Goal: Information Seeking & Learning: Learn about a topic

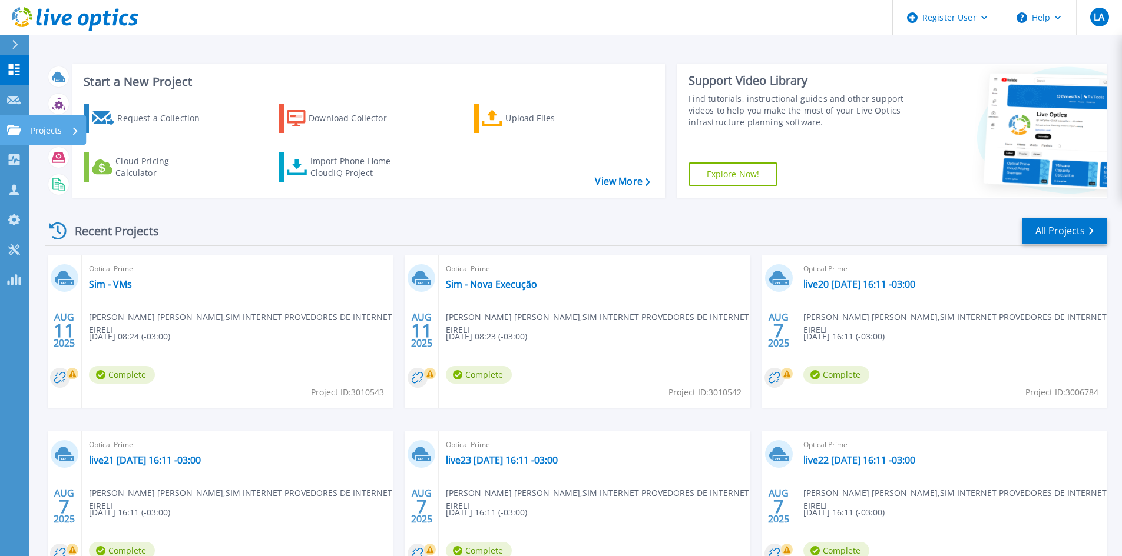
click at [15, 132] on icon at bounding box center [14, 130] width 14 height 10
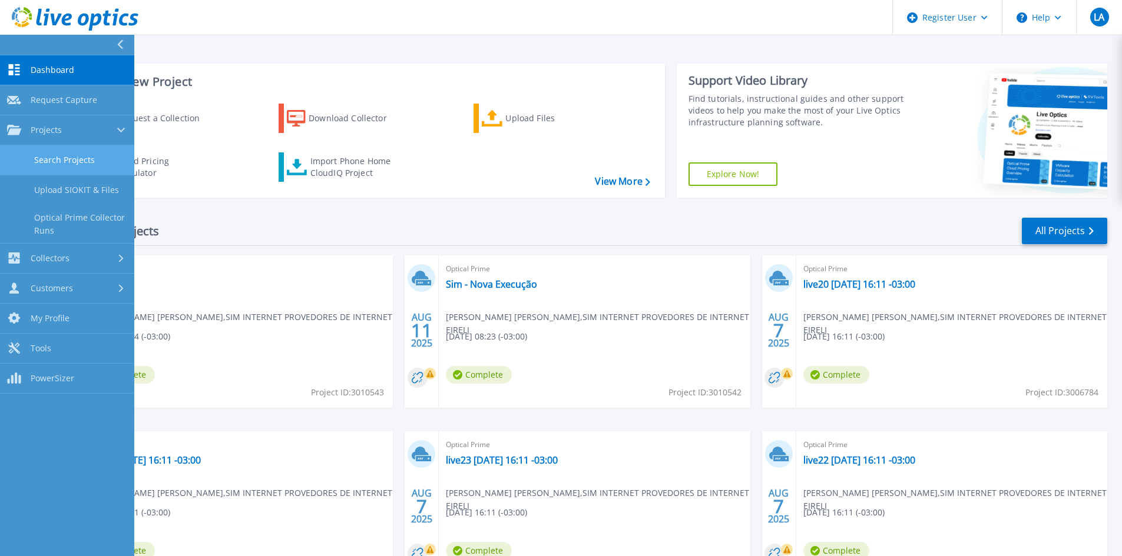
click at [98, 159] on link "Search Projects" at bounding box center [67, 160] width 134 height 30
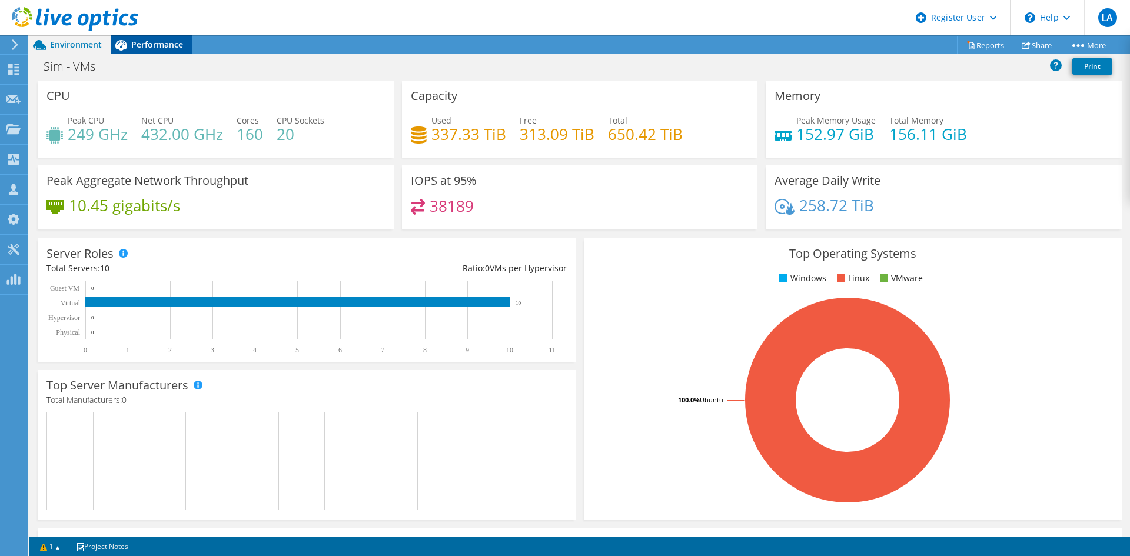
click at [144, 45] on span "Performance" at bounding box center [157, 44] width 52 height 11
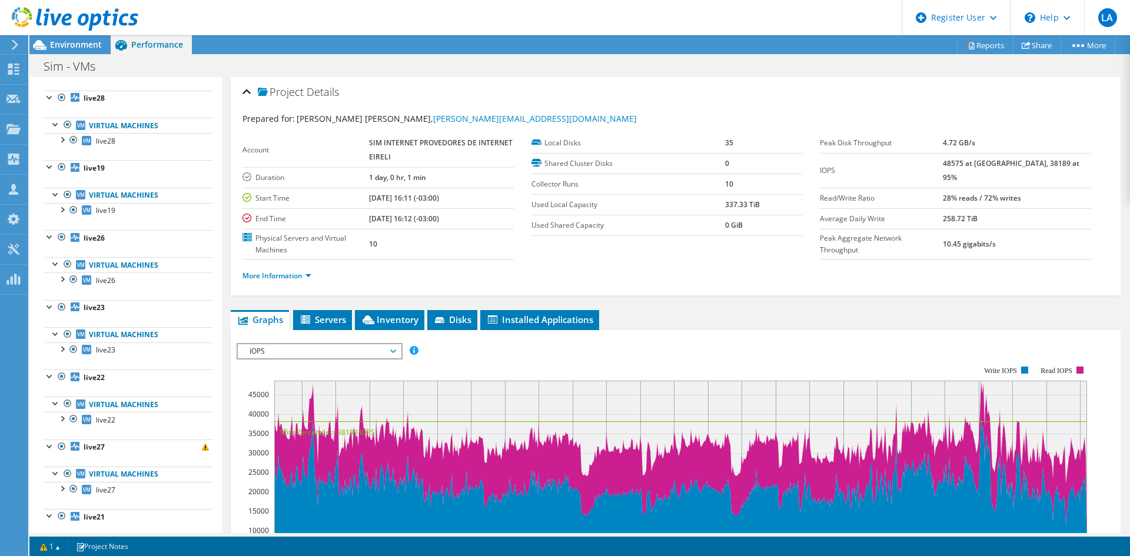
scroll to position [177, 0]
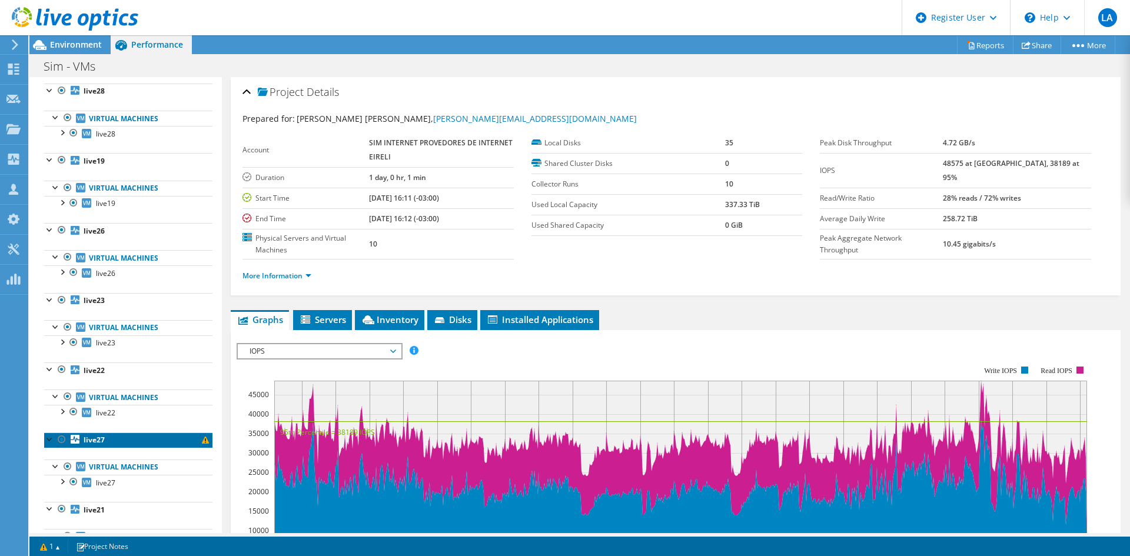
click at [107, 440] on link "live27" at bounding box center [128, 440] width 168 height 15
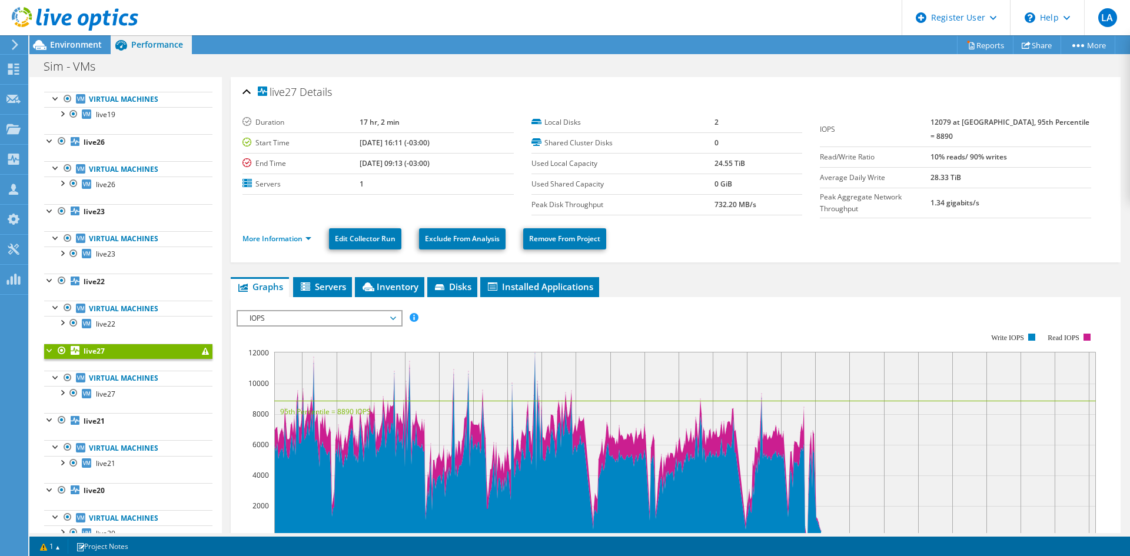
scroll to position [294, 0]
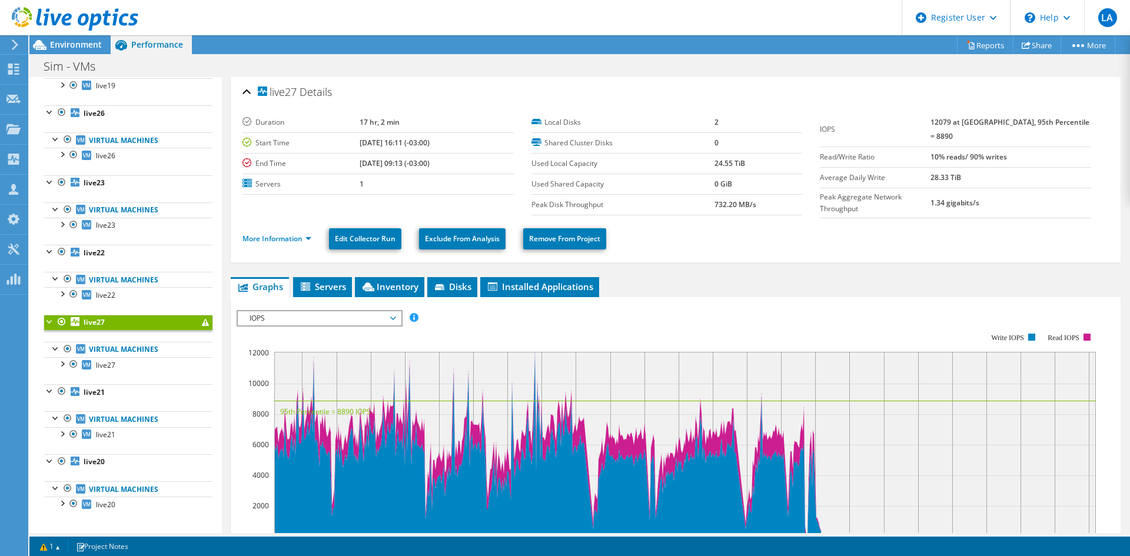
click at [337, 313] on span "IOPS" at bounding box center [319, 318] width 151 height 14
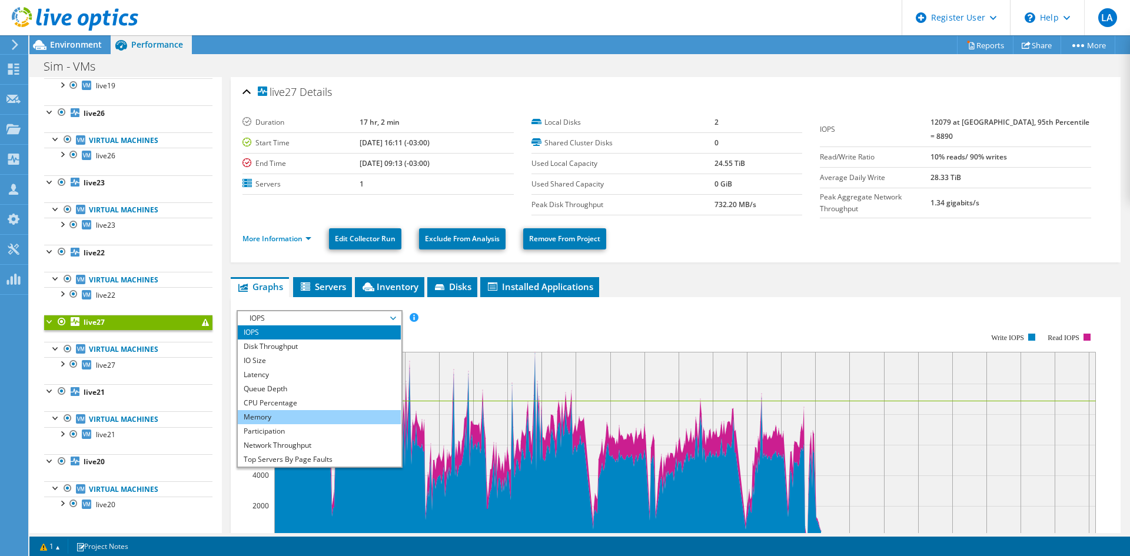
click at [321, 410] on li "Memory" at bounding box center [319, 417] width 163 height 14
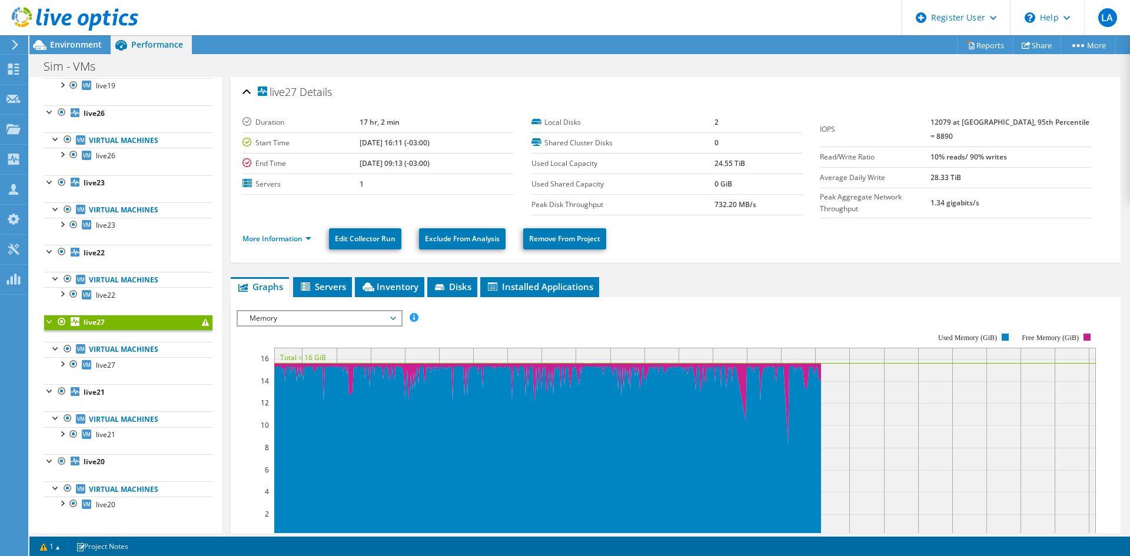
click at [284, 320] on span "Memory" at bounding box center [319, 318] width 151 height 14
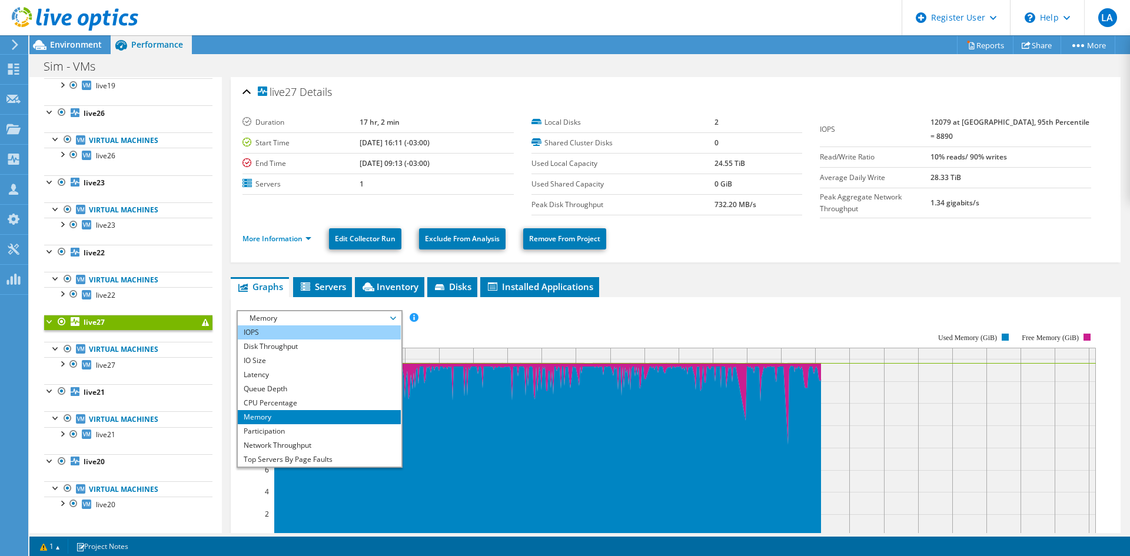
click at [281, 326] on li "IOPS" at bounding box center [319, 333] width 163 height 14
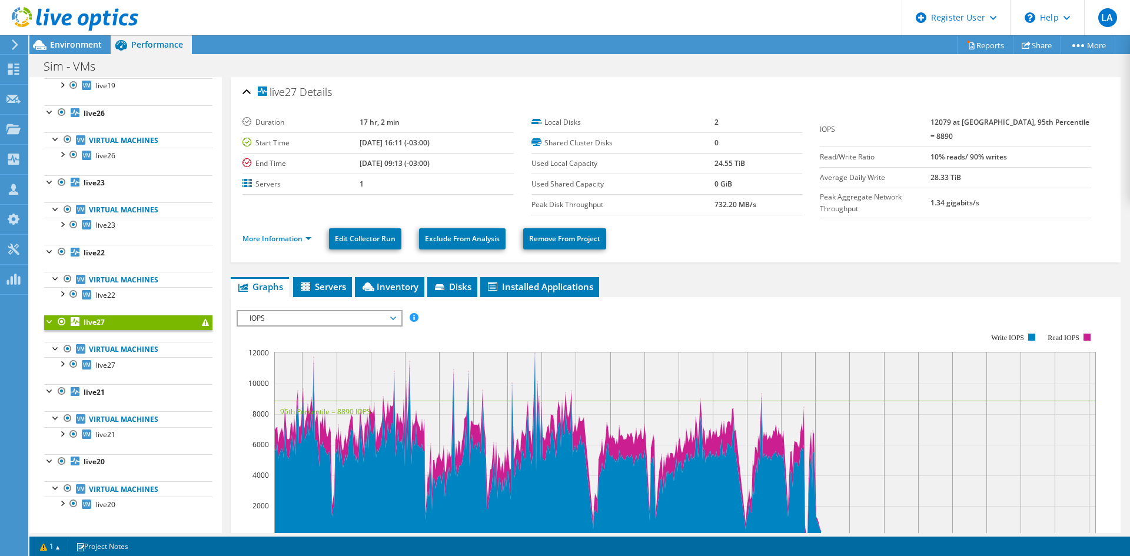
click at [310, 318] on span "IOPS" at bounding box center [319, 318] width 151 height 14
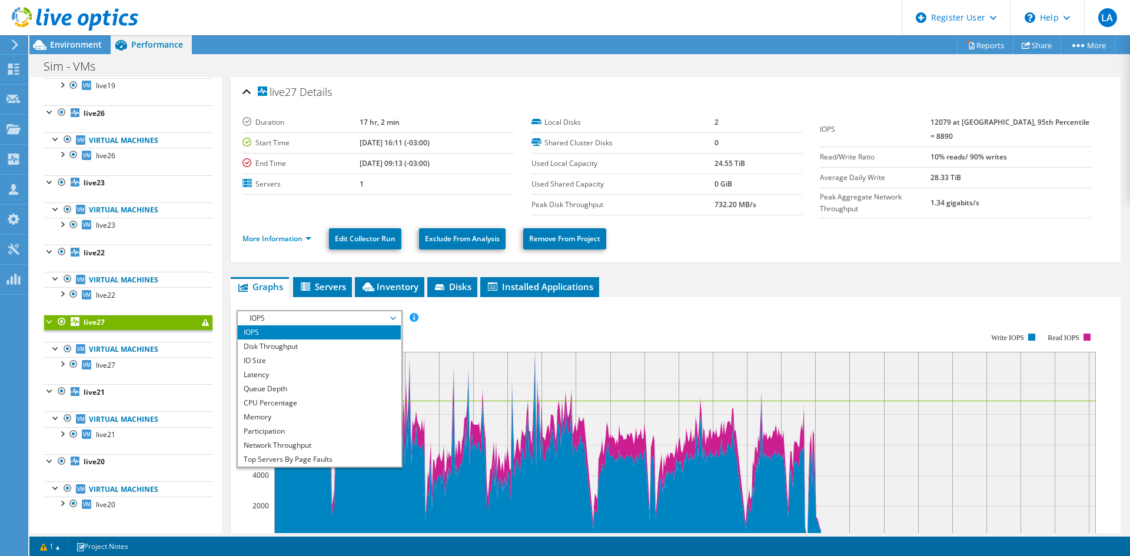
click at [307, 315] on span "IOPS" at bounding box center [319, 318] width 151 height 14
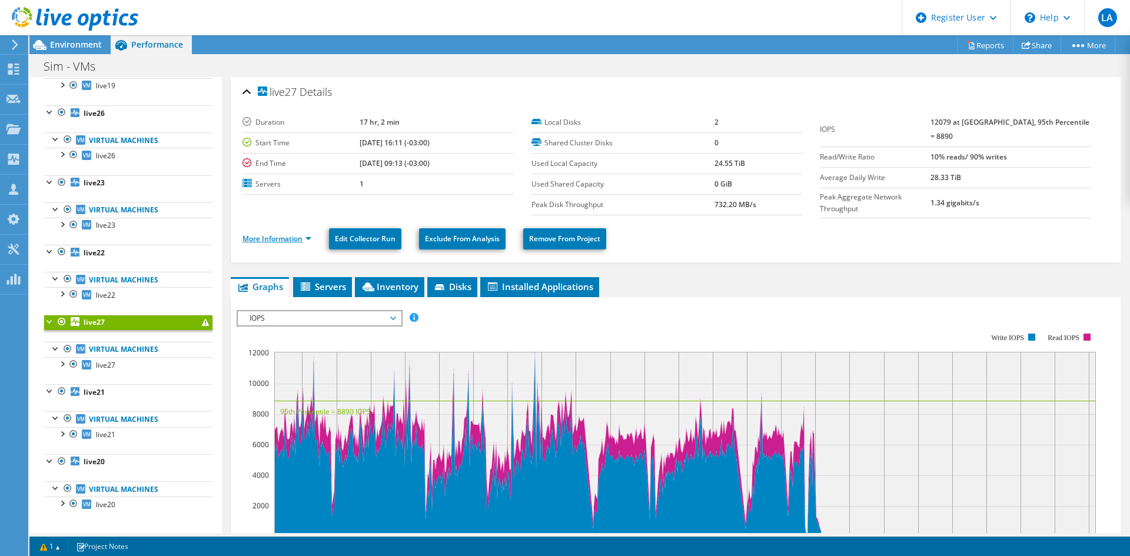
click at [282, 239] on link "More Information" at bounding box center [277, 239] width 69 height 10
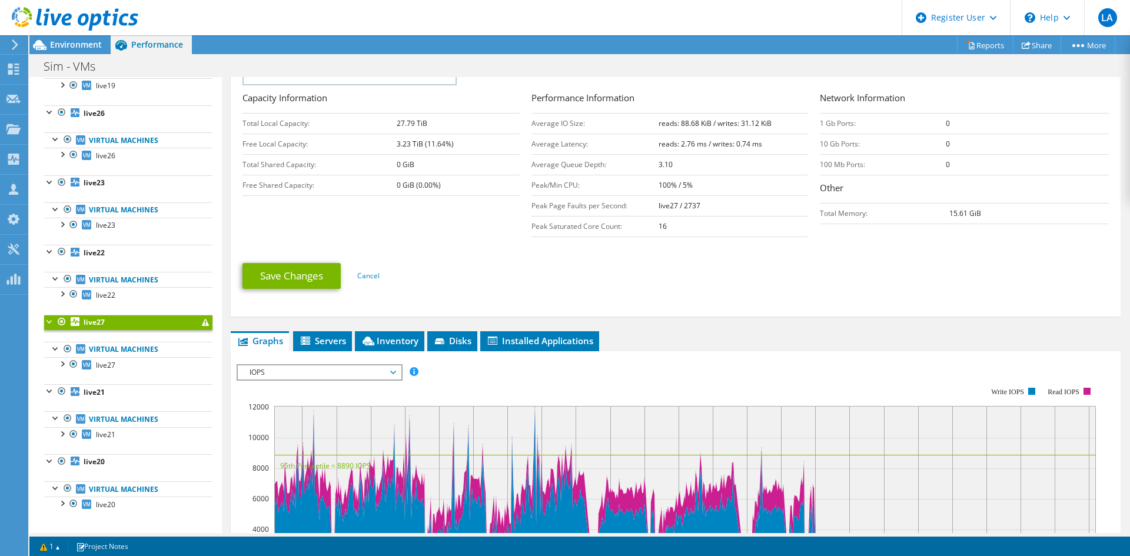
scroll to position [236, 0]
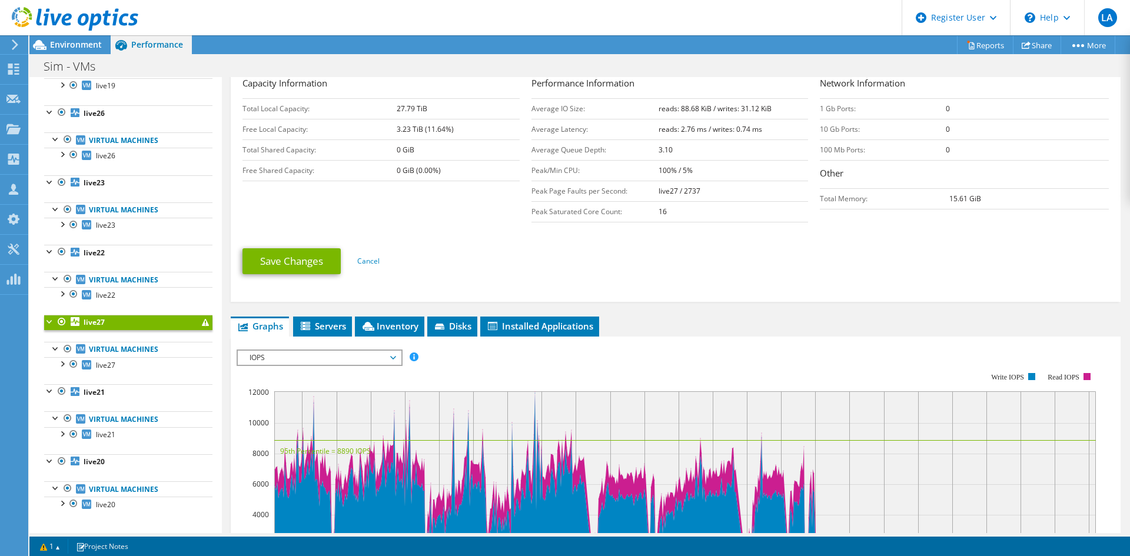
click at [286, 353] on span "IOPS" at bounding box center [319, 358] width 151 height 14
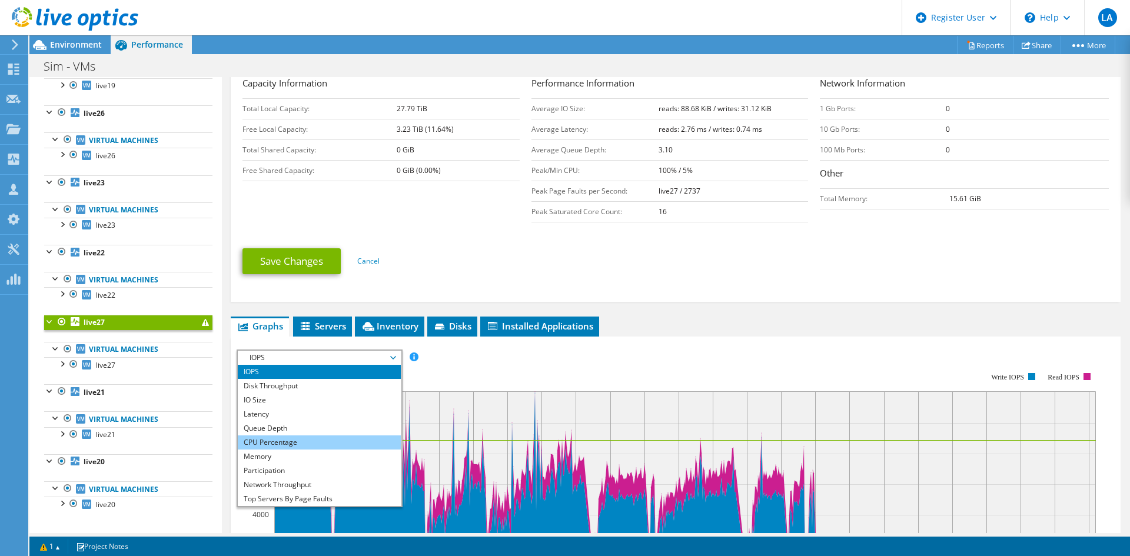
click at [290, 446] on li "CPU Percentage" at bounding box center [319, 443] width 163 height 14
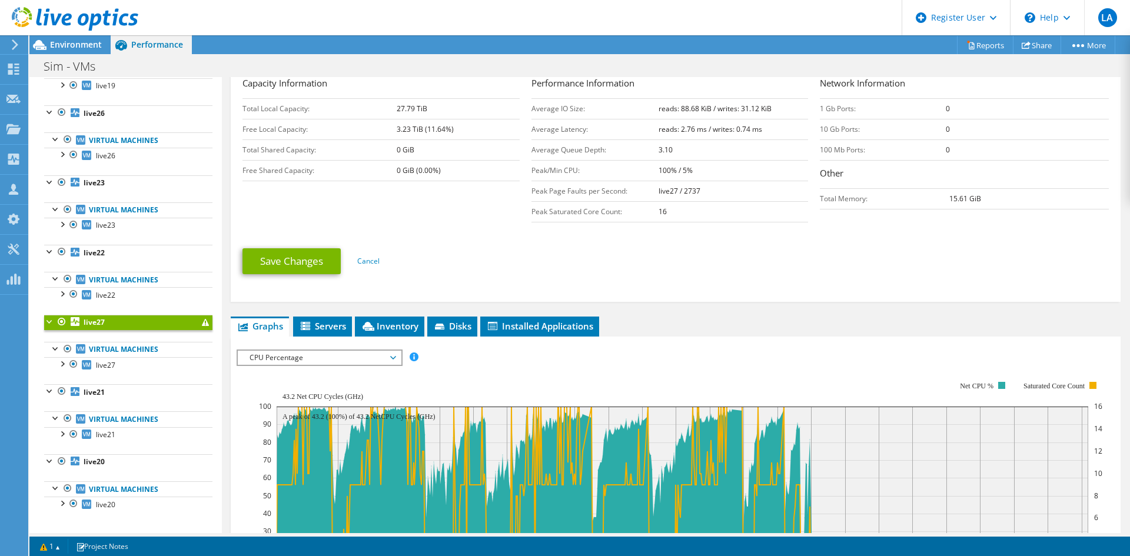
click at [273, 354] on span "CPU Percentage" at bounding box center [319, 358] width 151 height 14
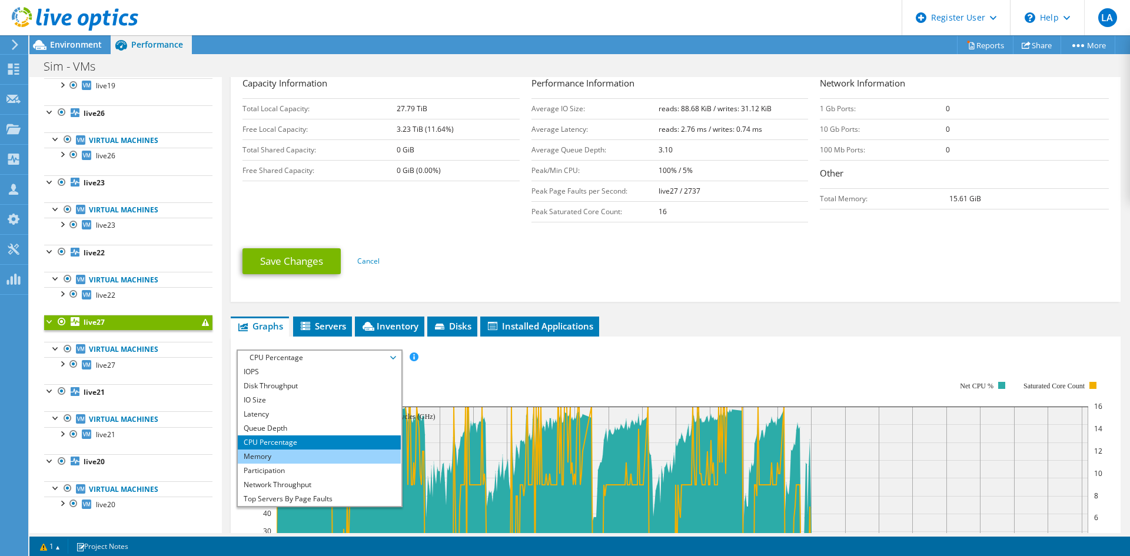
click at [279, 450] on li "Memory" at bounding box center [319, 457] width 163 height 14
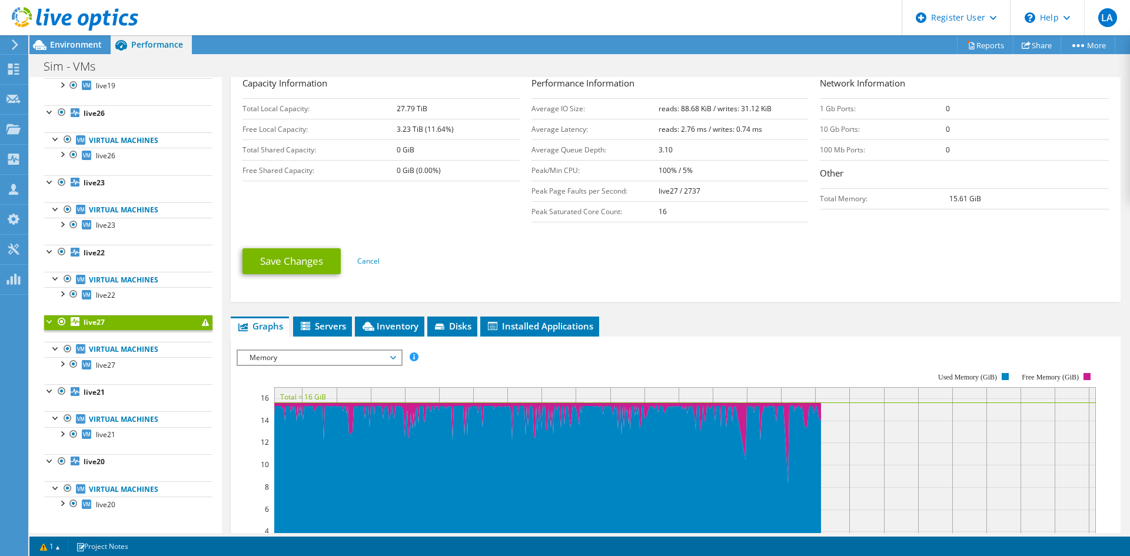
click at [305, 356] on span "Memory" at bounding box center [319, 358] width 151 height 14
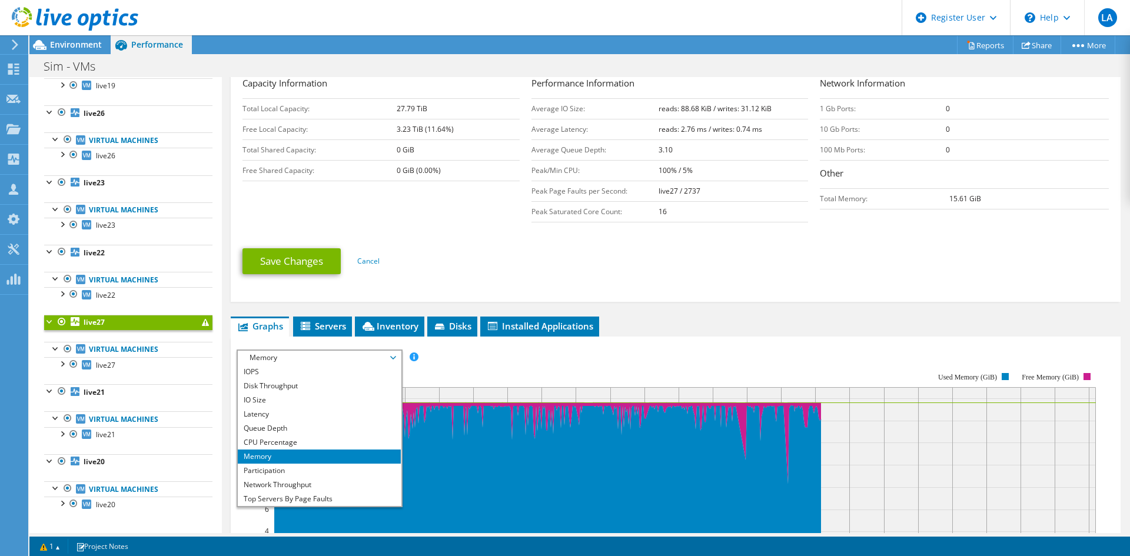
click at [305, 356] on span "Memory" at bounding box center [319, 358] width 151 height 14
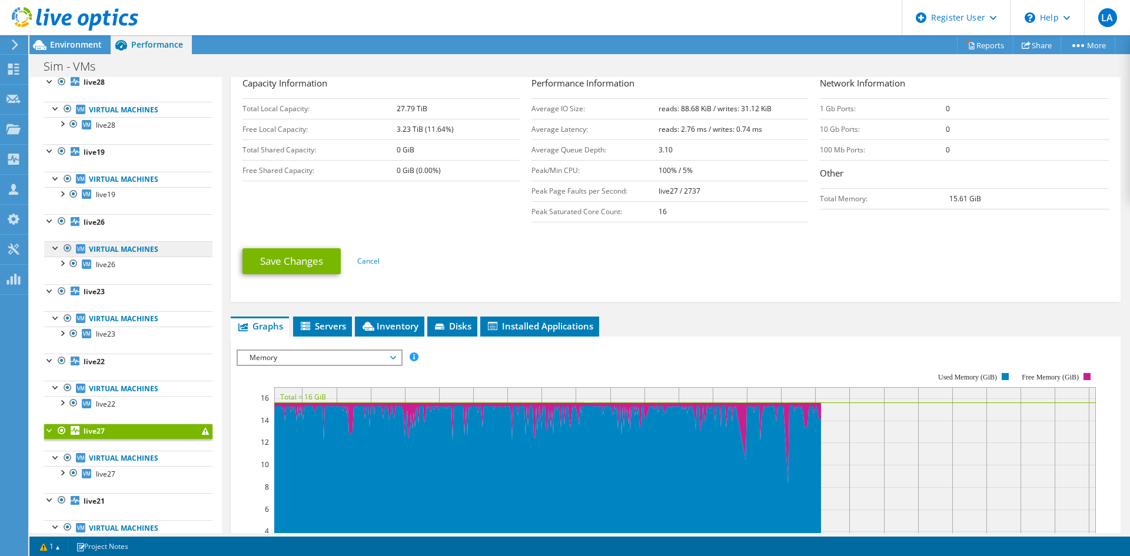
scroll to position [118, 0]
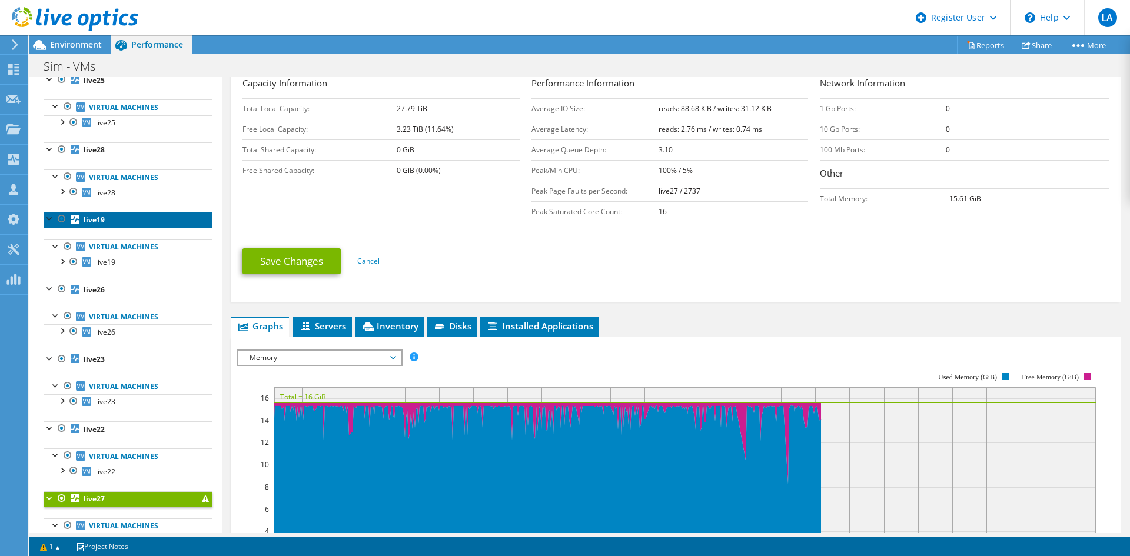
click at [99, 221] on b "live19" at bounding box center [94, 220] width 21 height 10
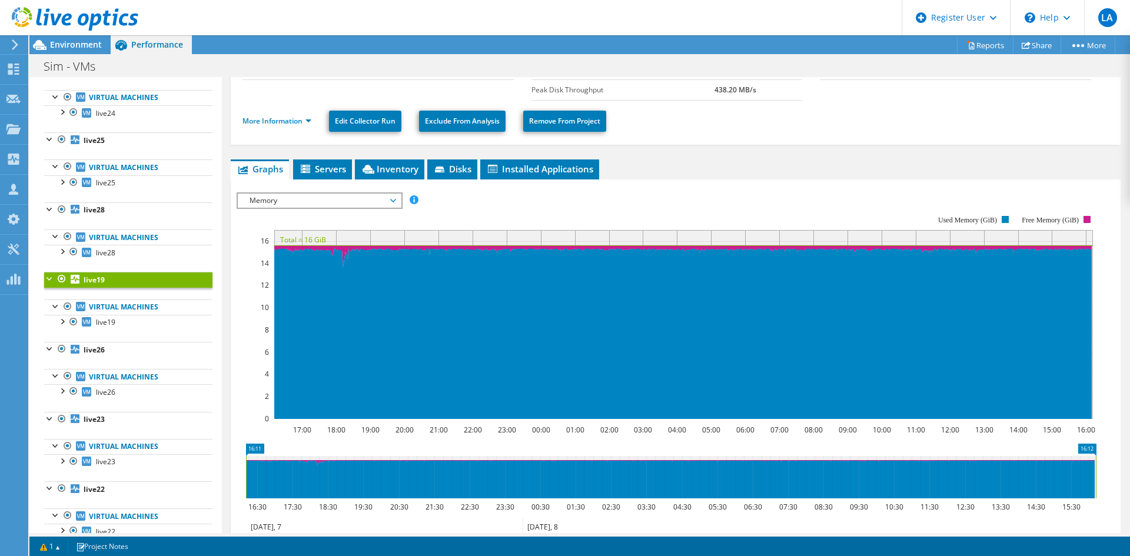
scroll to position [0, 0]
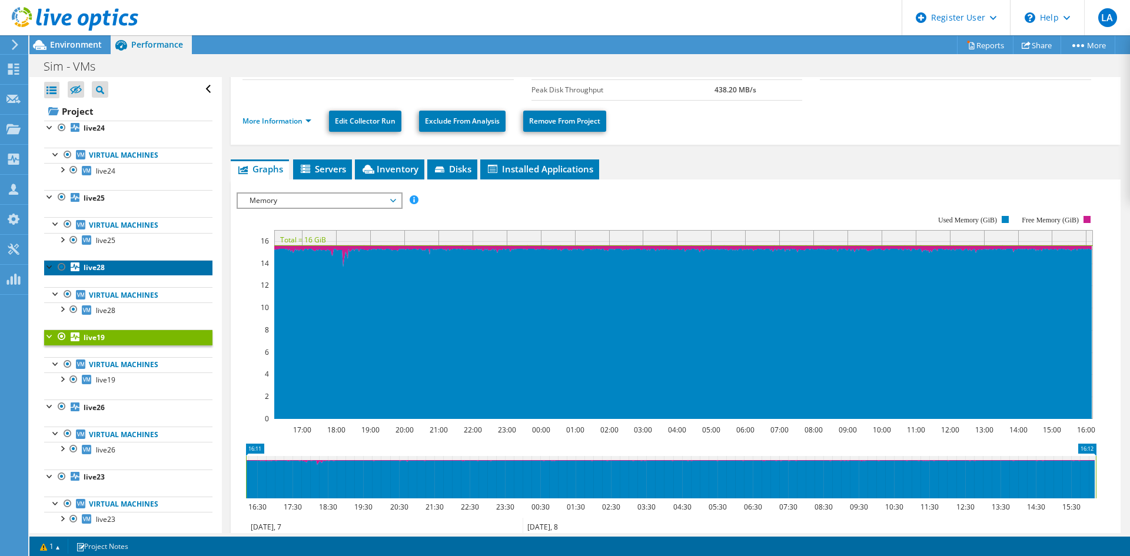
click at [103, 262] on link "live28" at bounding box center [128, 267] width 168 height 15
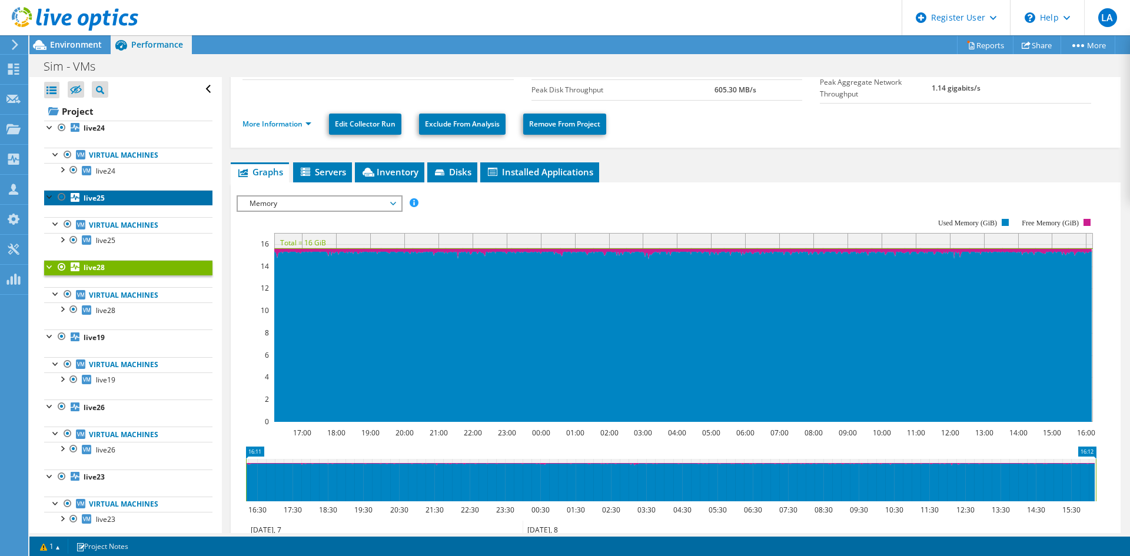
click at [79, 196] on icon at bounding box center [75, 197] width 9 height 9
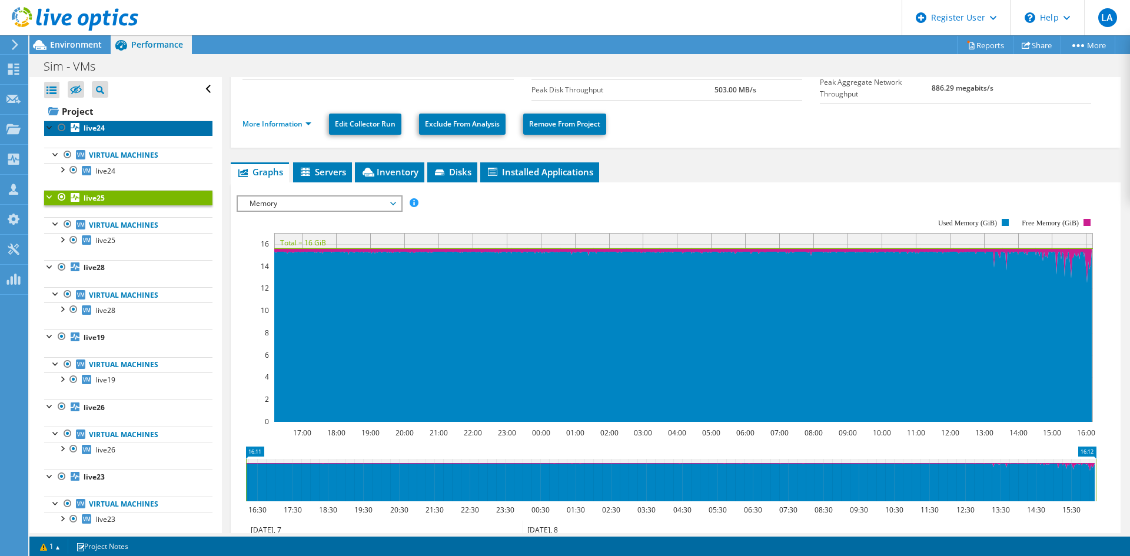
click at [98, 124] on b "live24" at bounding box center [94, 128] width 21 height 10
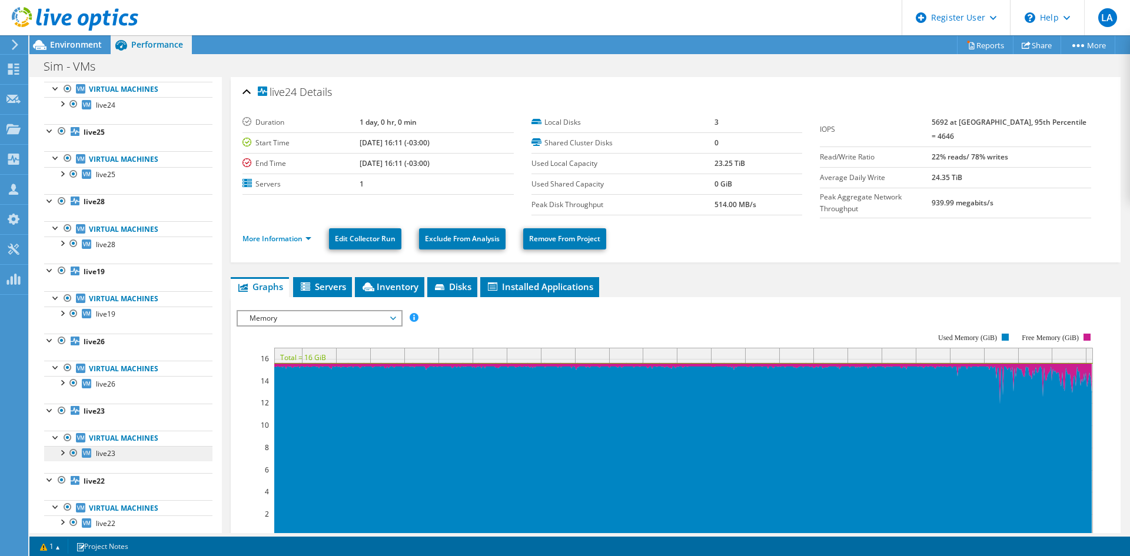
scroll to position [118, 0]
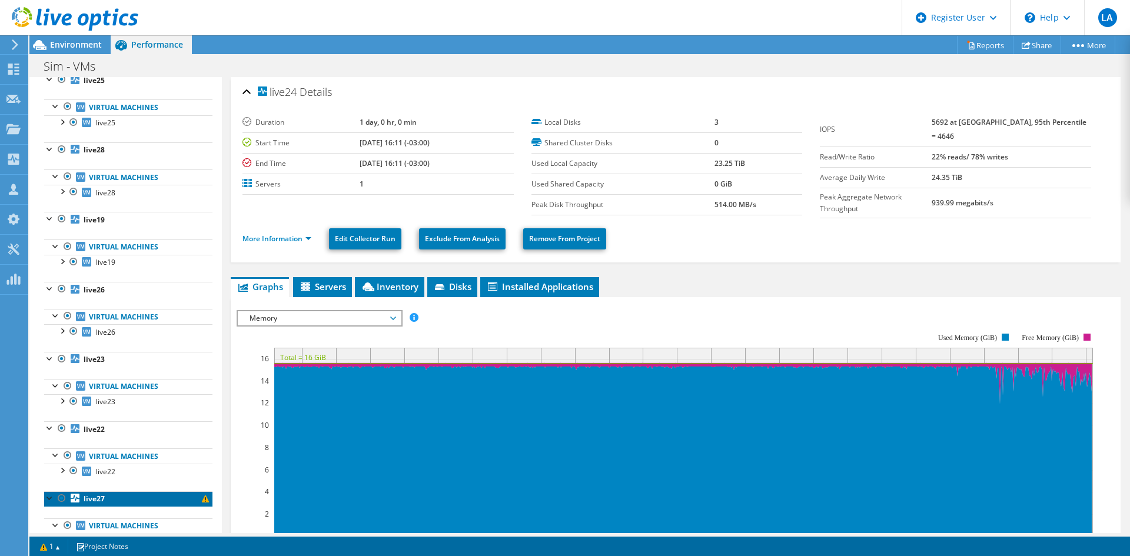
click at [126, 499] on link "live27" at bounding box center [128, 499] width 168 height 15
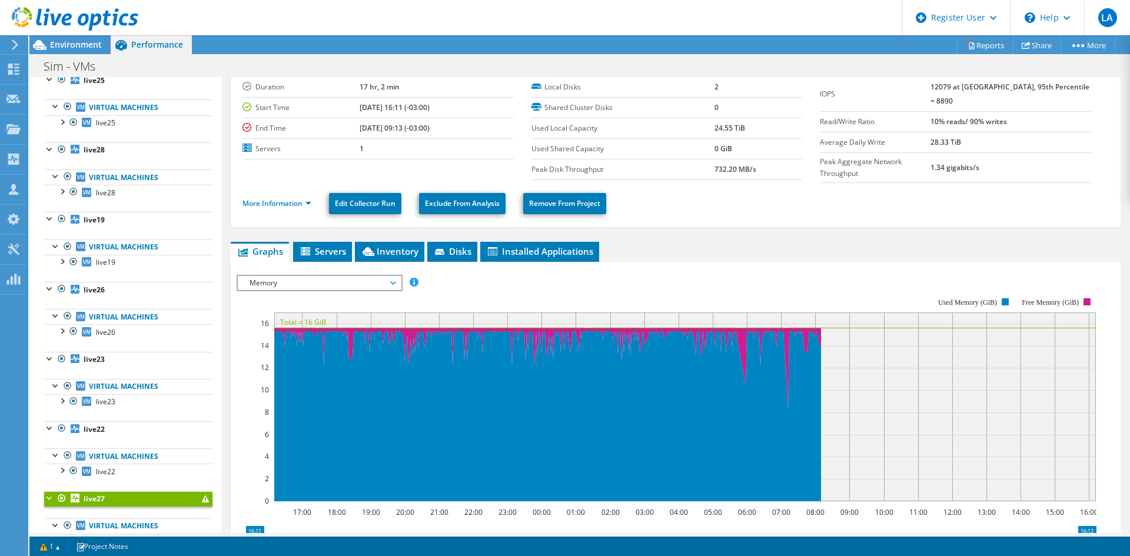
scroll to position [0, 0]
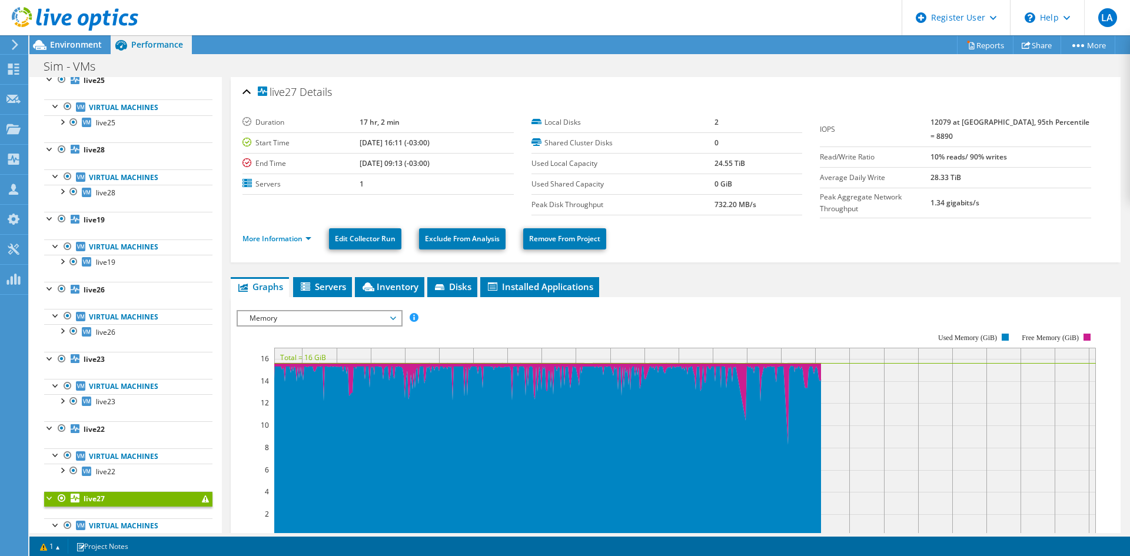
drag, startPoint x: 336, startPoint y: 146, endPoint x: 444, endPoint y: 165, distance: 109.4
click at [444, 165] on tbody "Duration 17 hr, 2 min Start Time 08/07/2025, 16:11 (-03:00) End Time 08/08/2025…" at bounding box center [378, 153] width 271 height 82
click at [91, 495] on b "live27" at bounding box center [94, 499] width 21 height 10
click at [59, 49] on span "Environment" at bounding box center [76, 44] width 52 height 11
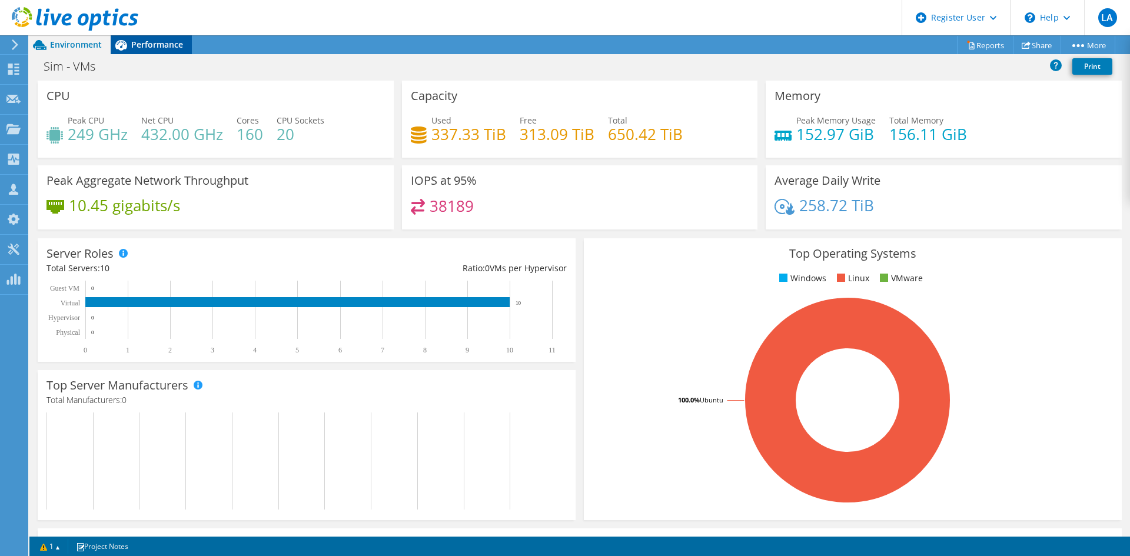
click at [151, 45] on span "Performance" at bounding box center [157, 44] width 52 height 11
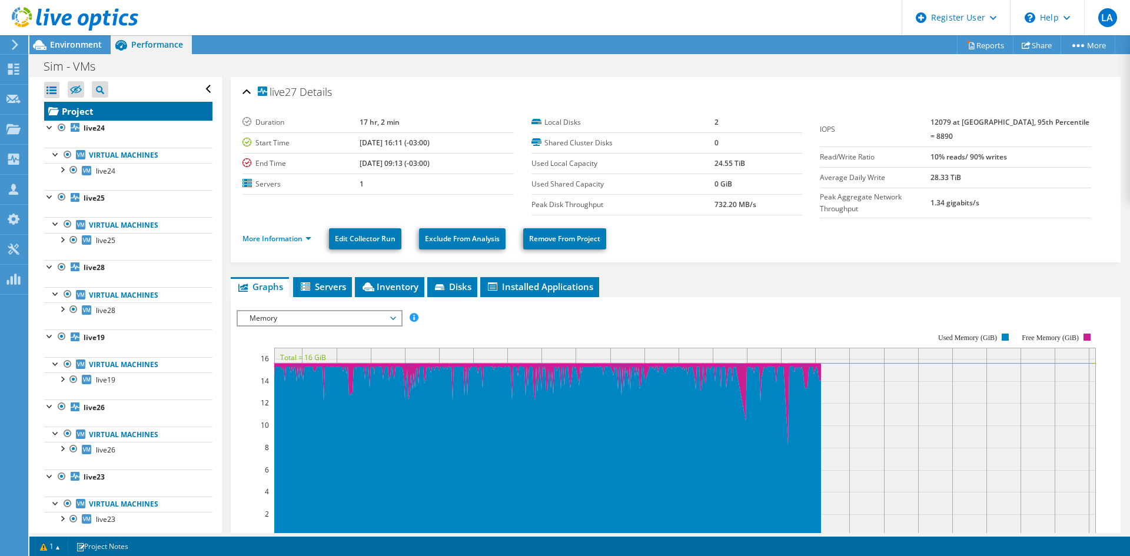
click at [87, 103] on link "Project" at bounding box center [128, 111] width 168 height 19
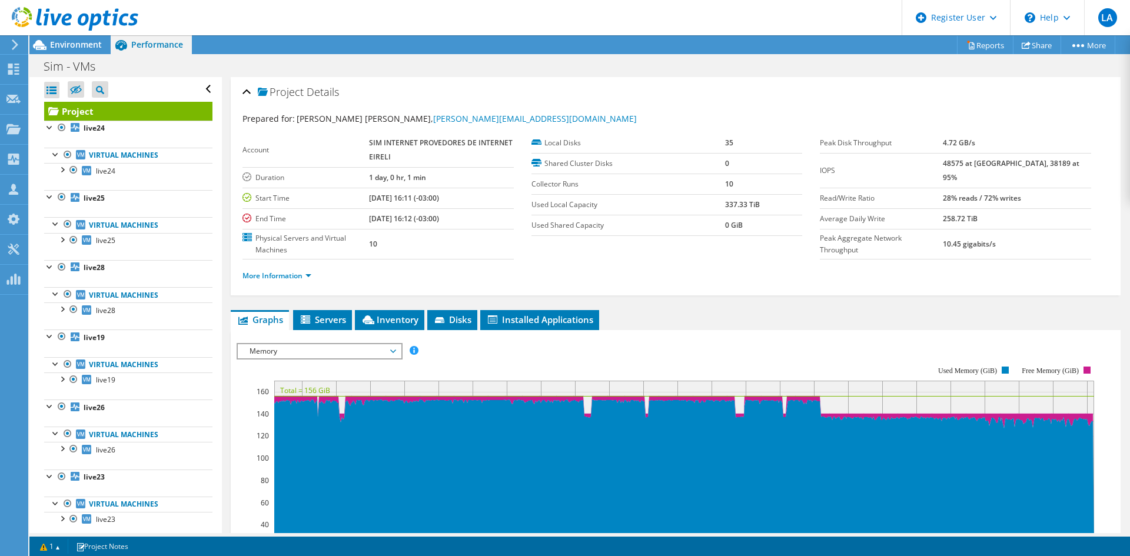
click at [301, 350] on span "Memory" at bounding box center [319, 351] width 151 height 14
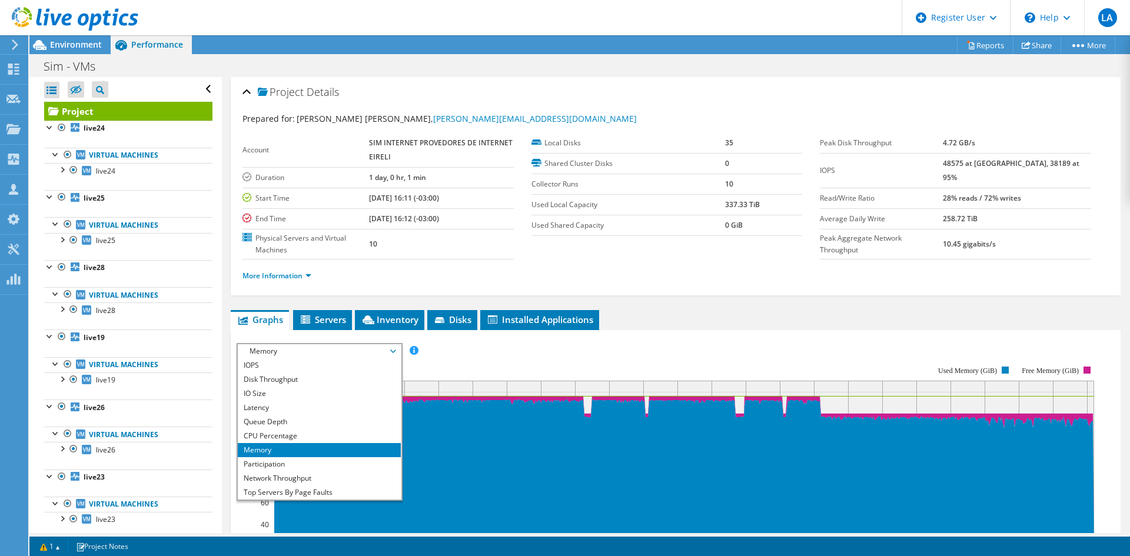
click at [920, 402] on rect at bounding box center [684, 475] width 820 height 189
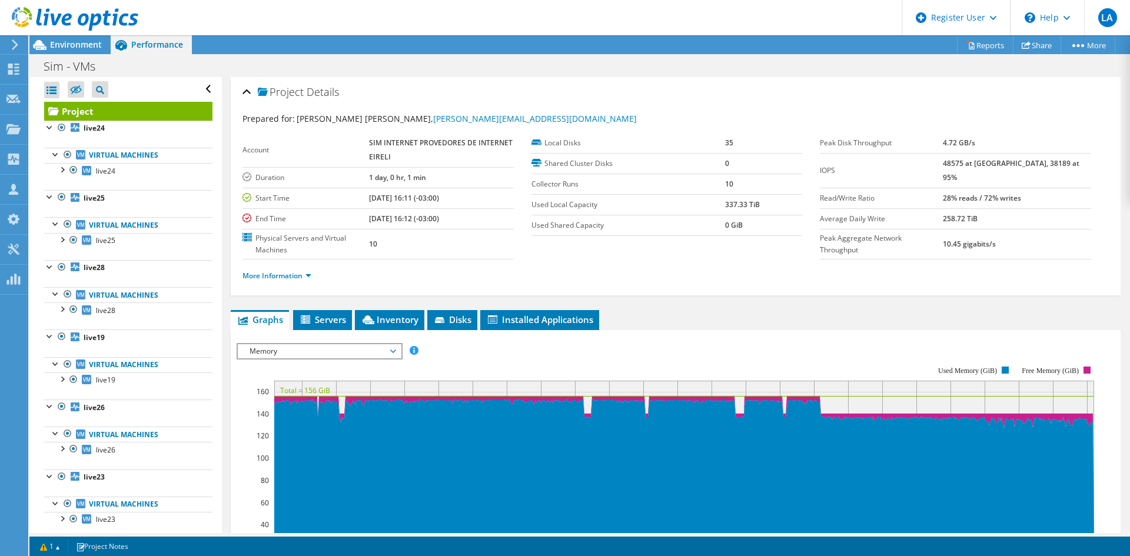
click at [281, 353] on span "Memory" at bounding box center [319, 351] width 151 height 14
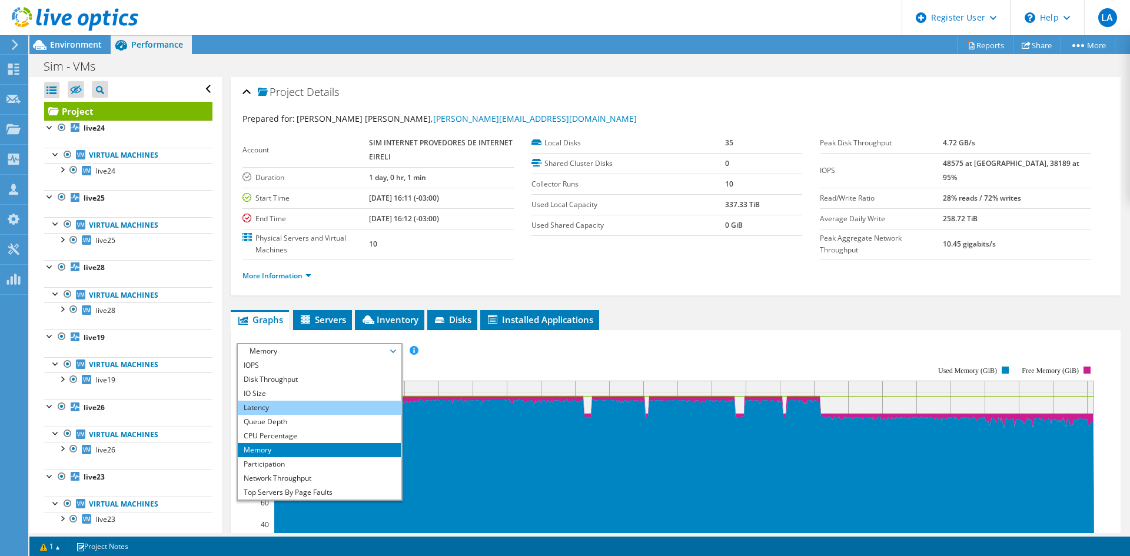
click at [310, 406] on li "Latency" at bounding box center [319, 408] width 163 height 14
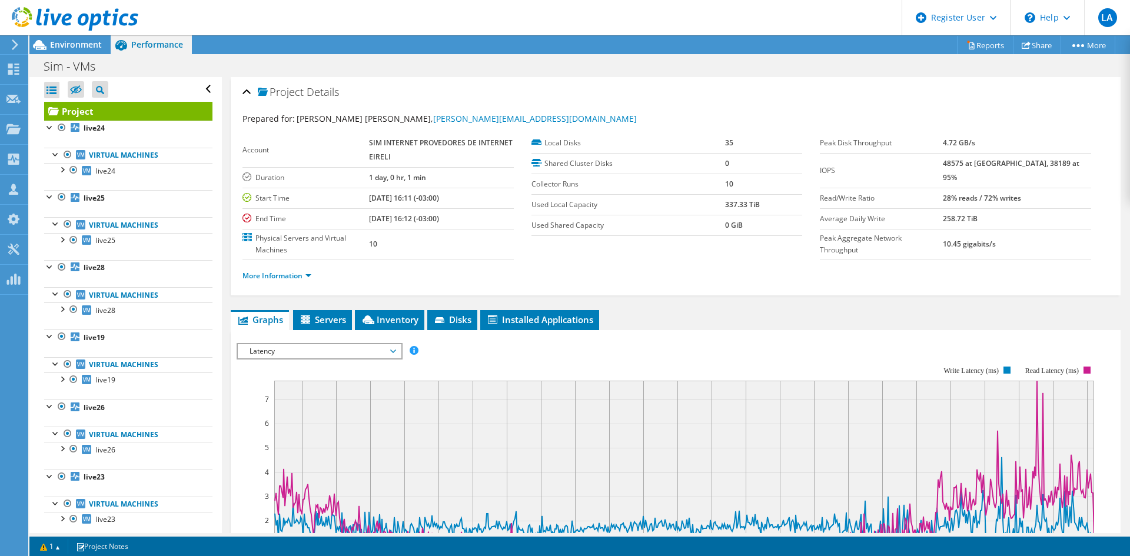
click at [290, 352] on span "Latency" at bounding box center [319, 351] width 151 height 14
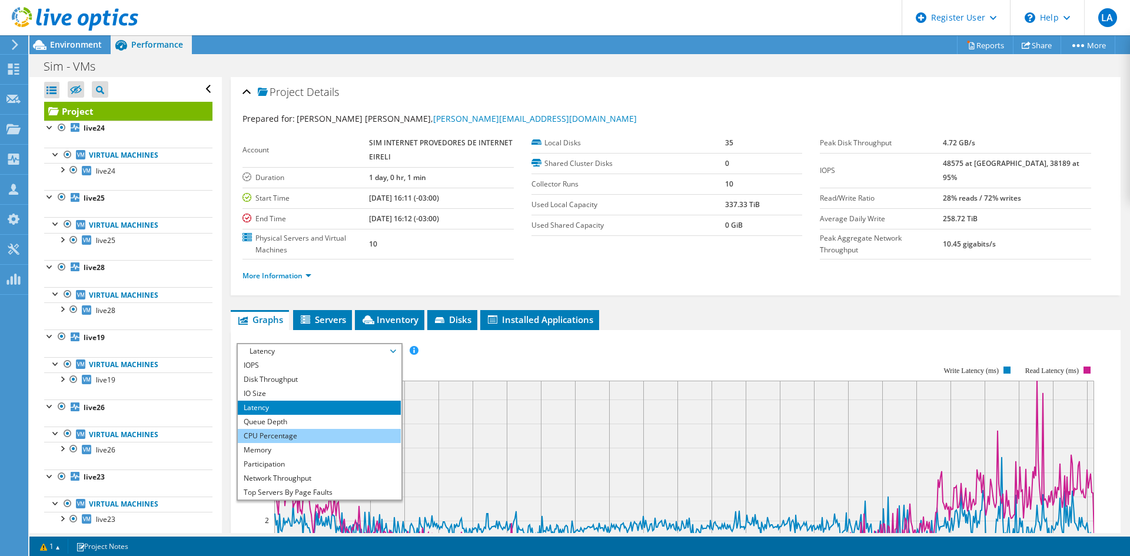
click at [330, 437] on li "CPU Percentage" at bounding box center [319, 436] width 163 height 14
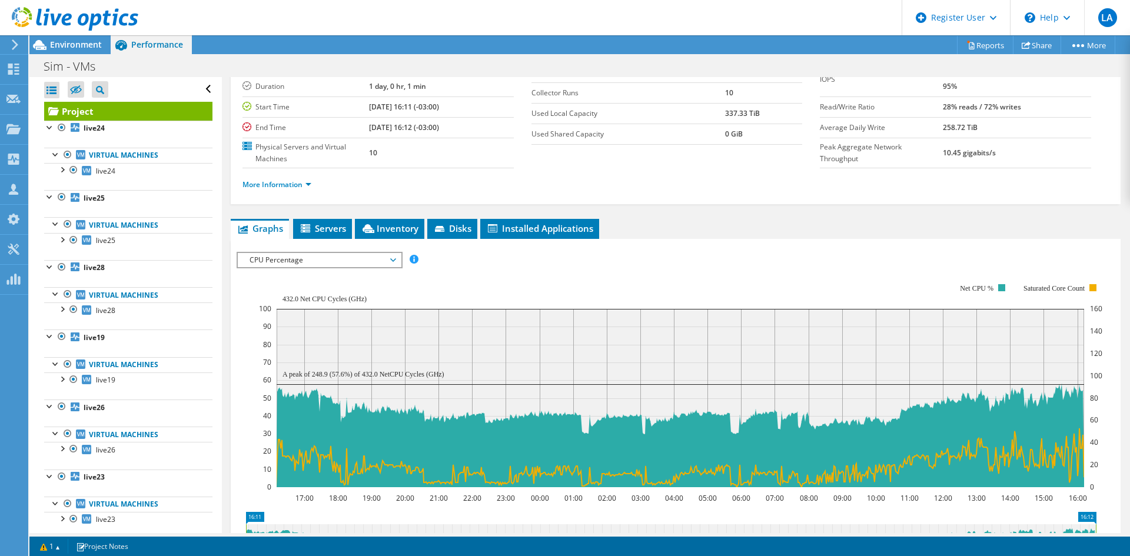
scroll to position [118, 0]
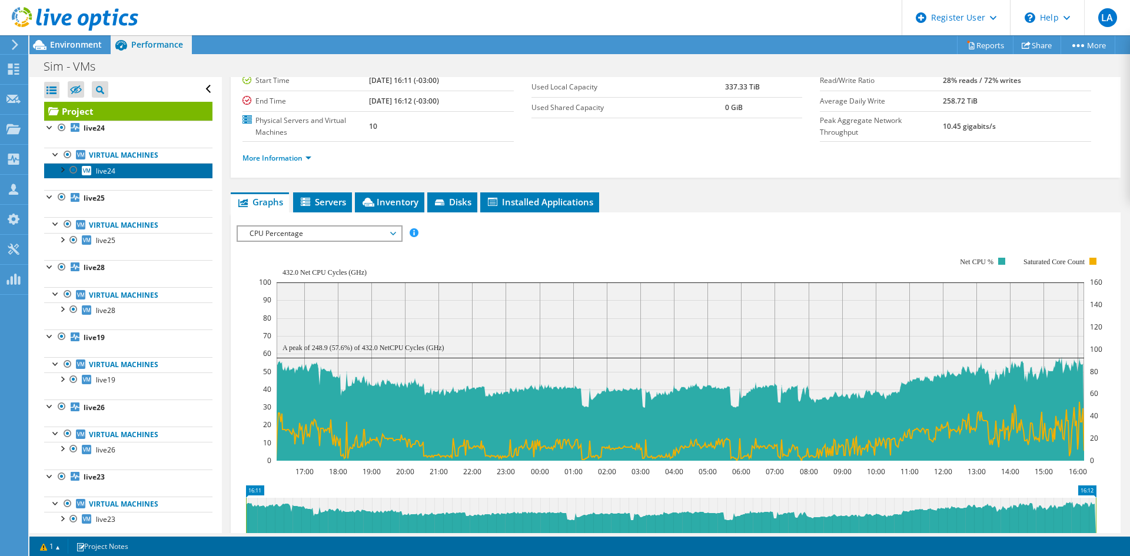
click at [103, 177] on link "live24" at bounding box center [128, 170] width 168 height 15
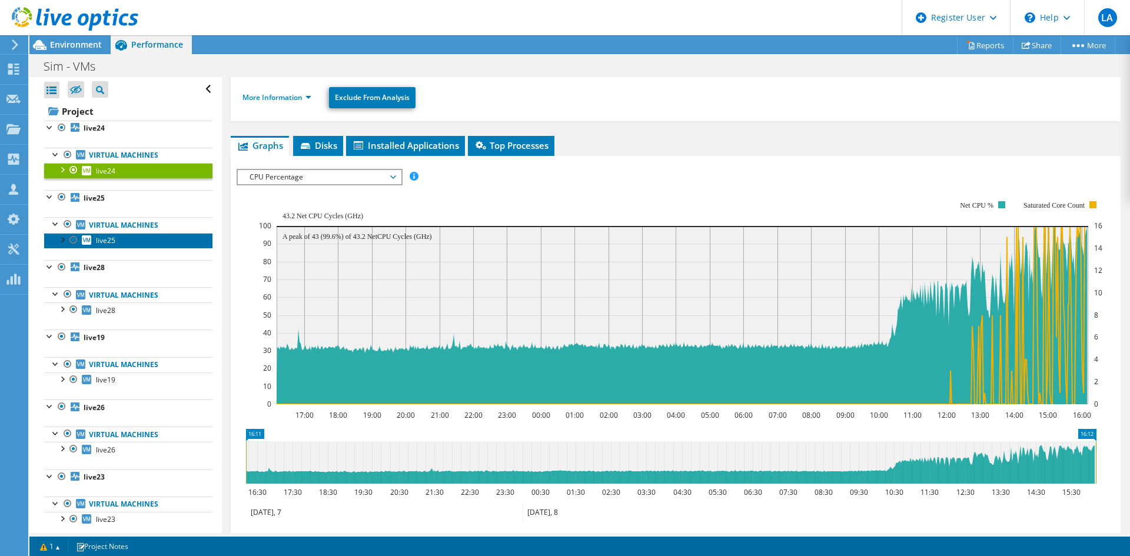
click at [95, 241] on link "live25" at bounding box center [128, 240] width 168 height 15
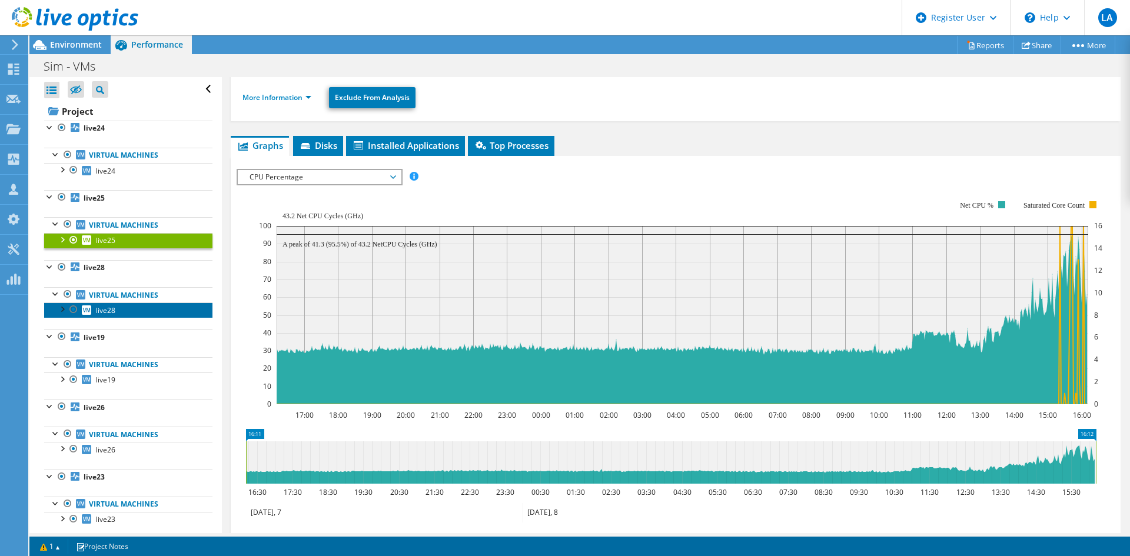
click at [112, 312] on span "live28" at bounding box center [105, 311] width 19 height 10
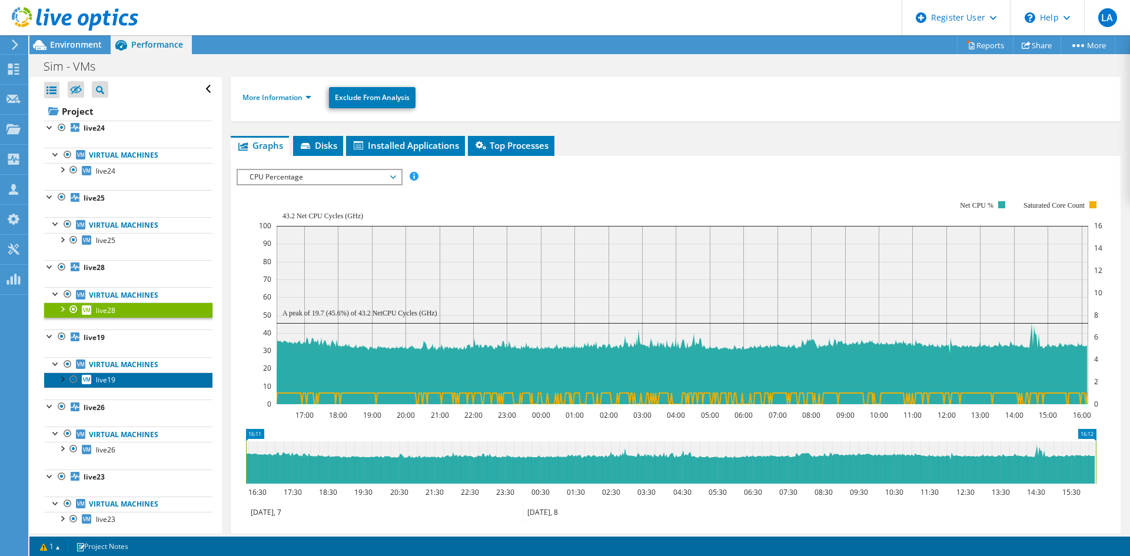
click at [112, 381] on span "live19" at bounding box center [105, 380] width 19 height 10
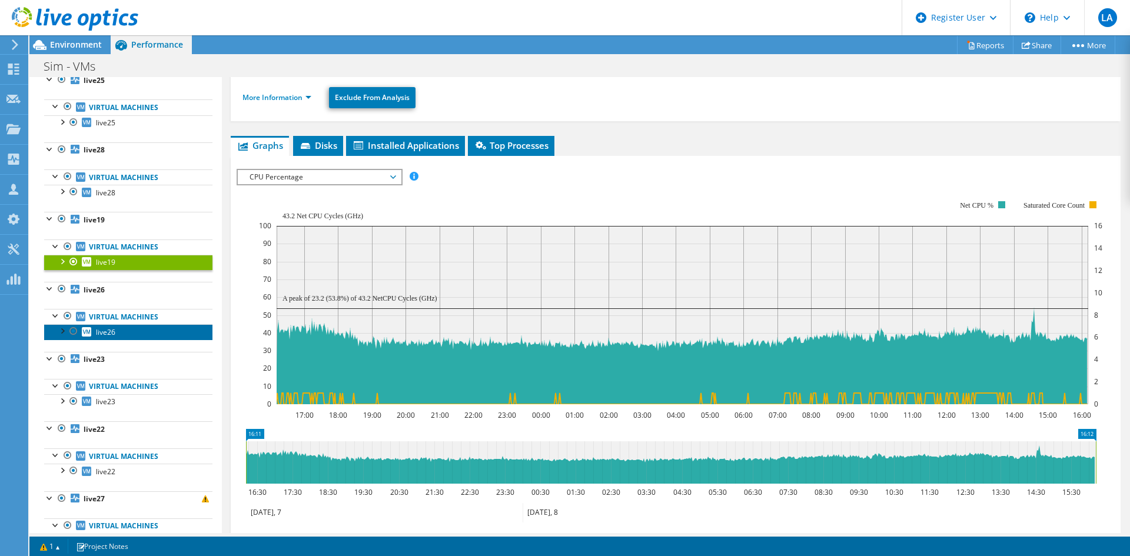
click at [108, 332] on span "live26" at bounding box center [105, 332] width 19 height 10
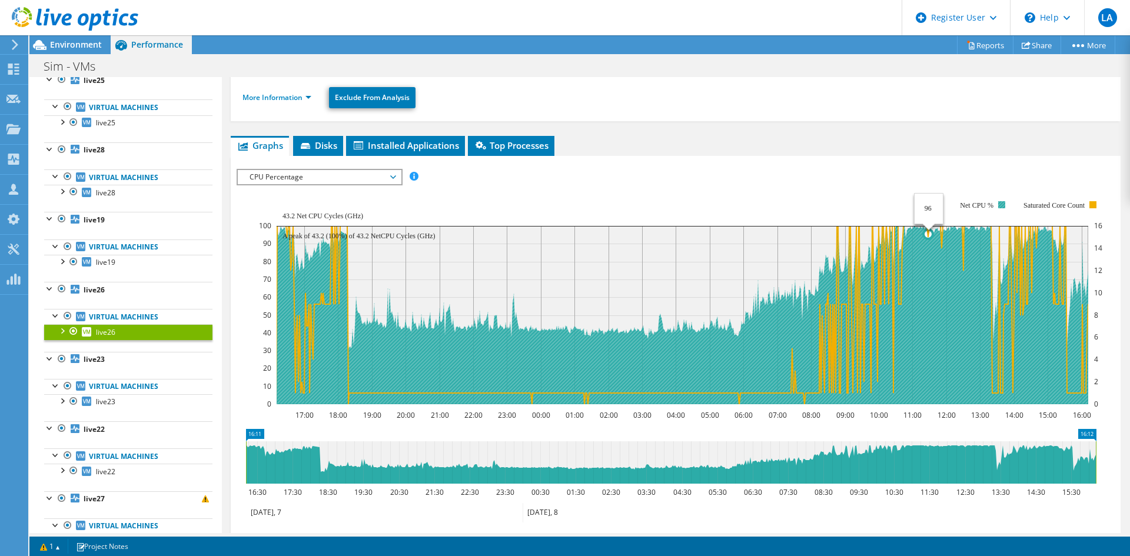
scroll to position [177, 0]
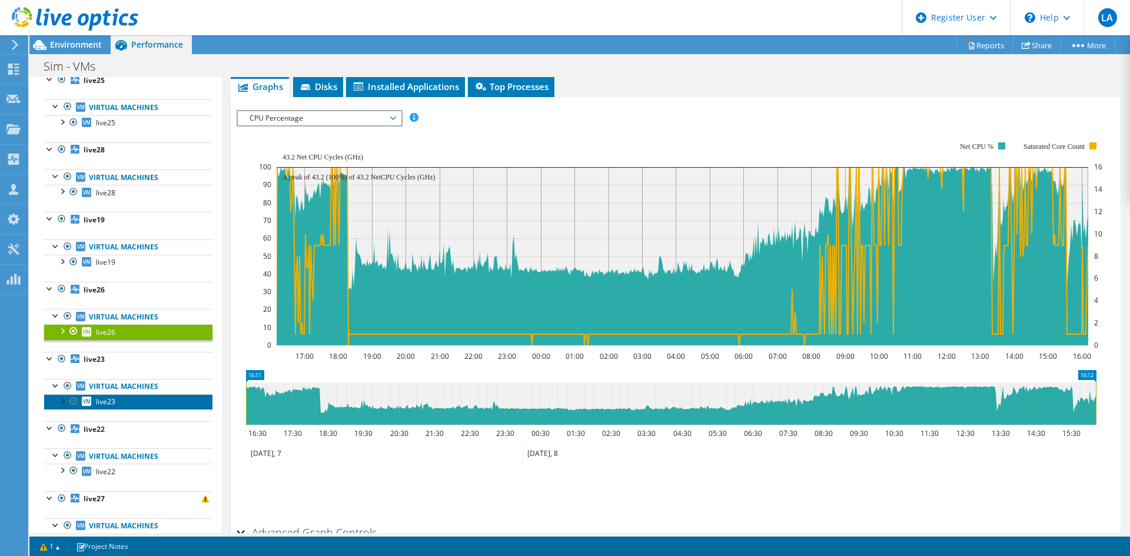
click at [119, 401] on link "live23" at bounding box center [128, 401] width 168 height 15
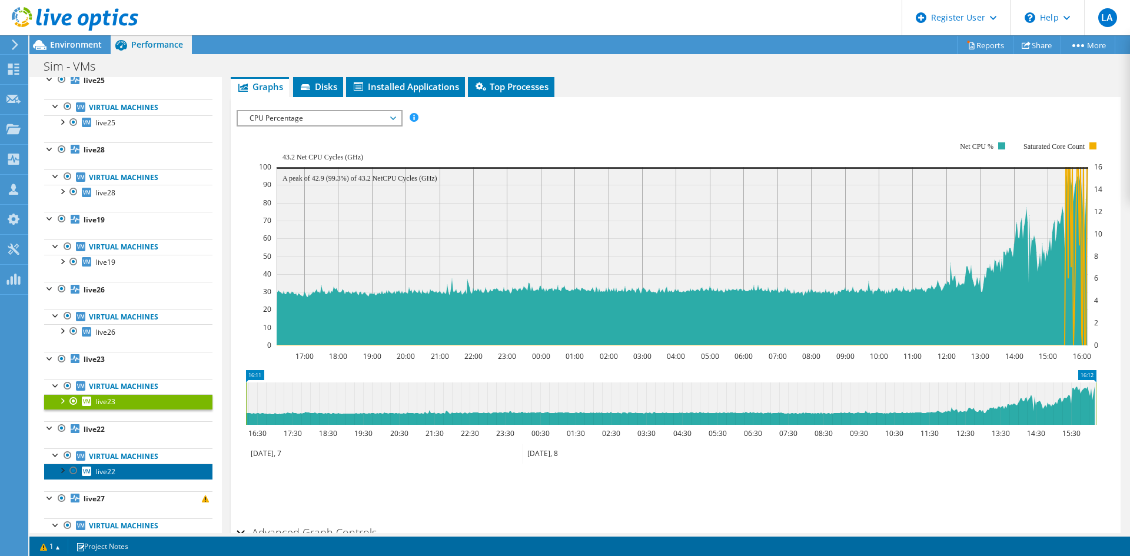
click at [119, 473] on link "live22" at bounding box center [128, 471] width 168 height 15
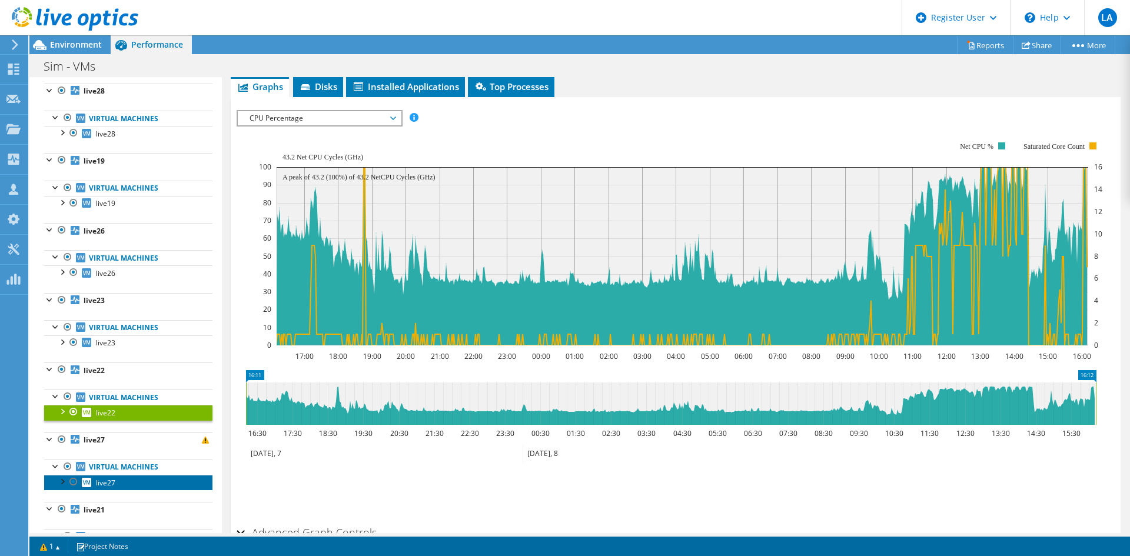
click at [112, 480] on span "live27" at bounding box center [105, 483] width 19 height 10
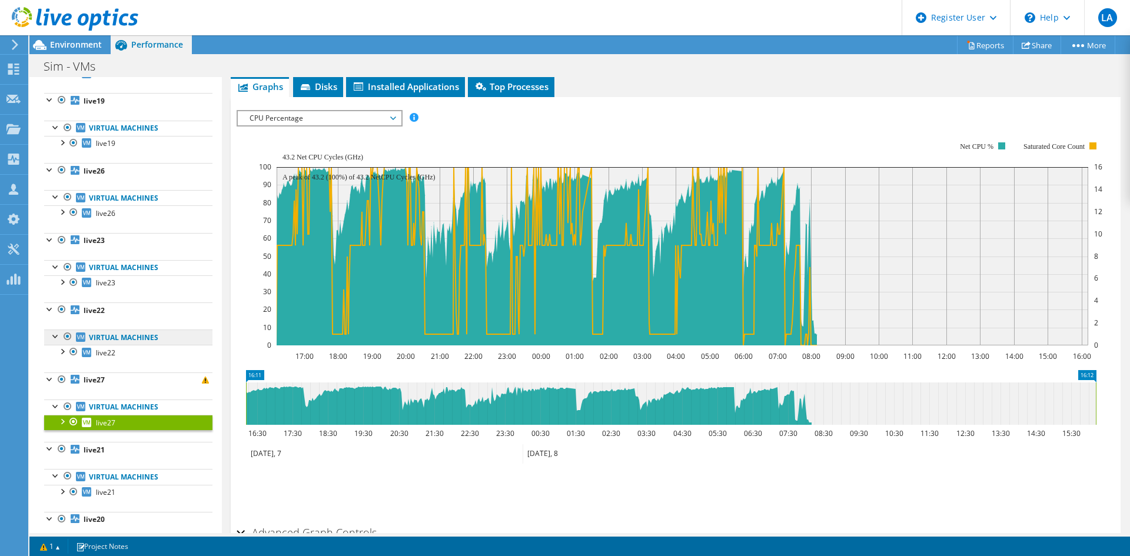
scroll to position [294, 0]
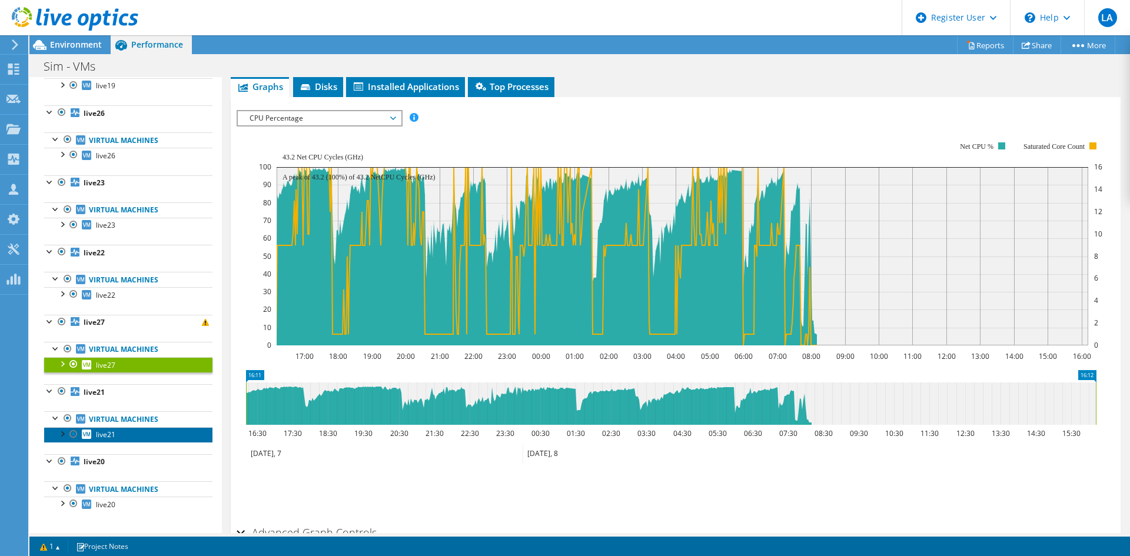
click at [112, 437] on span "live21" at bounding box center [105, 435] width 19 height 10
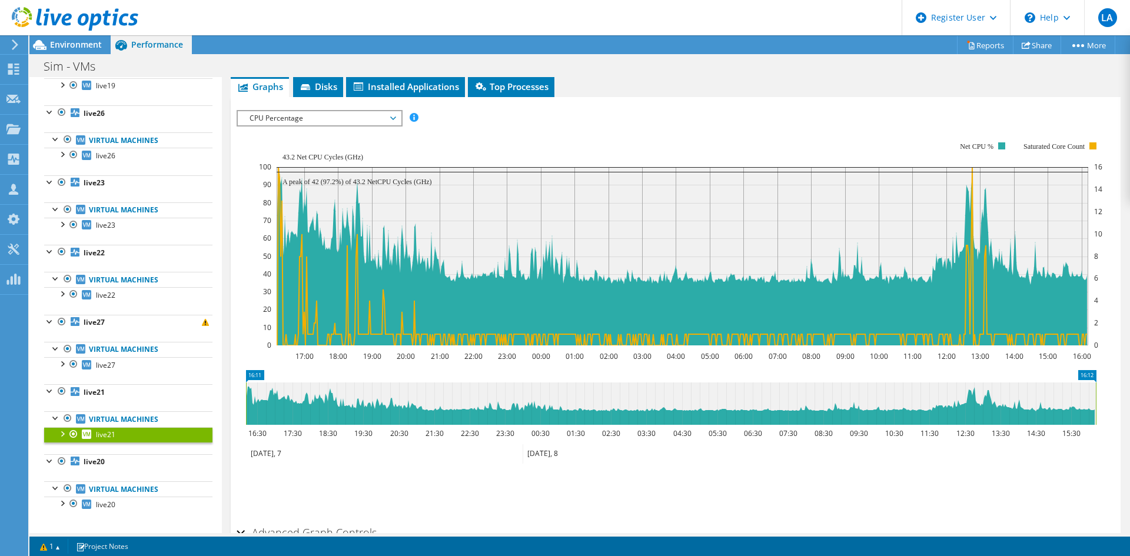
scroll to position [0, 0]
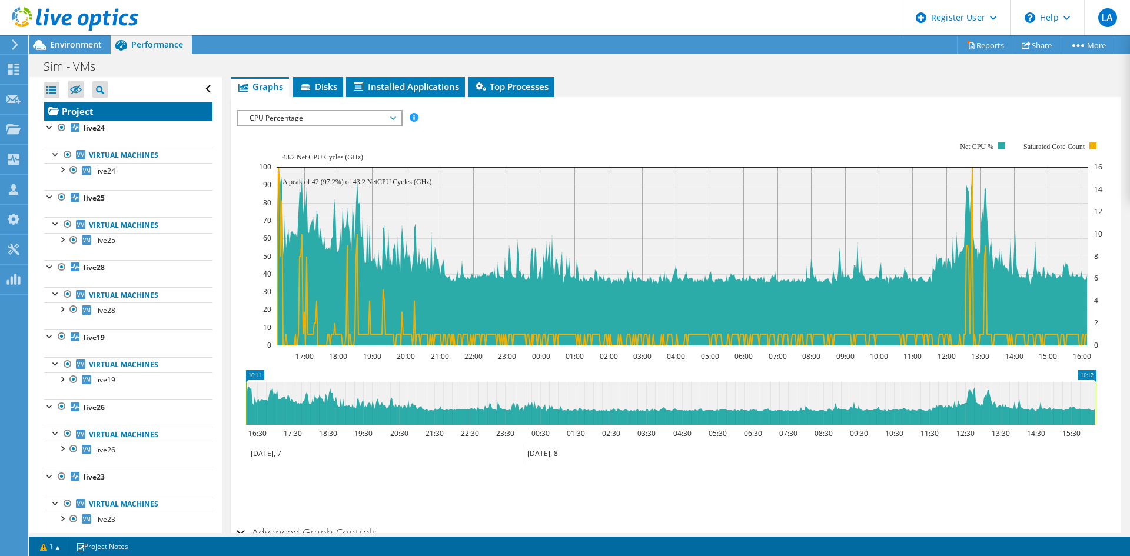
click at [93, 114] on link "Project" at bounding box center [128, 111] width 168 height 19
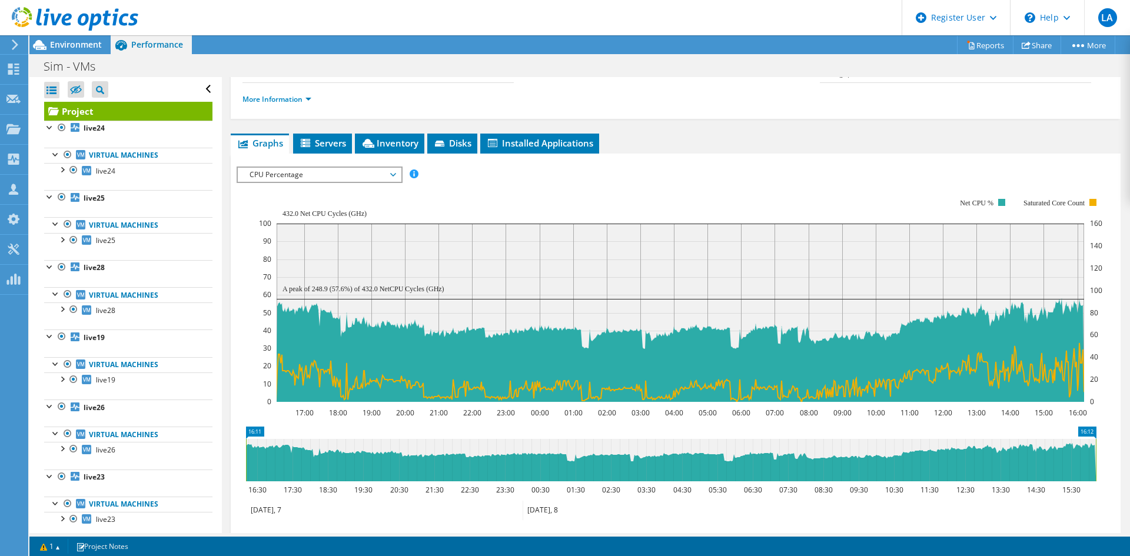
scroll to position [233, 0]
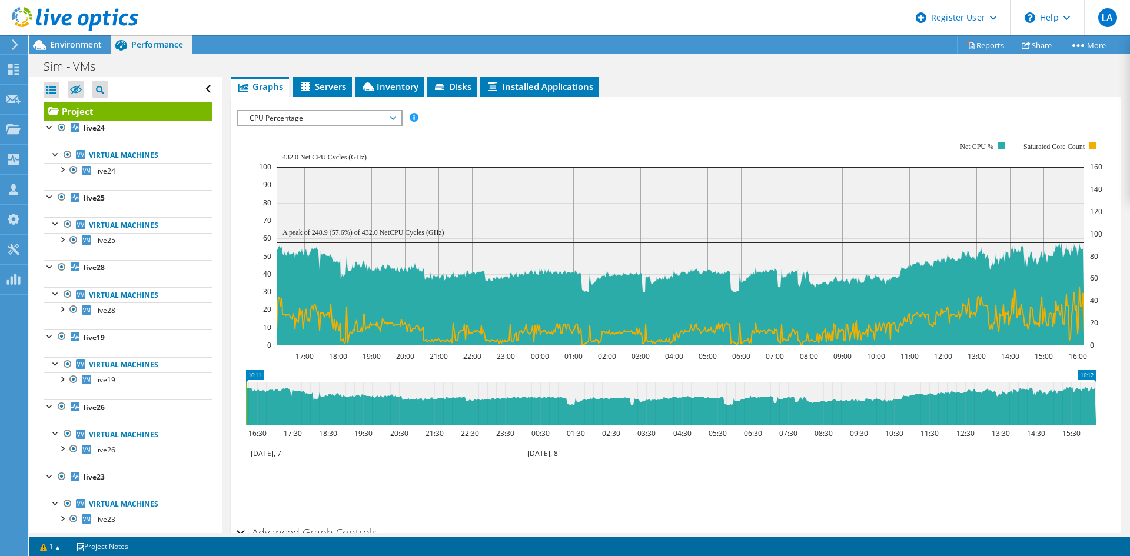
click at [303, 121] on span "CPU Percentage" at bounding box center [319, 118] width 151 height 14
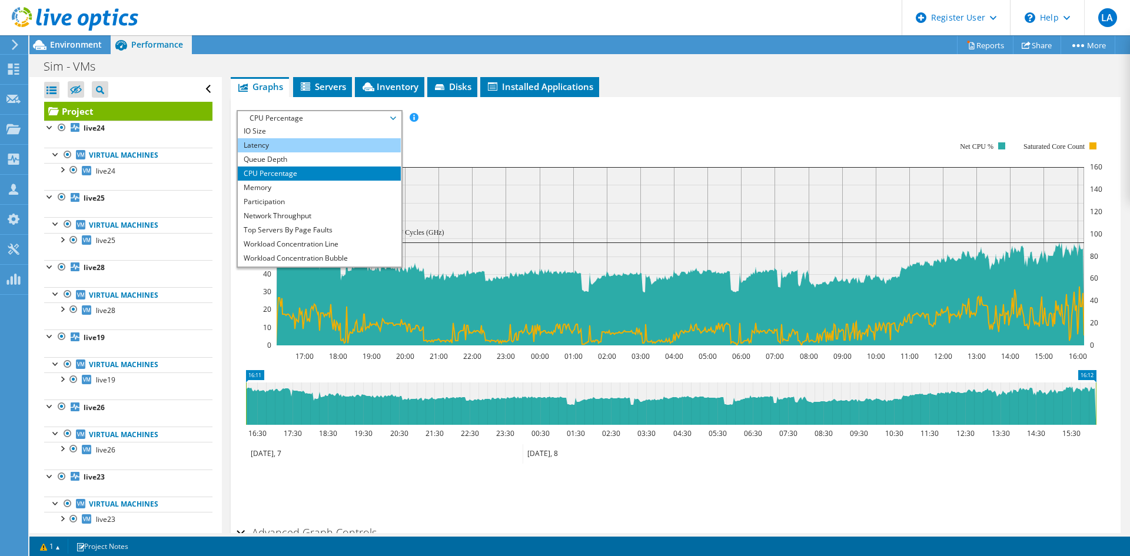
scroll to position [42, 0]
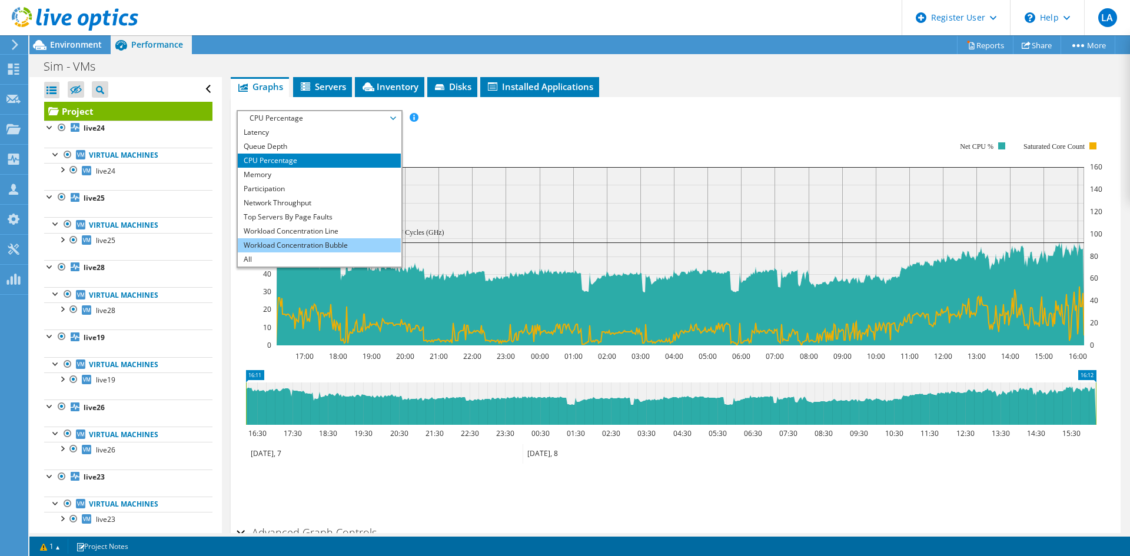
click at [313, 247] on li "Workload Concentration Bubble" at bounding box center [319, 245] width 163 height 14
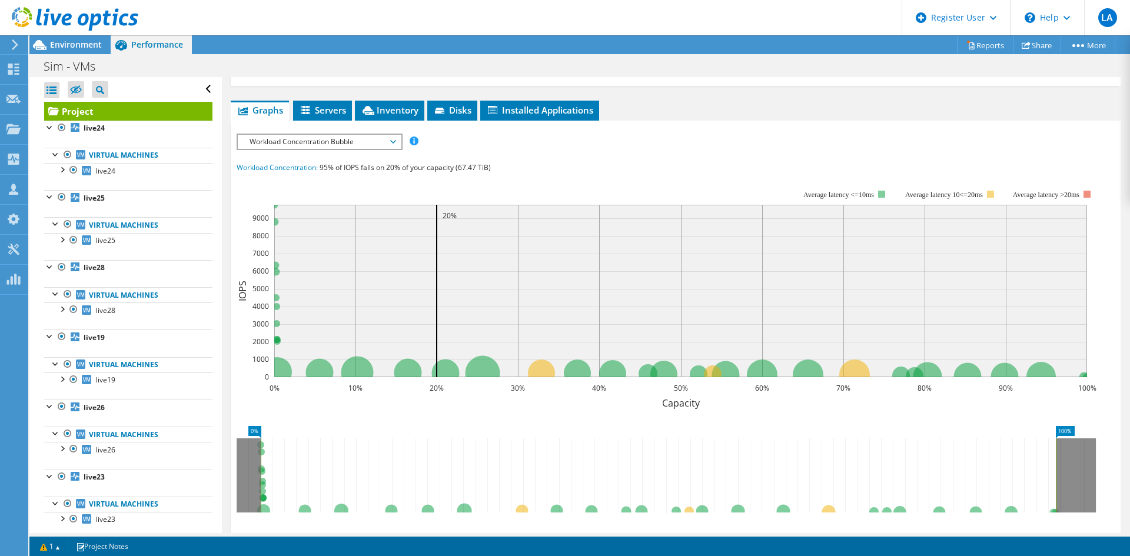
scroll to position [174, 0]
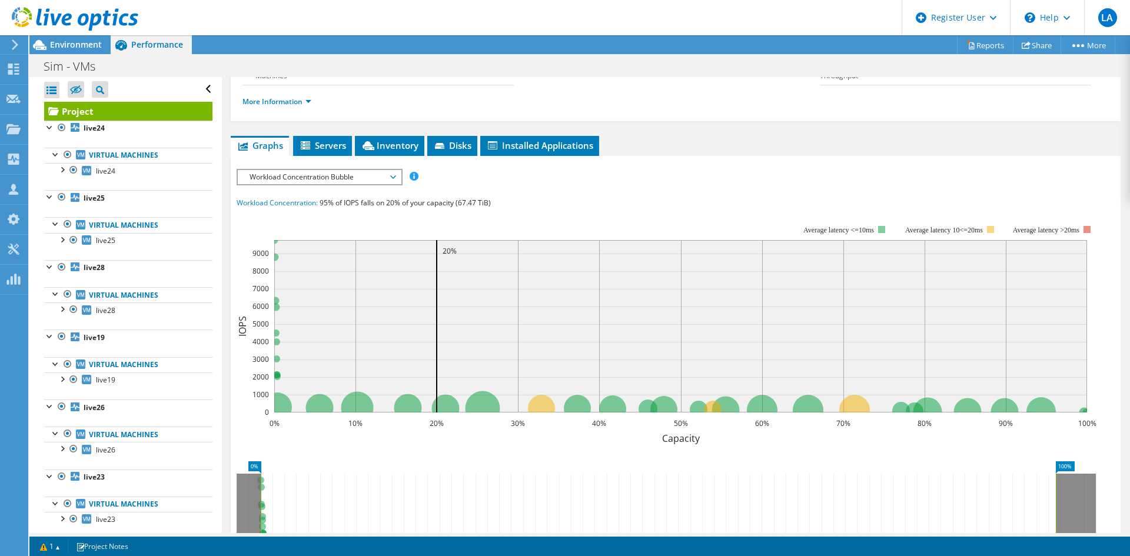
click at [295, 175] on span "Workload Concentration Bubble" at bounding box center [319, 177] width 151 height 14
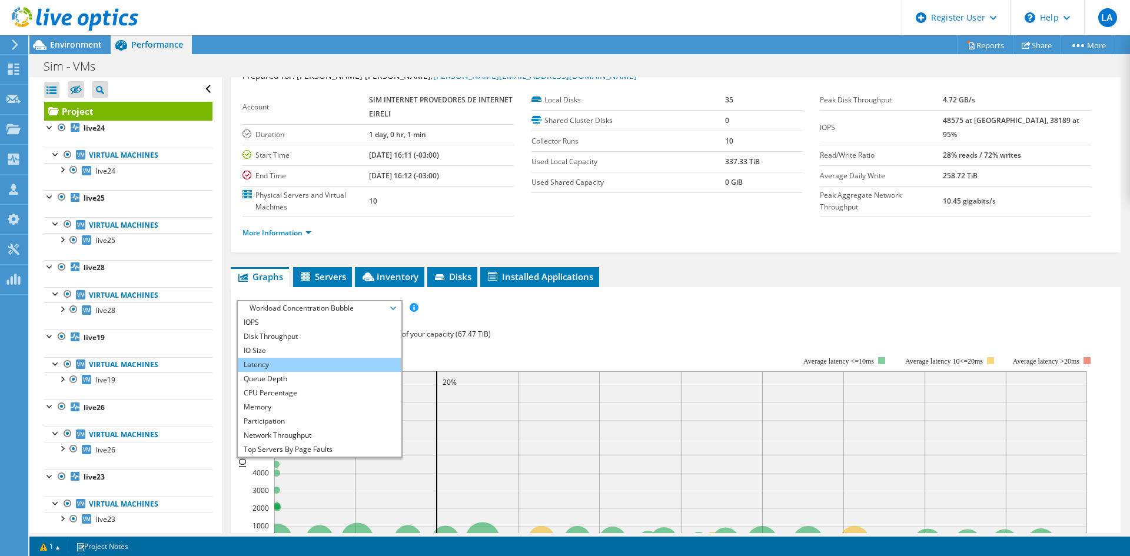
scroll to position [0, 0]
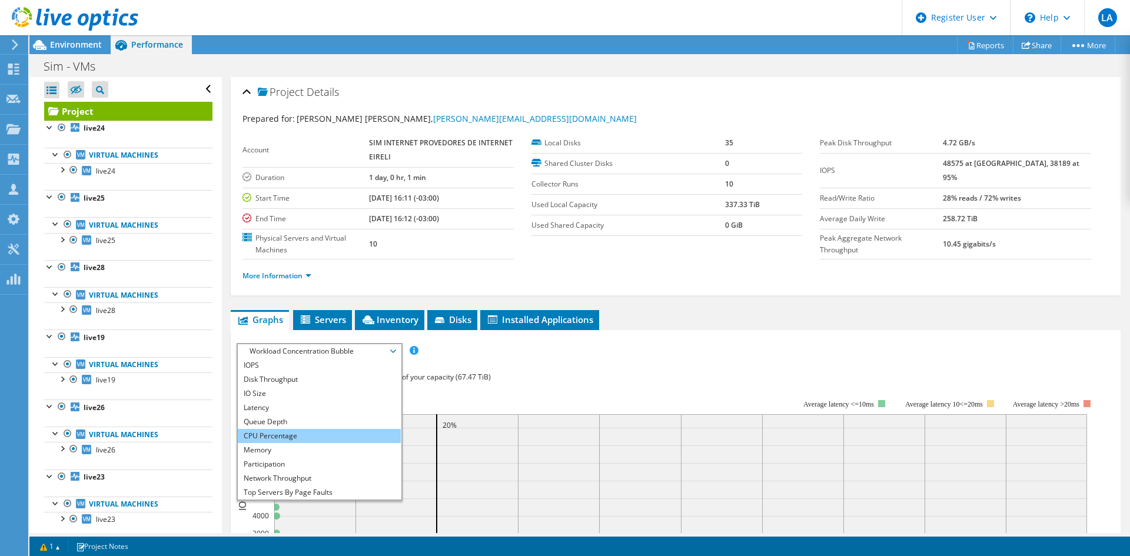
click at [317, 433] on li "CPU Percentage" at bounding box center [319, 436] width 163 height 14
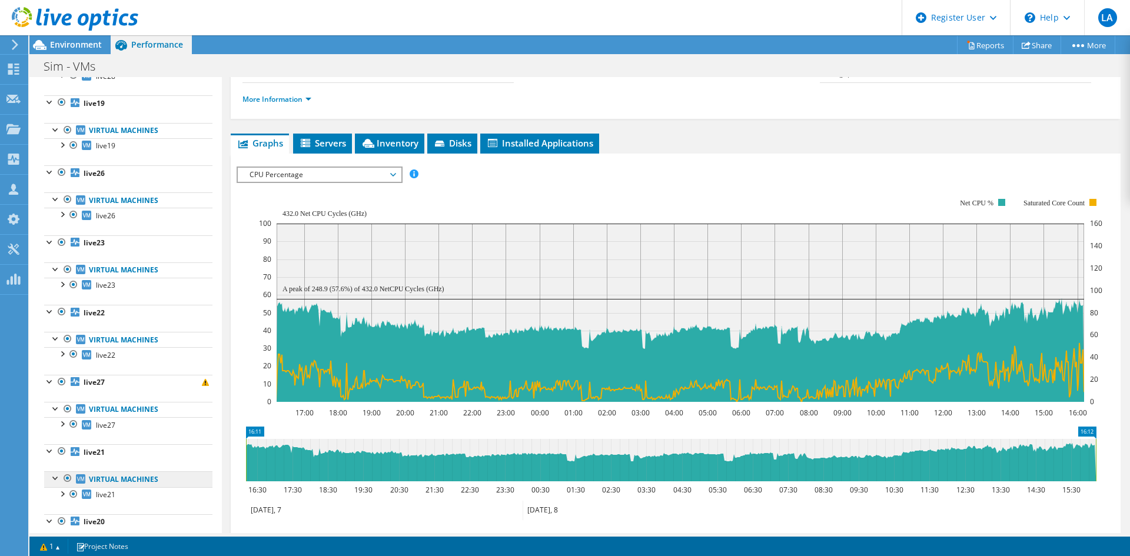
scroll to position [236, 0]
click at [101, 422] on span "live27" at bounding box center [105, 424] width 19 height 10
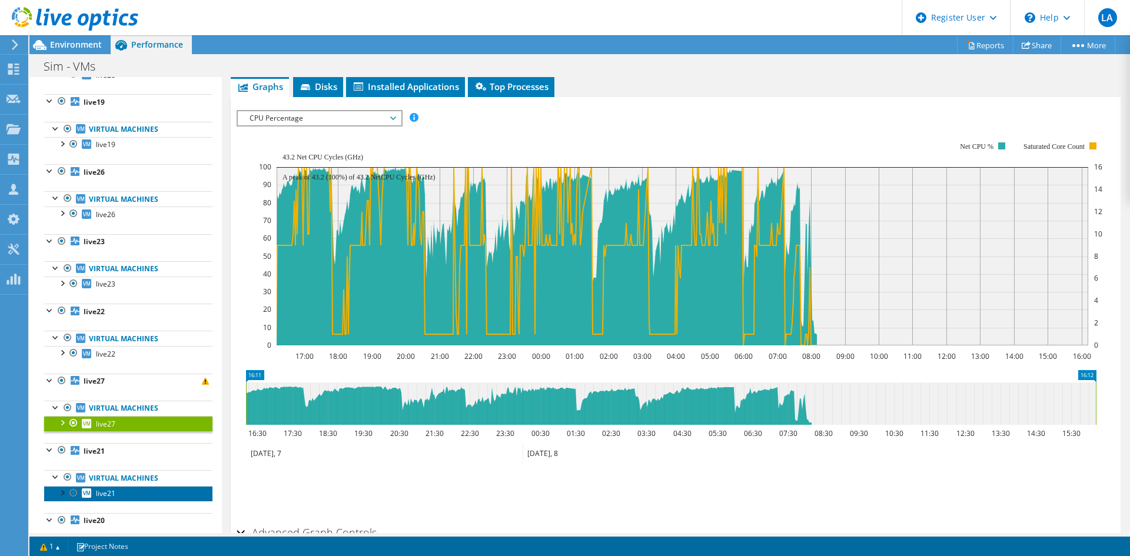
click at [97, 494] on span "live21" at bounding box center [105, 494] width 19 height 10
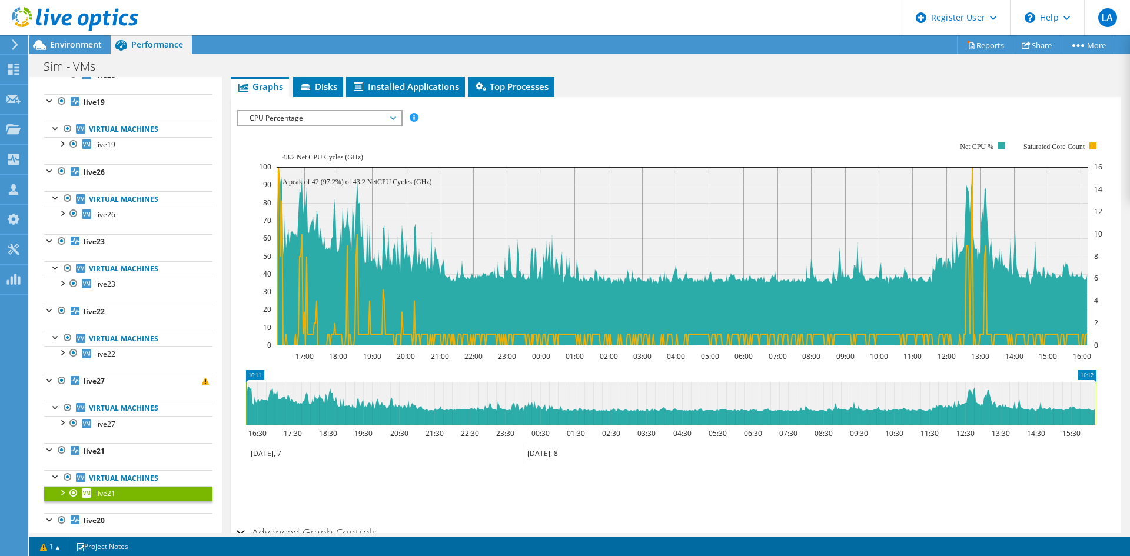
click at [280, 121] on span "CPU Percentage" at bounding box center [319, 118] width 151 height 14
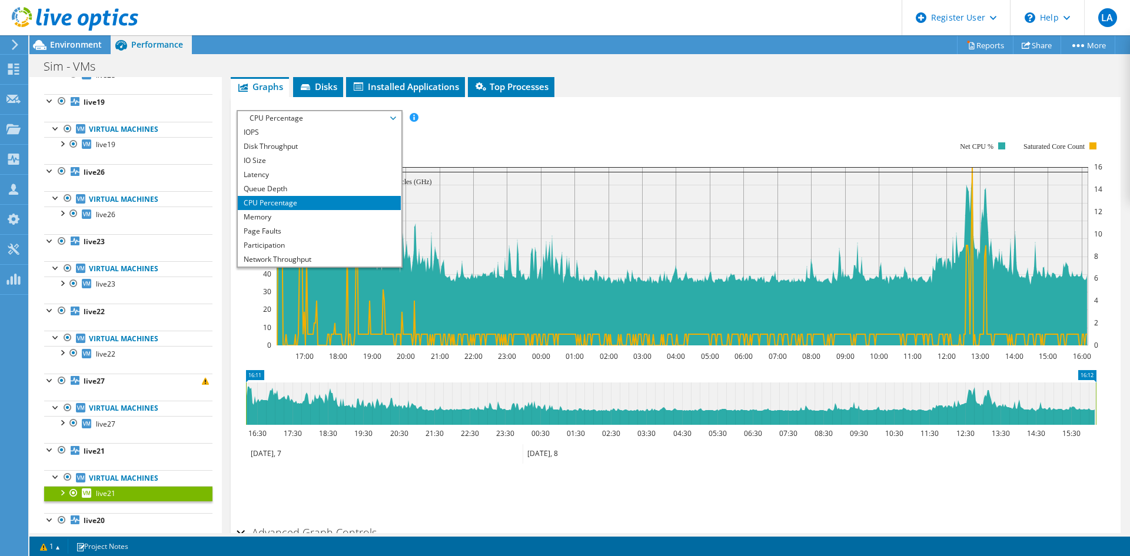
click at [282, 205] on li "CPU Percentage" at bounding box center [319, 203] width 163 height 14
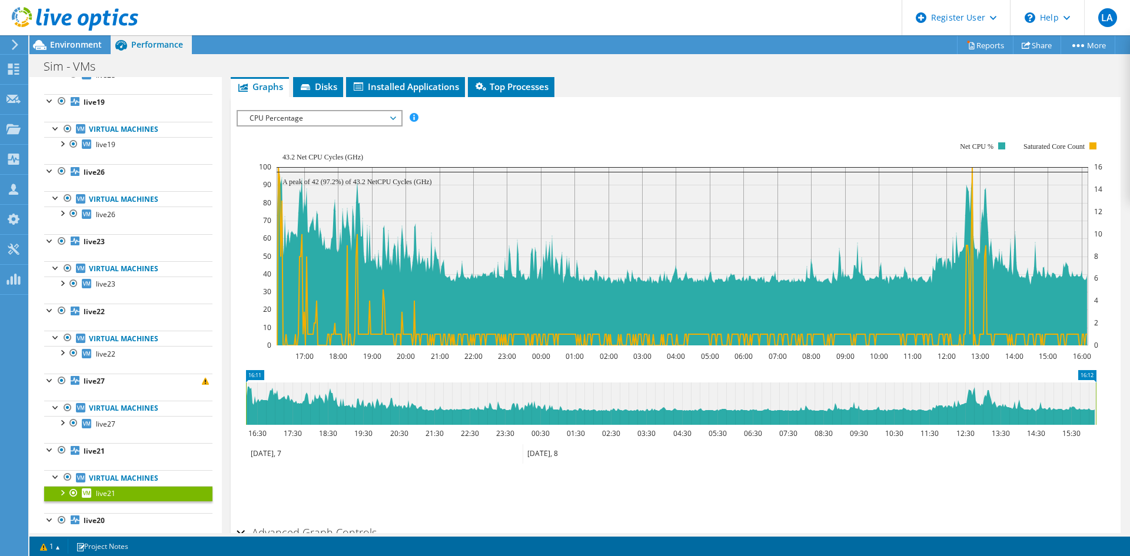
click at [283, 120] on span "CPU Percentage" at bounding box center [319, 118] width 151 height 14
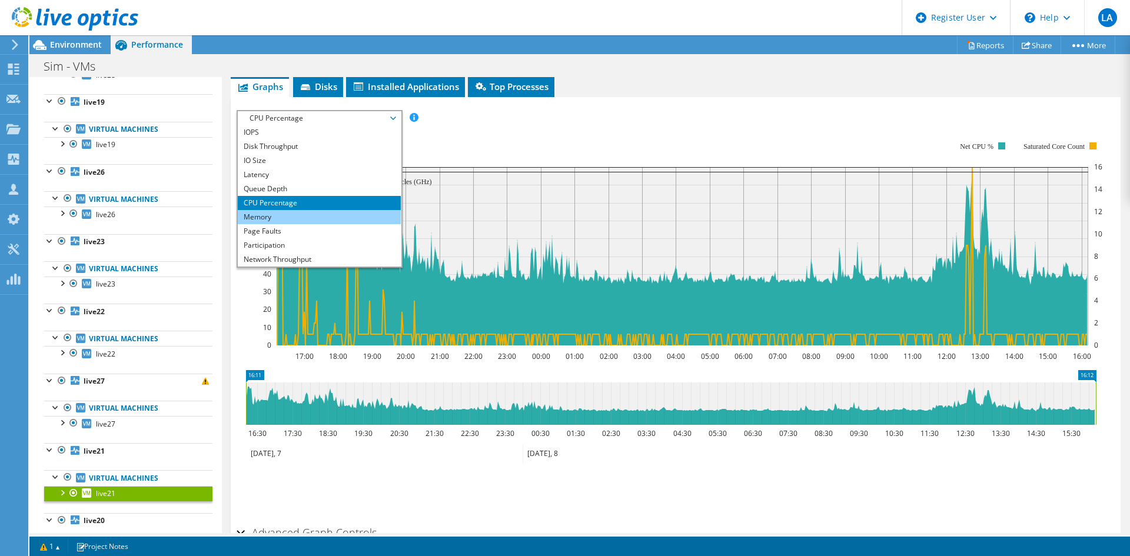
click at [280, 220] on li "Memory" at bounding box center [319, 217] width 163 height 14
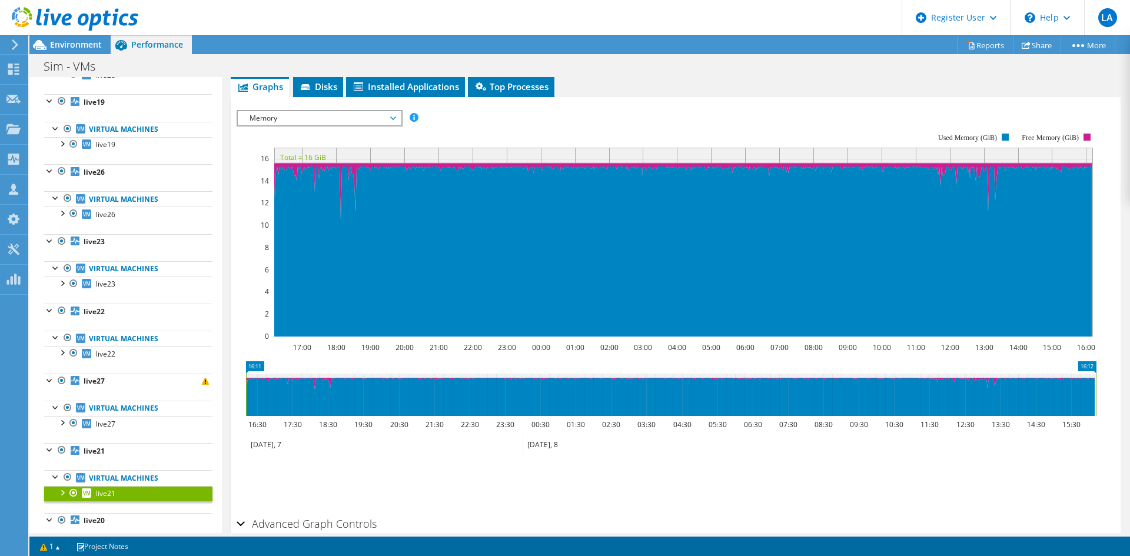
click at [302, 118] on span "Memory" at bounding box center [319, 118] width 151 height 14
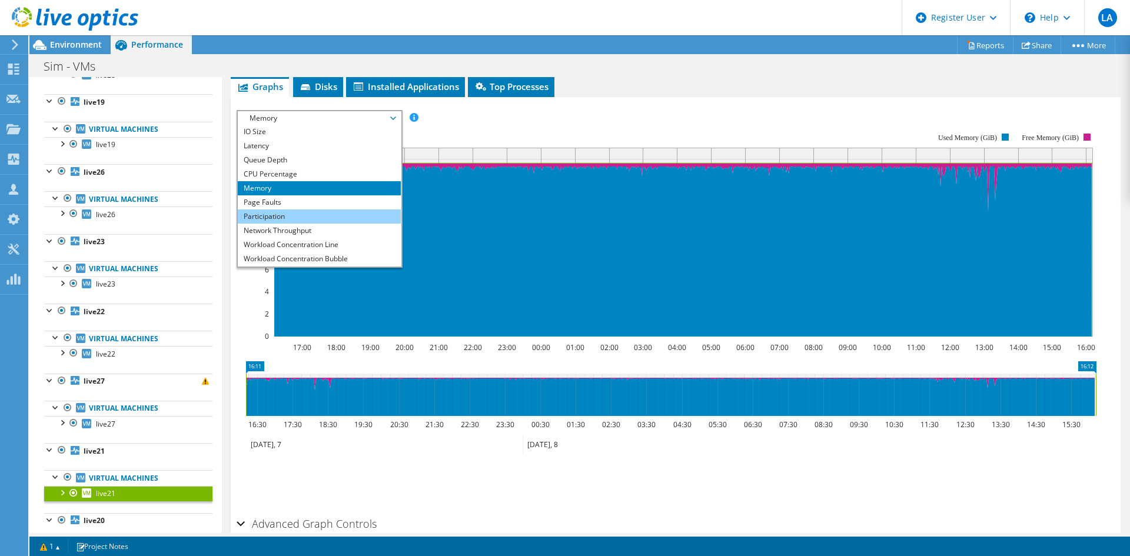
scroll to position [42, 0]
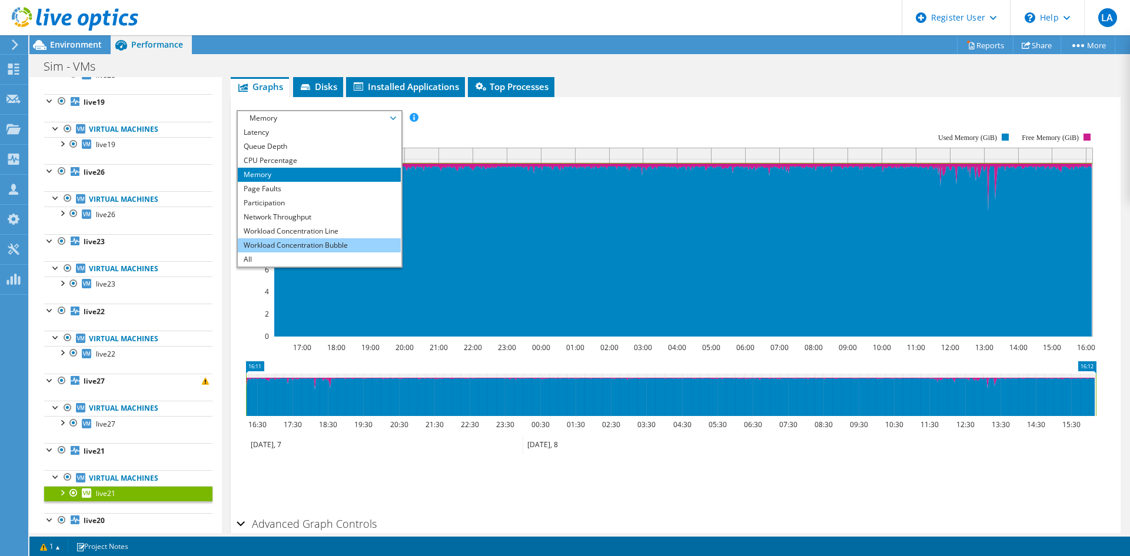
click at [314, 246] on li "Workload Concentration Bubble" at bounding box center [319, 245] width 163 height 14
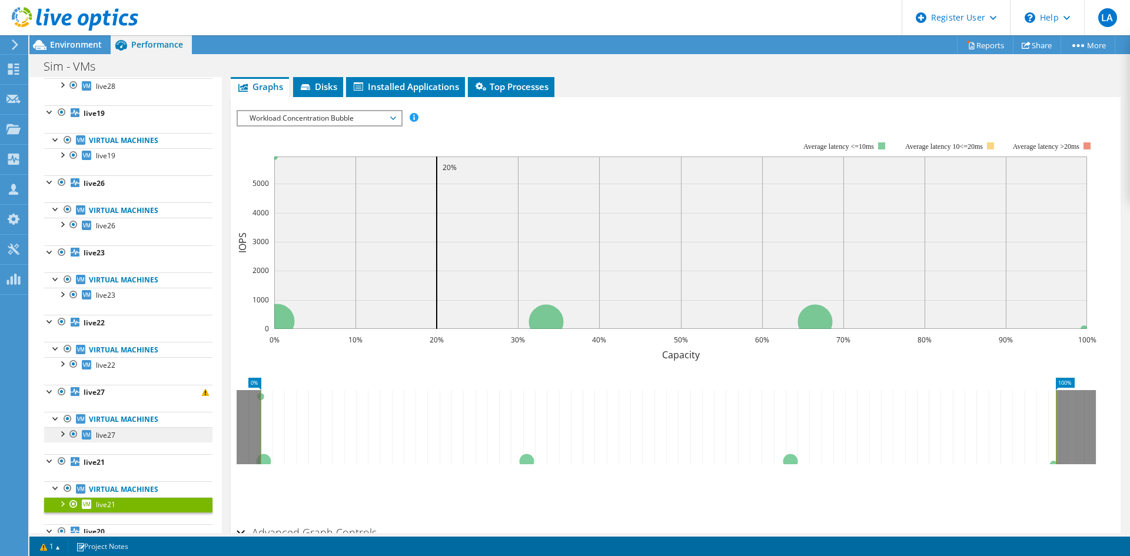
scroll to position [294, 0]
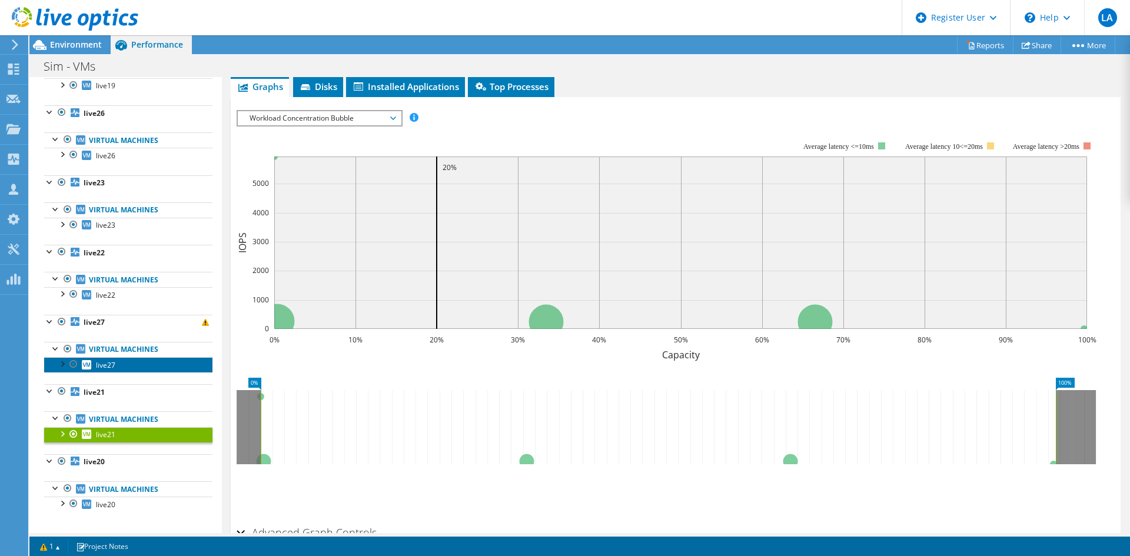
click at [95, 371] on link "live27" at bounding box center [128, 364] width 168 height 15
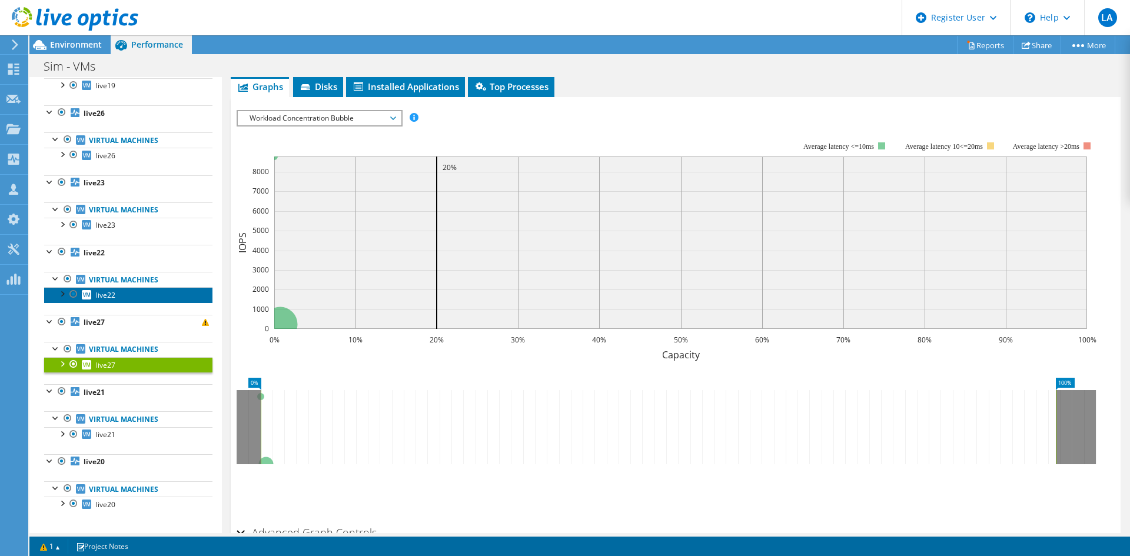
click at [111, 297] on span "live22" at bounding box center [105, 295] width 19 height 10
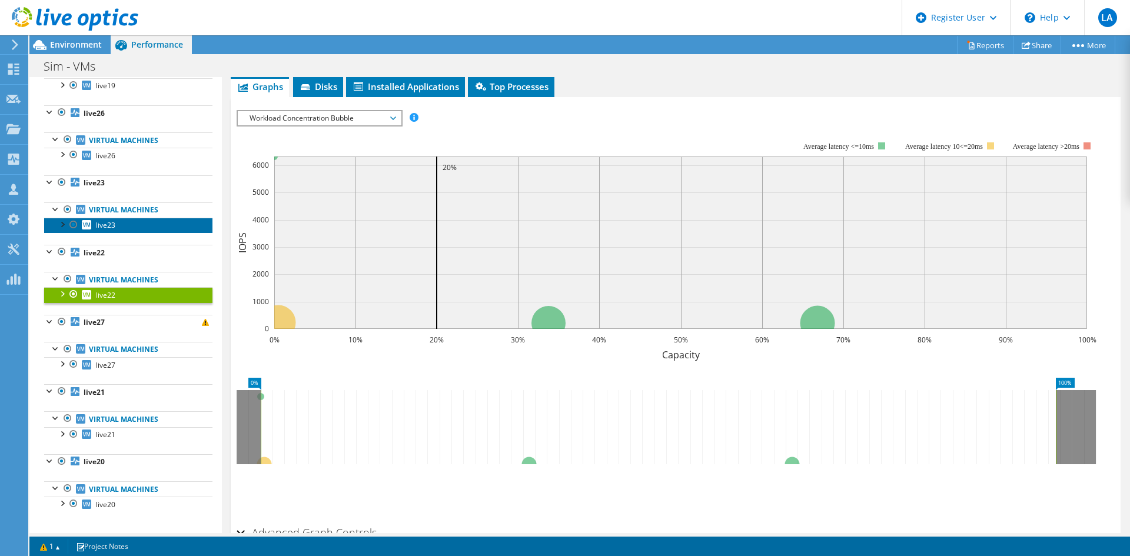
click at [114, 223] on span "live23" at bounding box center [105, 225] width 19 height 10
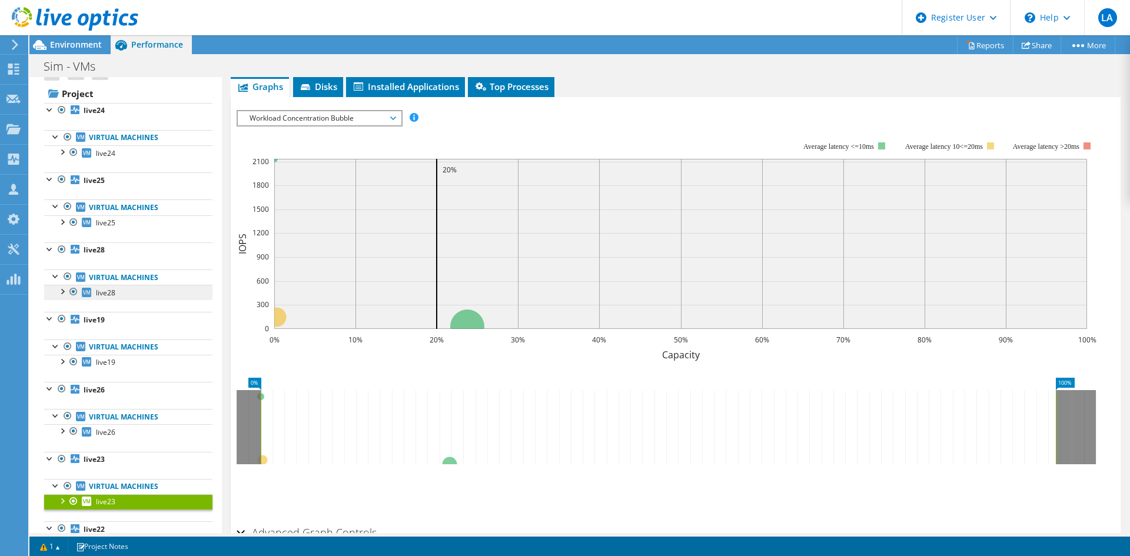
scroll to position [0, 0]
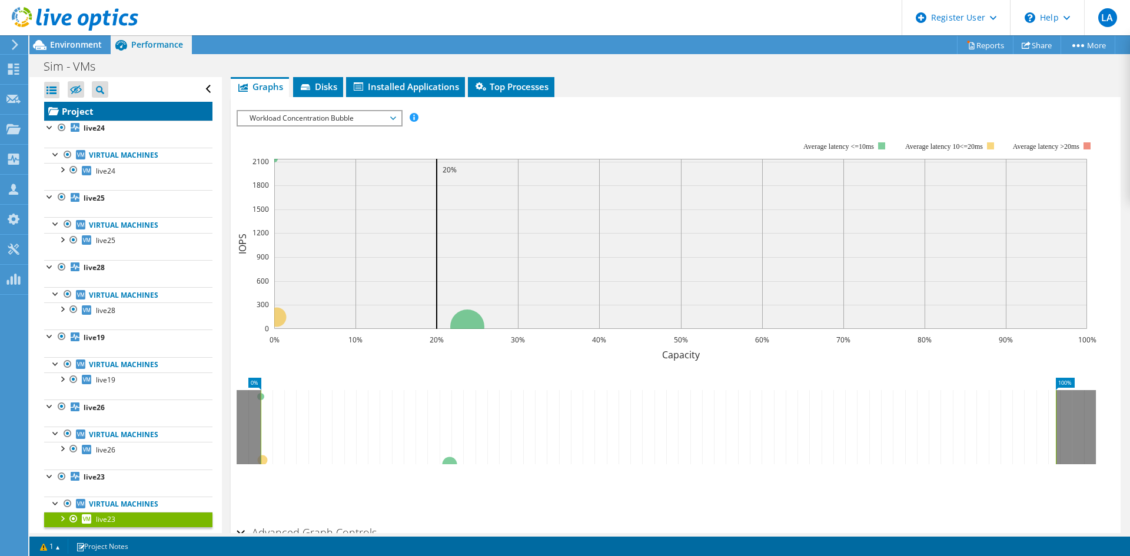
click at [88, 108] on link "Project" at bounding box center [128, 111] width 168 height 19
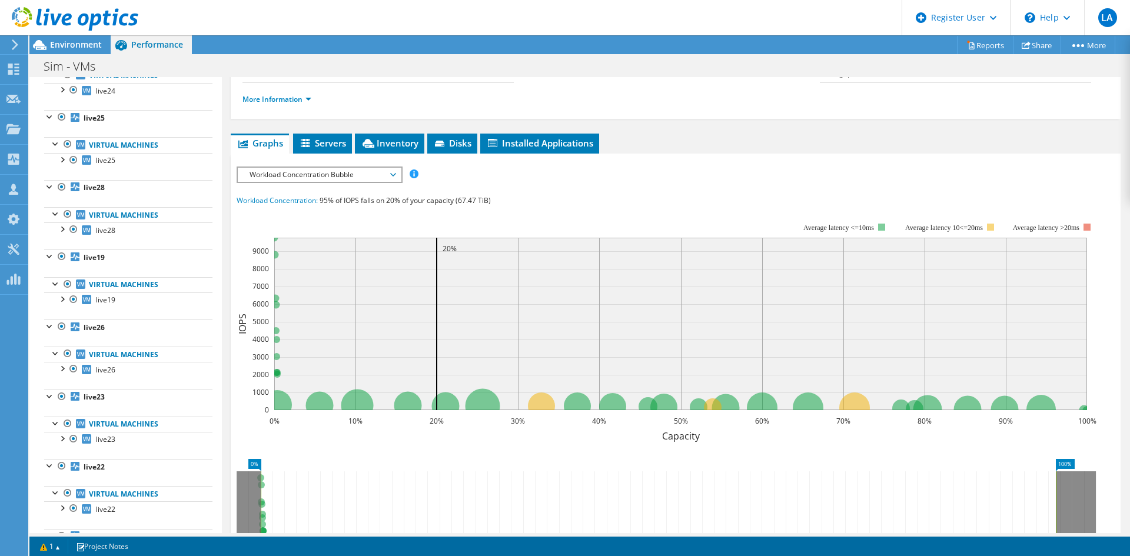
scroll to position [118, 0]
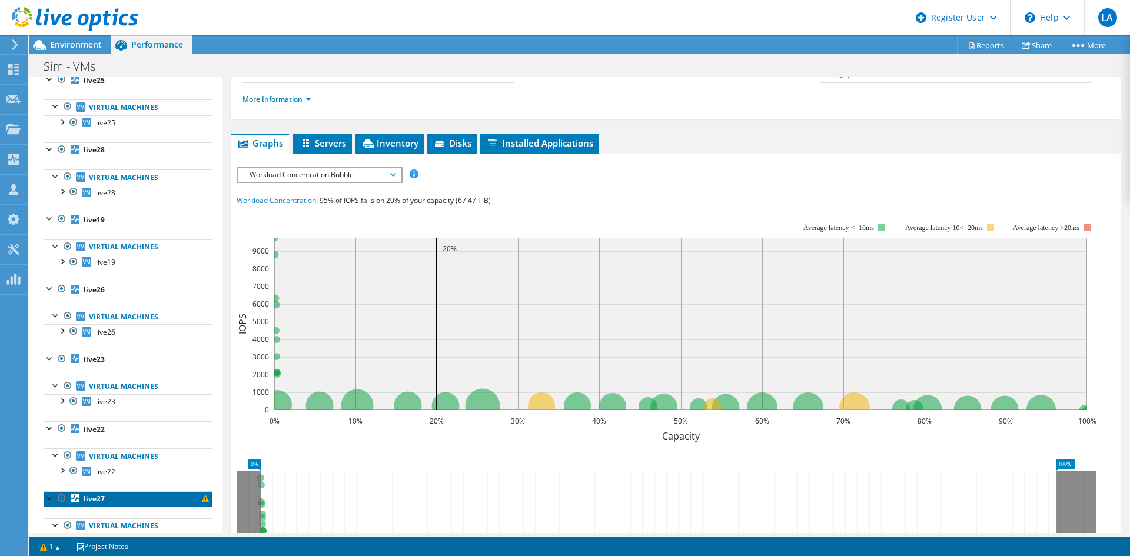
click at [88, 500] on b "live27" at bounding box center [94, 499] width 21 height 10
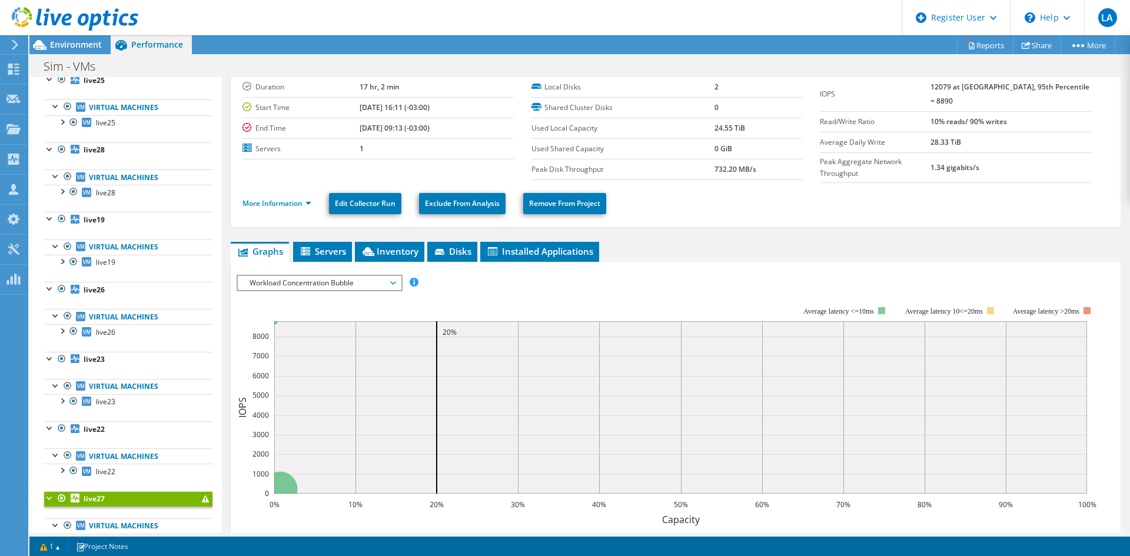
scroll to position [0, 0]
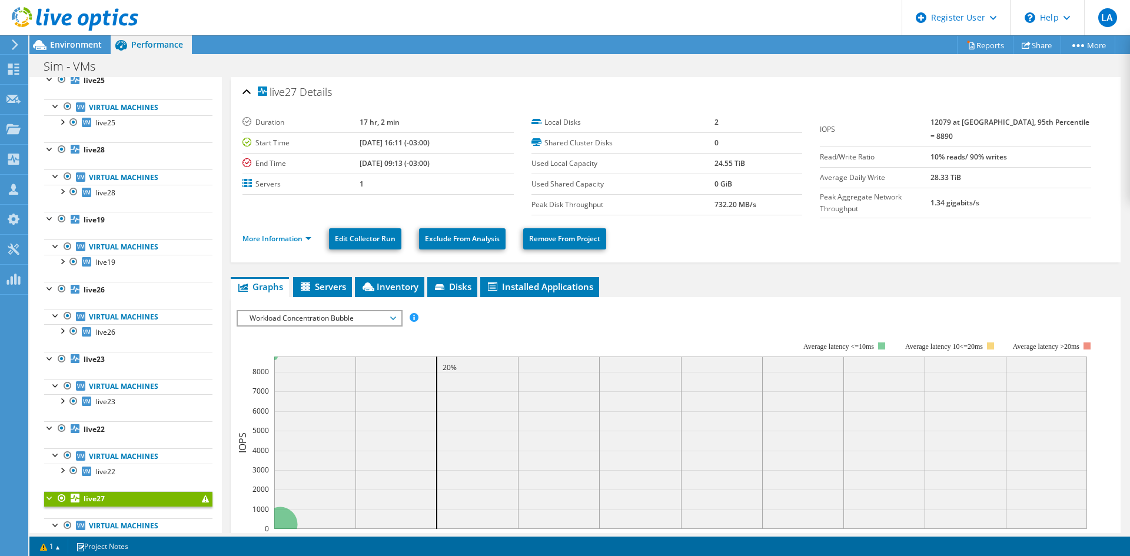
click at [311, 317] on span "Workload Concentration Bubble" at bounding box center [319, 318] width 151 height 14
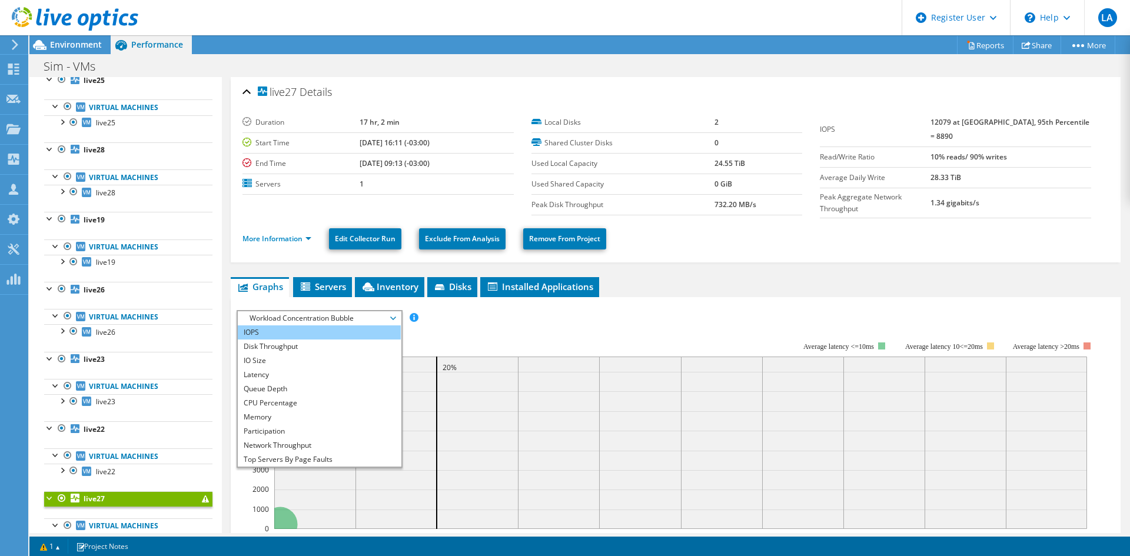
click at [279, 331] on li "IOPS" at bounding box center [319, 333] width 163 height 14
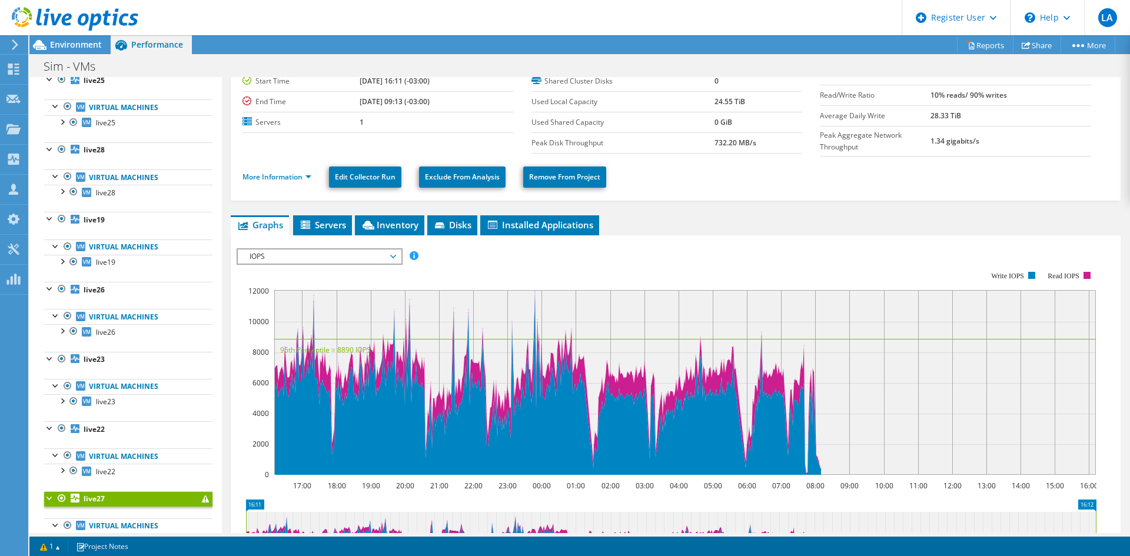
scroll to position [118, 0]
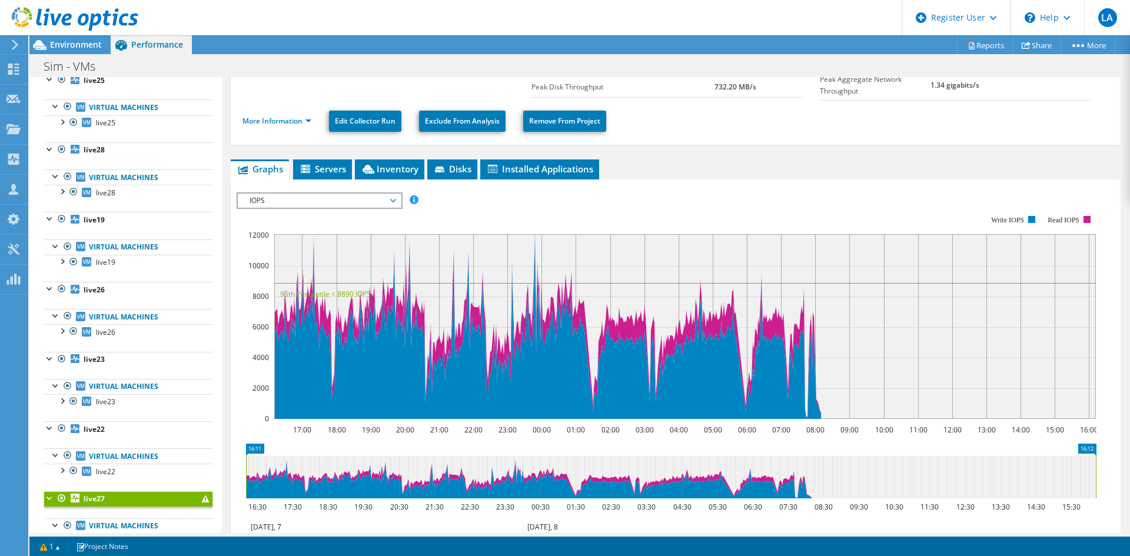
click at [270, 197] on span "IOPS" at bounding box center [319, 201] width 151 height 14
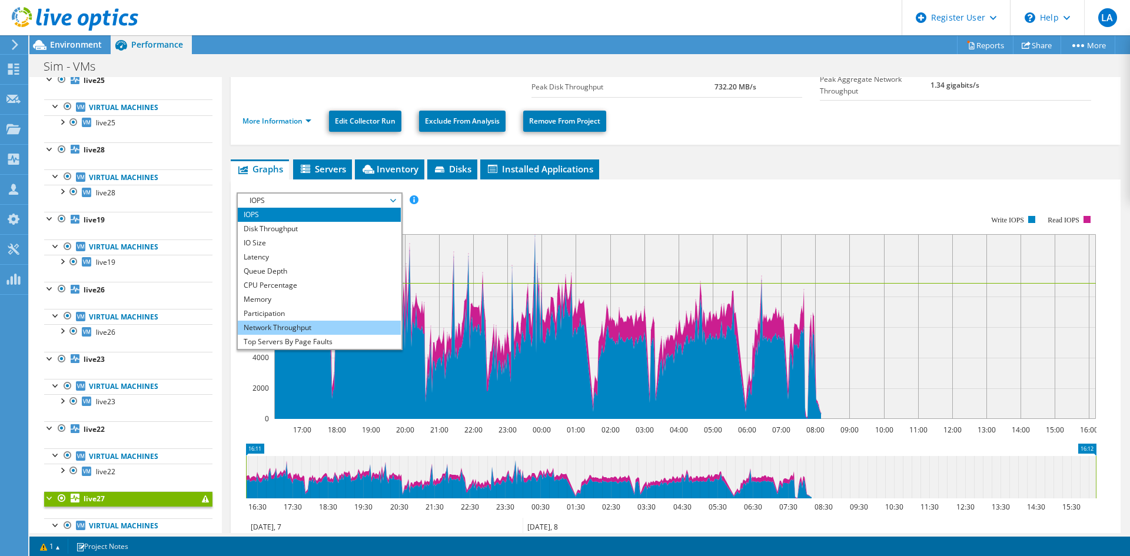
scroll to position [42, 0]
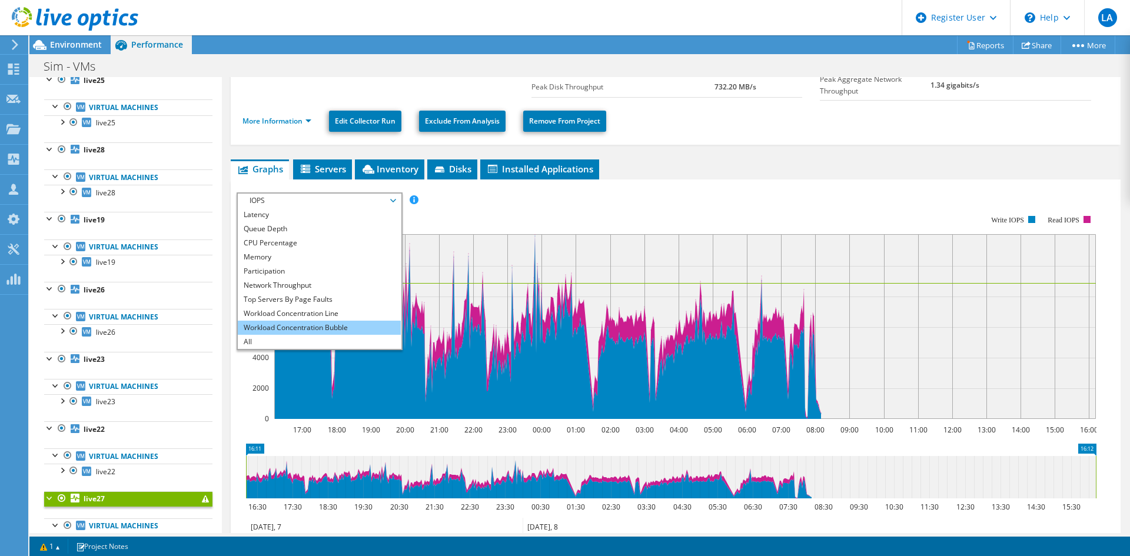
click at [293, 329] on li "Workload Concentration Bubble" at bounding box center [319, 328] width 163 height 14
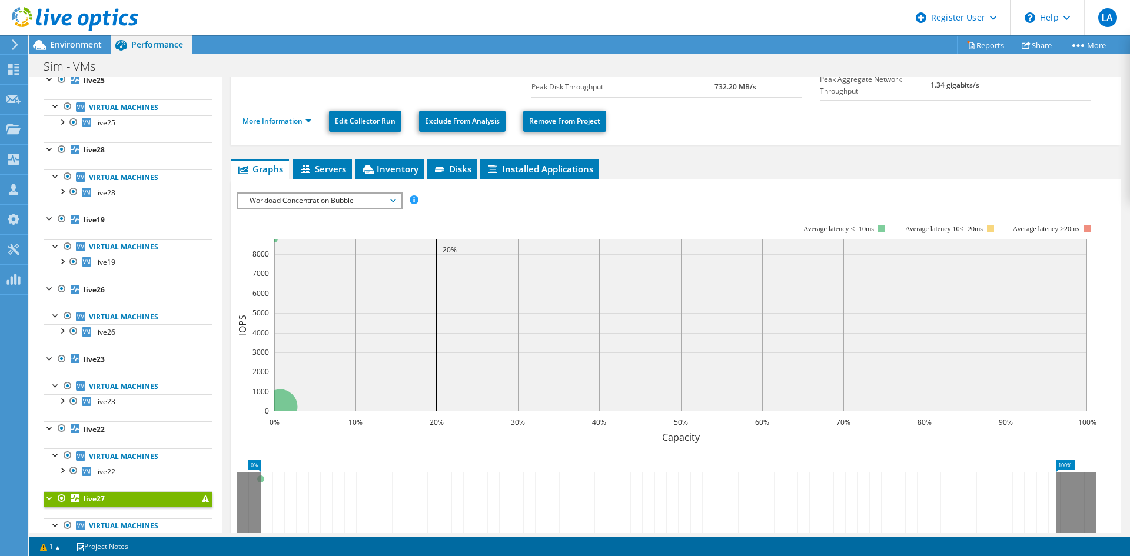
click at [343, 210] on rect at bounding box center [667, 326] width 860 height 236
click at [327, 194] on span "Workload Concentration Bubble" at bounding box center [319, 201] width 151 height 14
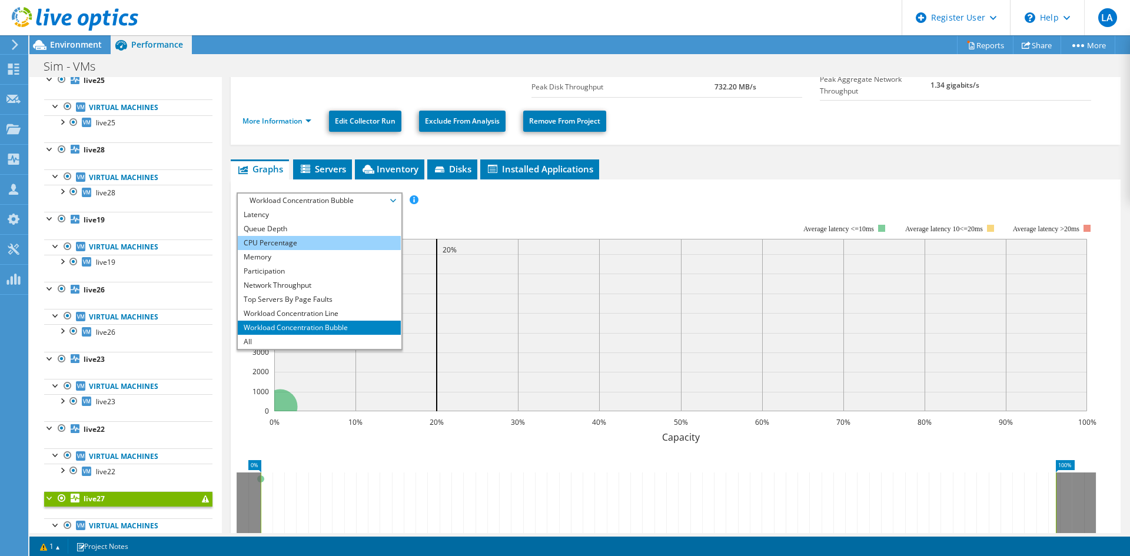
click at [300, 240] on li "CPU Percentage" at bounding box center [319, 243] width 163 height 14
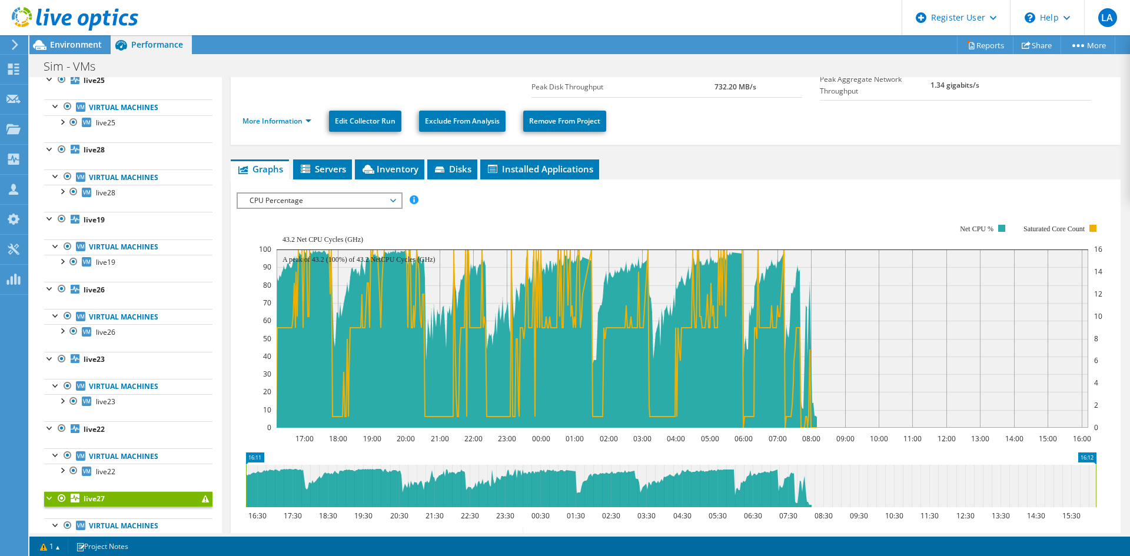
click at [297, 197] on span "CPU Percentage" at bounding box center [319, 201] width 151 height 14
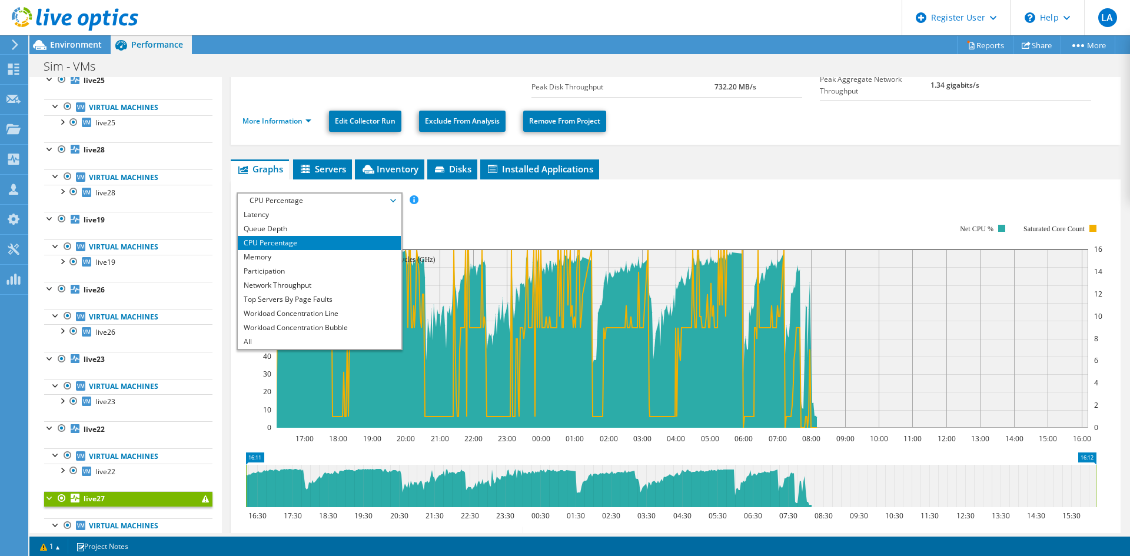
click at [635, 200] on div "IOPS Disk Throughput IO Size Latency Queue Depth CPU Percentage Memory Page Fau…" at bounding box center [676, 201] width 878 height 16
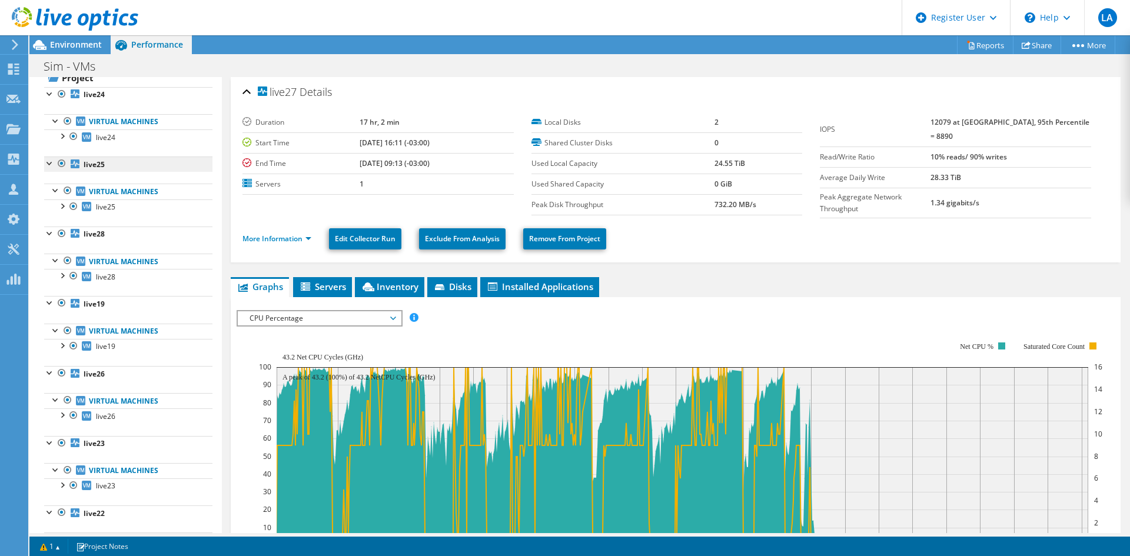
scroll to position [0, 0]
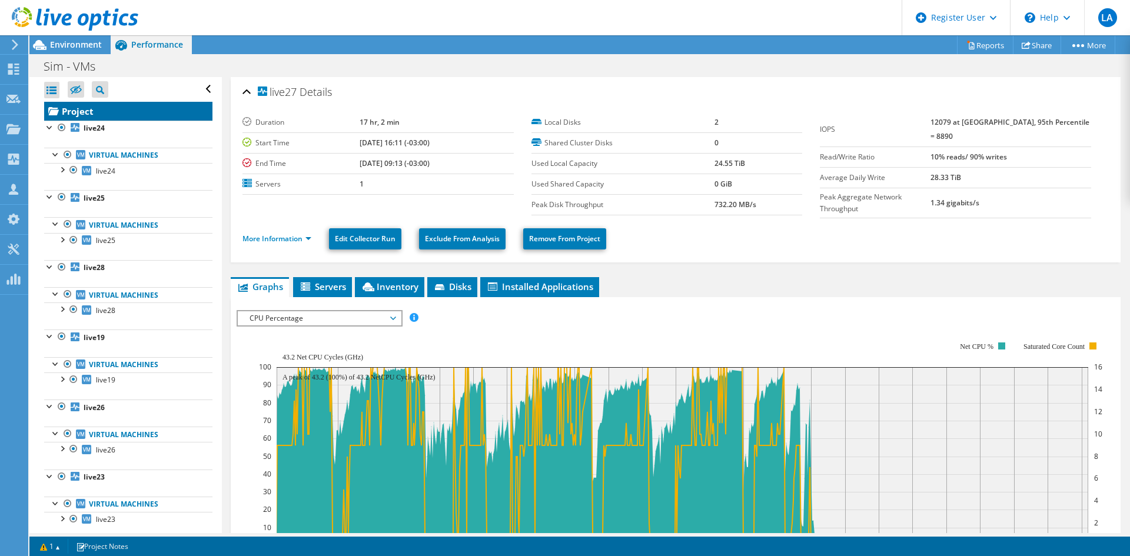
click at [78, 117] on link "Project" at bounding box center [128, 111] width 168 height 19
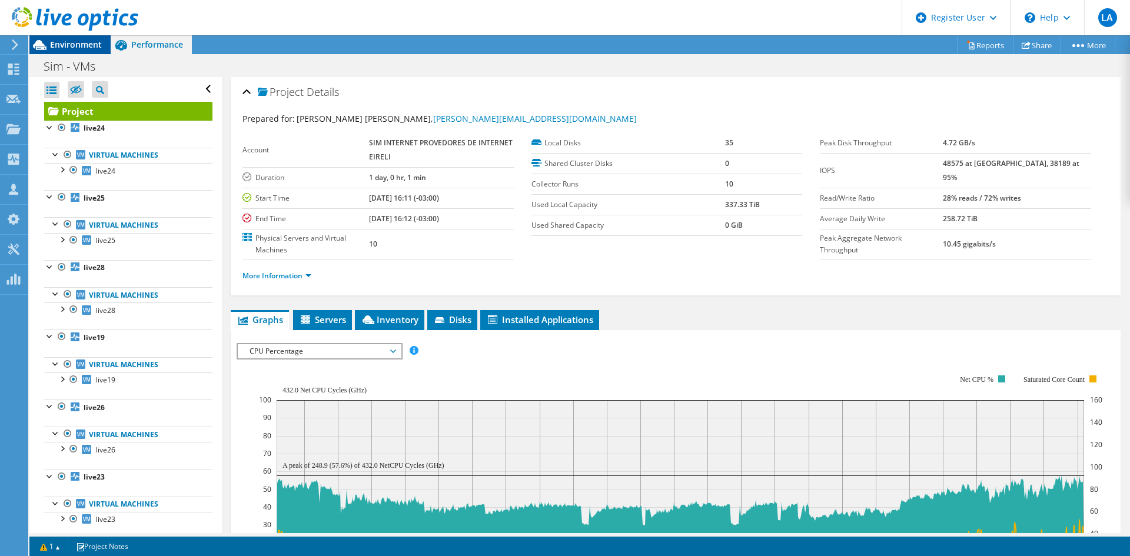
click at [85, 52] on div "Environment" at bounding box center [69, 44] width 81 height 19
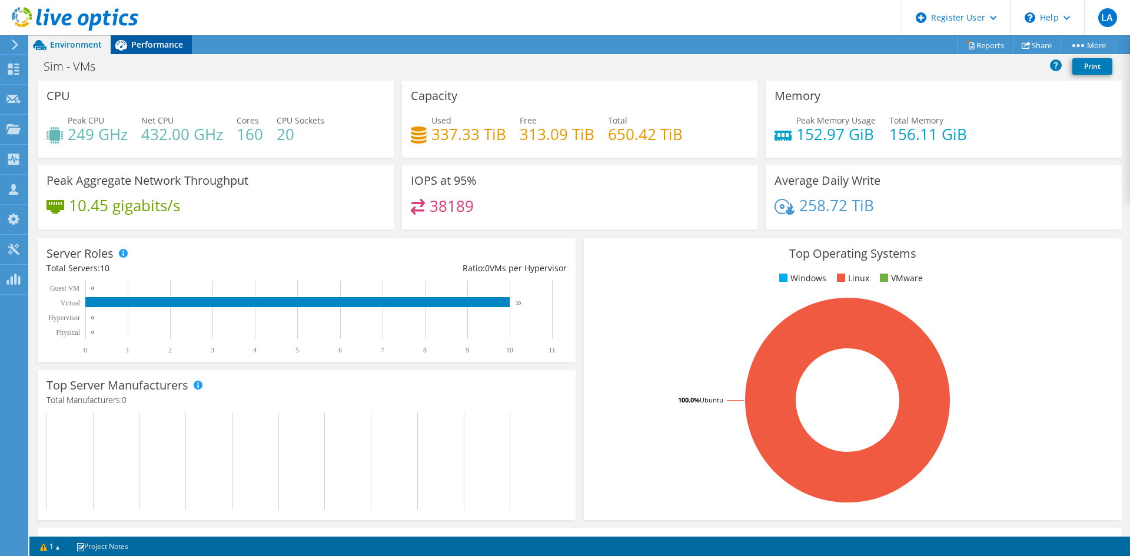
click at [135, 44] on span "Performance" at bounding box center [157, 44] width 52 height 11
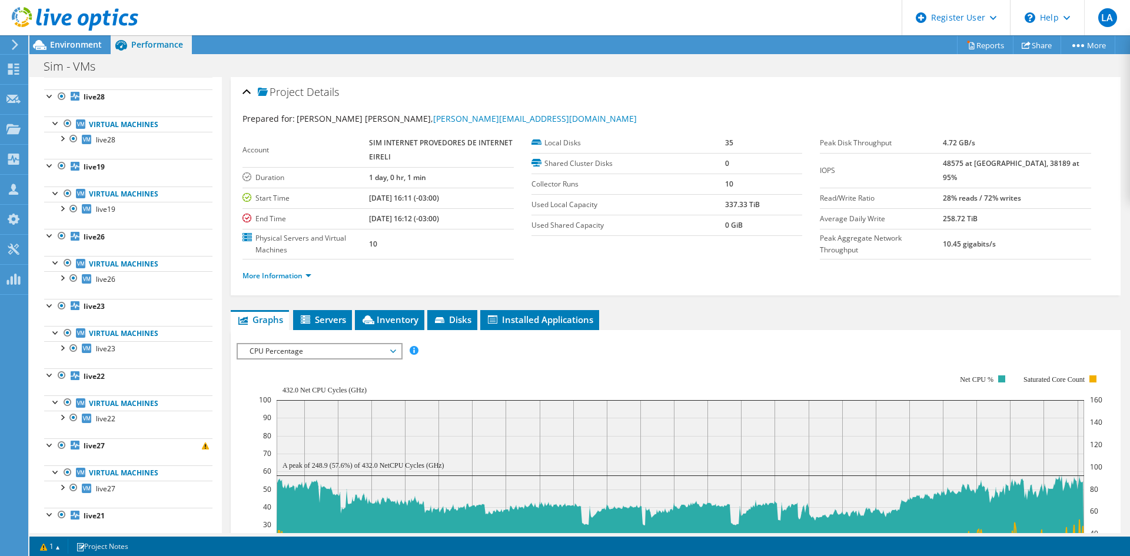
scroll to position [236, 0]
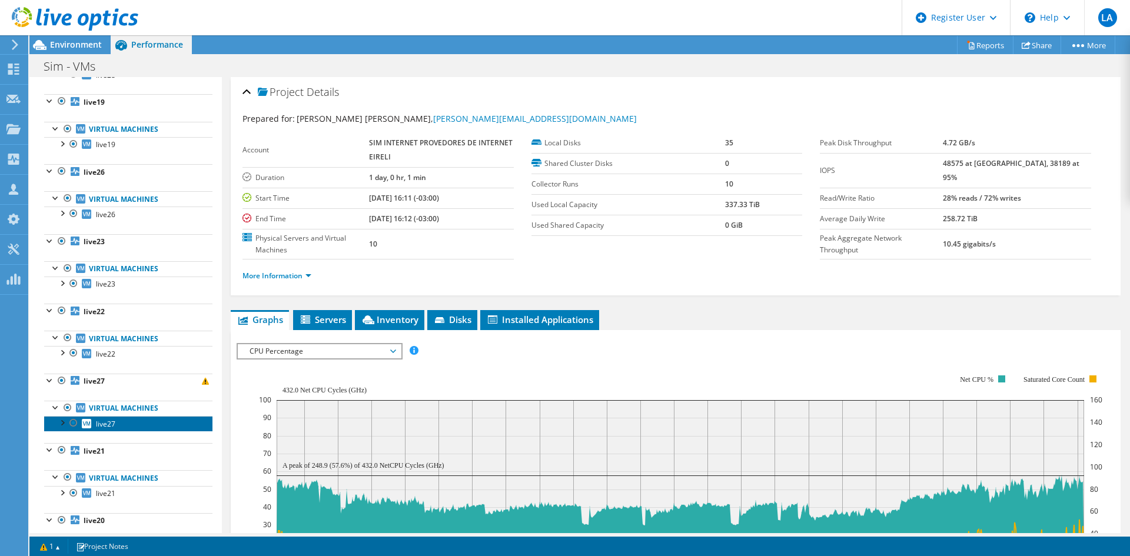
click at [100, 426] on span "live27" at bounding box center [105, 424] width 19 height 10
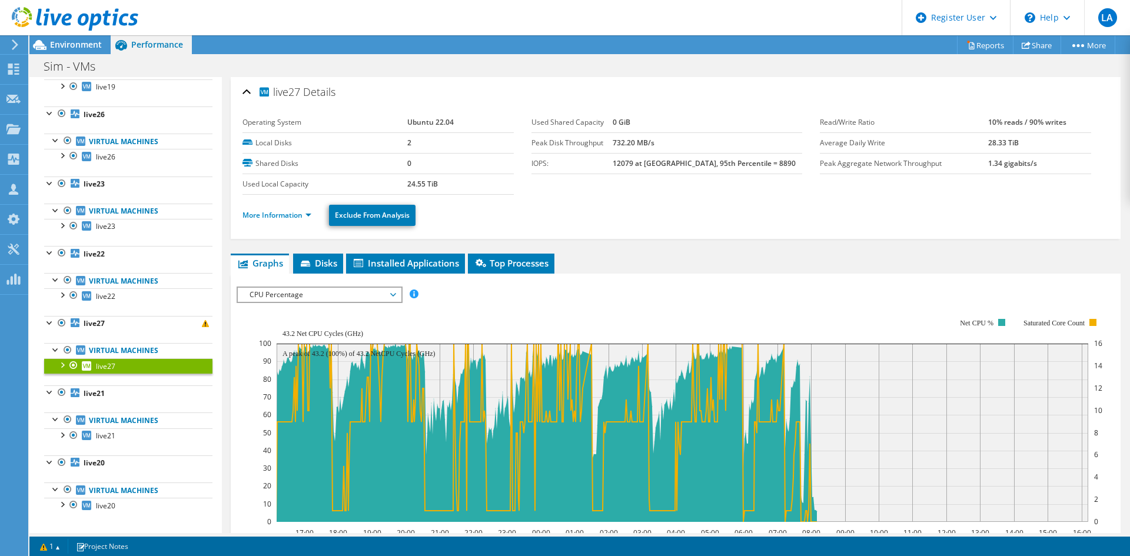
scroll to position [294, 0]
click at [294, 291] on span "CPU Percentage" at bounding box center [319, 295] width 151 height 14
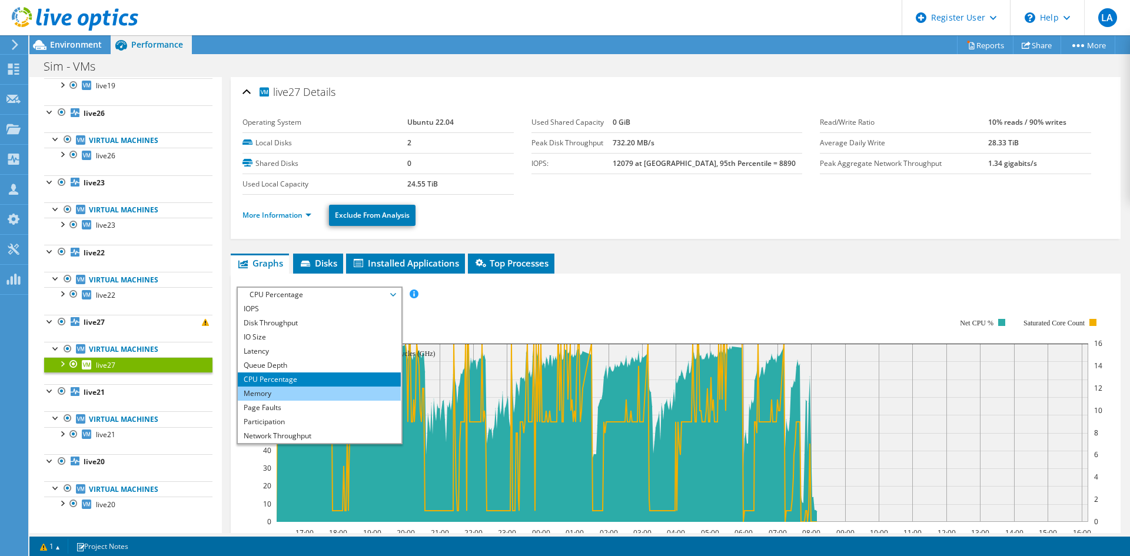
scroll to position [42, 0]
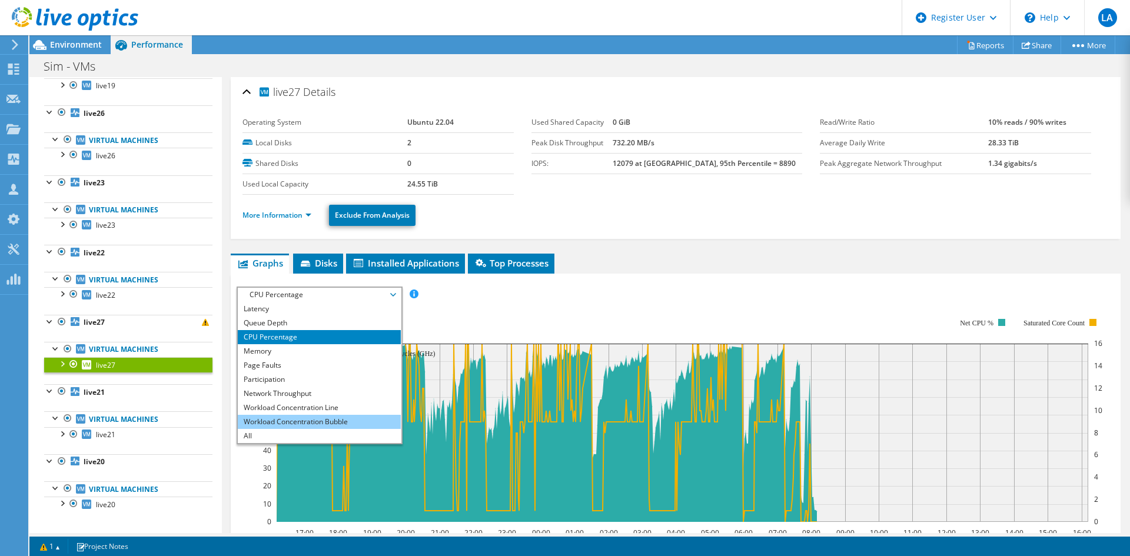
click at [342, 421] on li "Workload Concentration Bubble" at bounding box center [319, 422] width 163 height 14
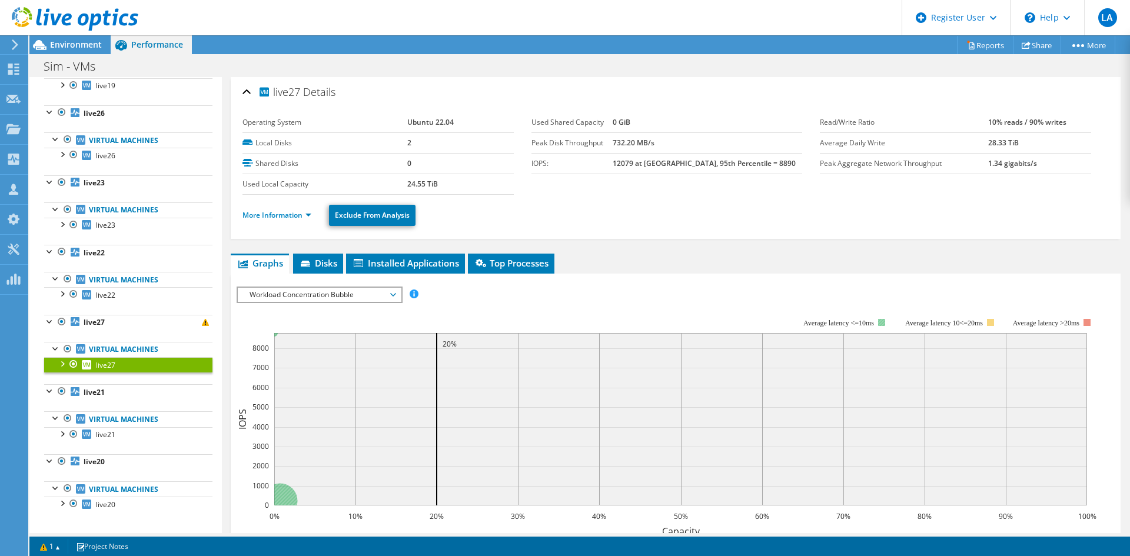
drag, startPoint x: 802, startPoint y: 322, endPoint x: 876, endPoint y: 319, distance: 74.2
click at [876, 319] on icon "0% 10% 20% 30% 40% 50% 60% 70% 80% 90% 100% Capacity 0 1000 2000 3000 4000 5000…" at bounding box center [671, 421] width 869 height 236
click at [277, 213] on link "More Information" at bounding box center [277, 215] width 69 height 10
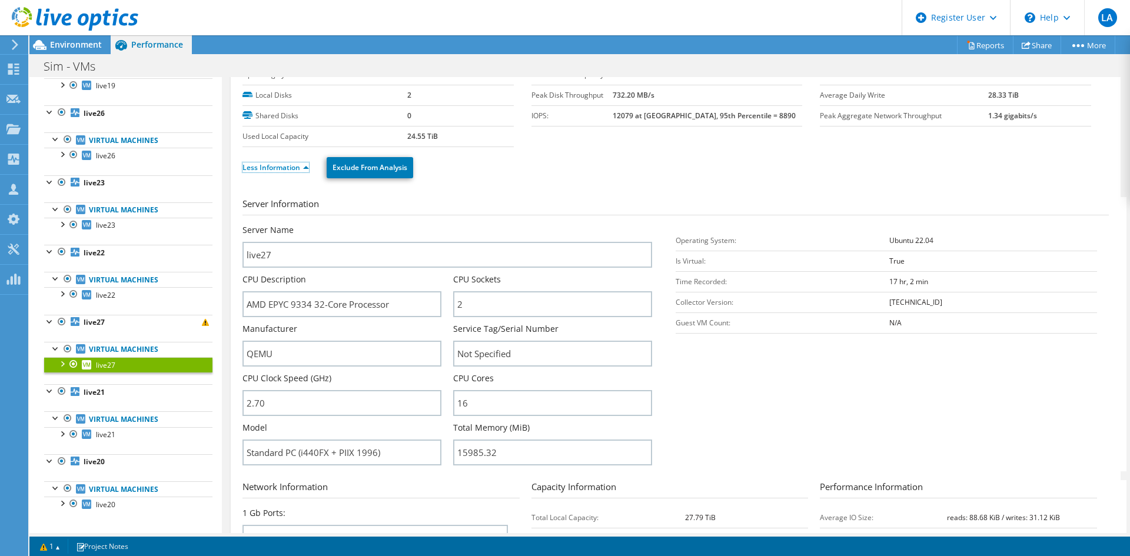
scroll to position [0, 0]
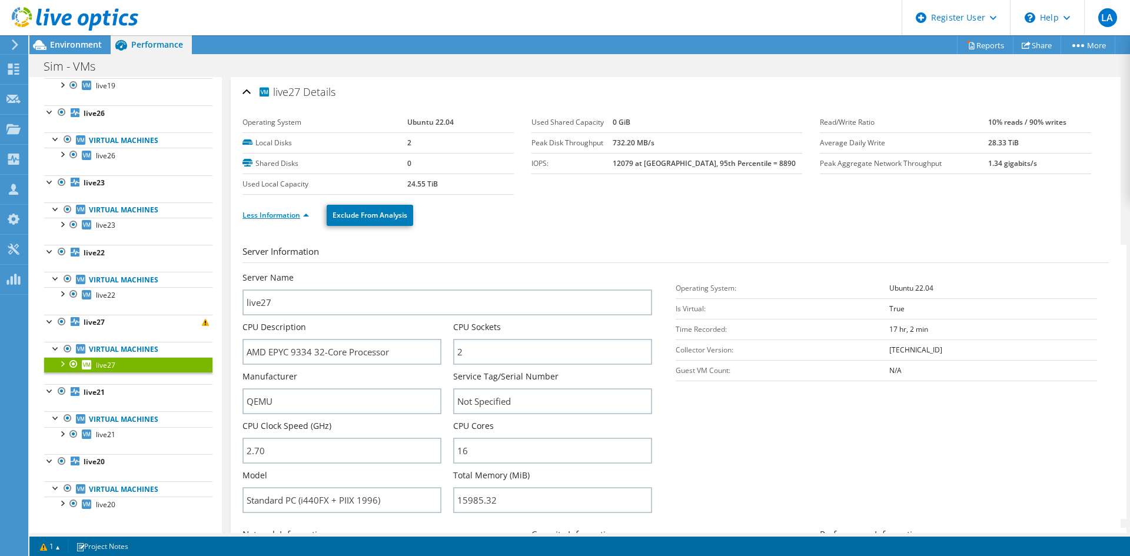
click at [288, 217] on link "Less Information" at bounding box center [276, 215] width 67 height 10
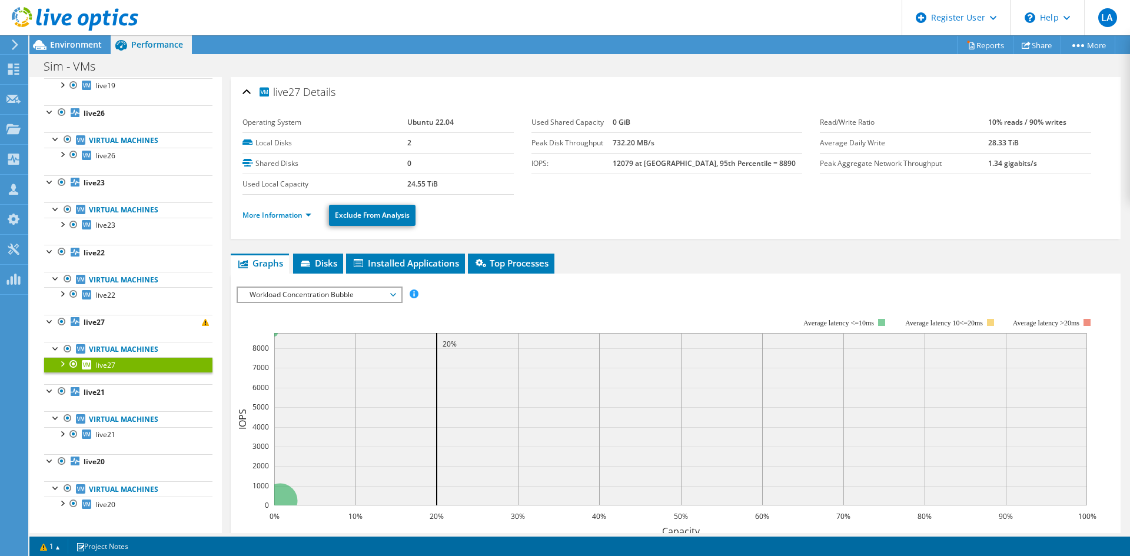
click at [294, 297] on span "Workload Concentration Bubble" at bounding box center [319, 295] width 151 height 14
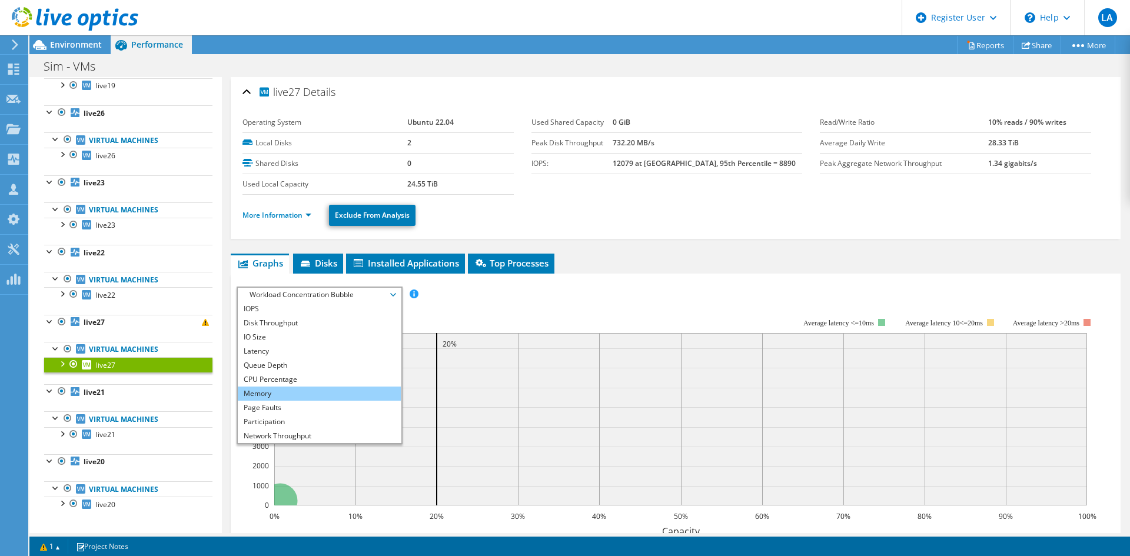
click at [277, 390] on li "Memory" at bounding box center [319, 394] width 163 height 14
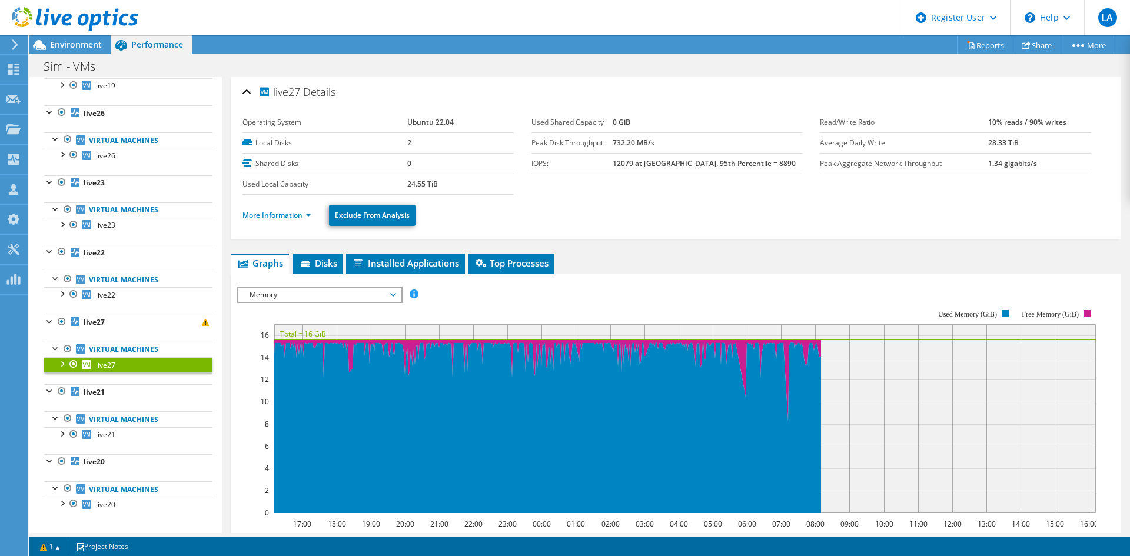
click at [332, 298] on span "Memory" at bounding box center [319, 295] width 151 height 14
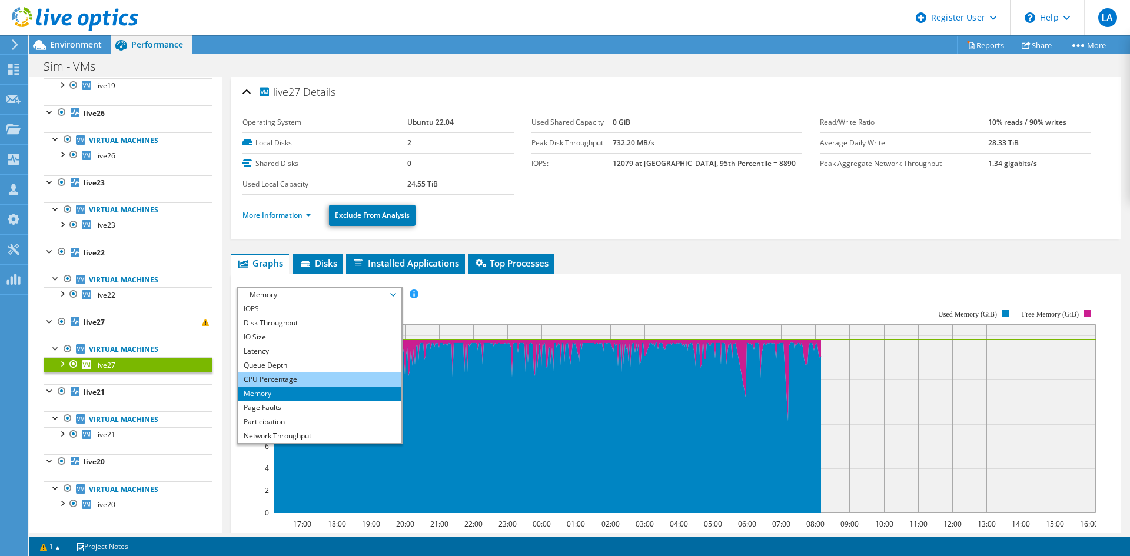
click at [301, 380] on li "CPU Percentage" at bounding box center [319, 380] width 163 height 14
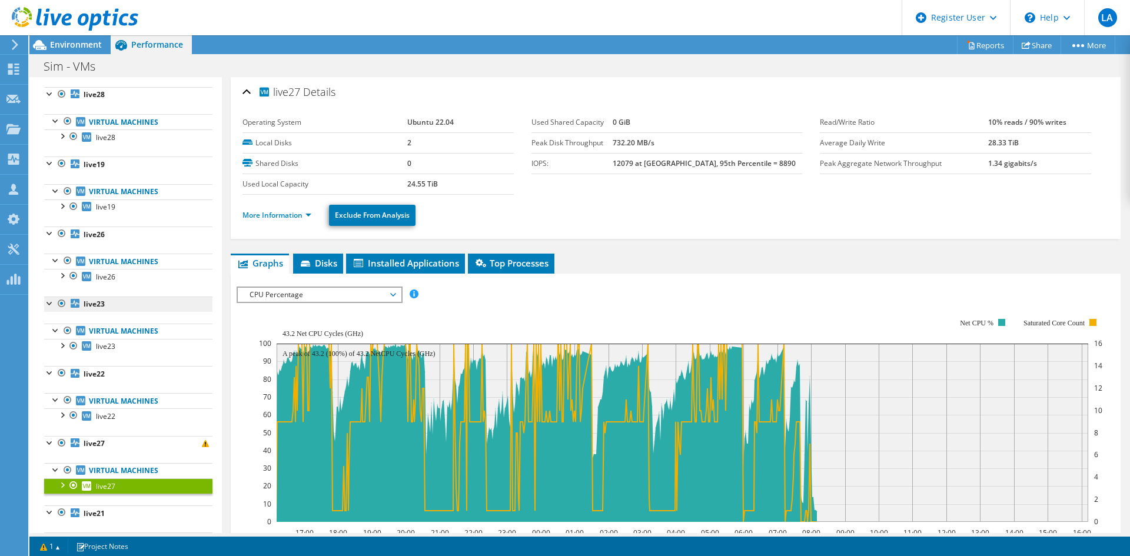
scroll to position [118, 0]
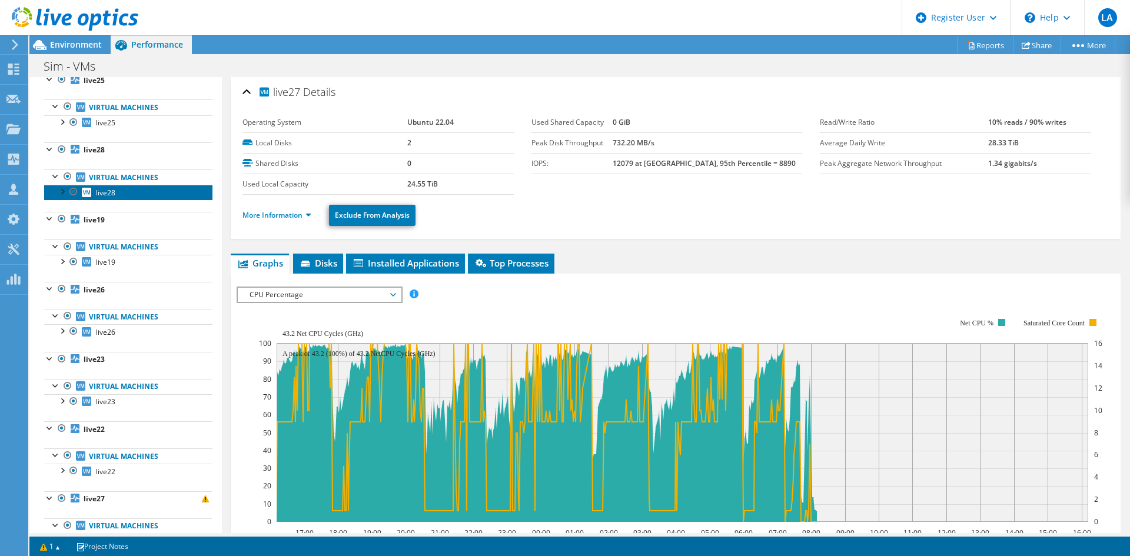
click at [104, 197] on span "live28" at bounding box center [105, 193] width 19 height 10
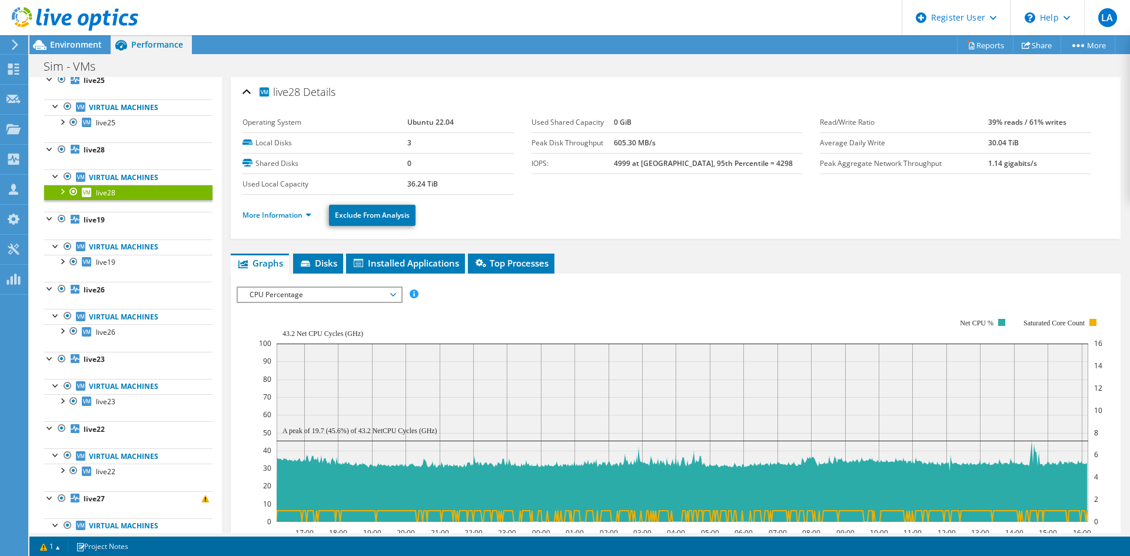
click at [294, 298] on span "CPU Percentage" at bounding box center [319, 295] width 151 height 14
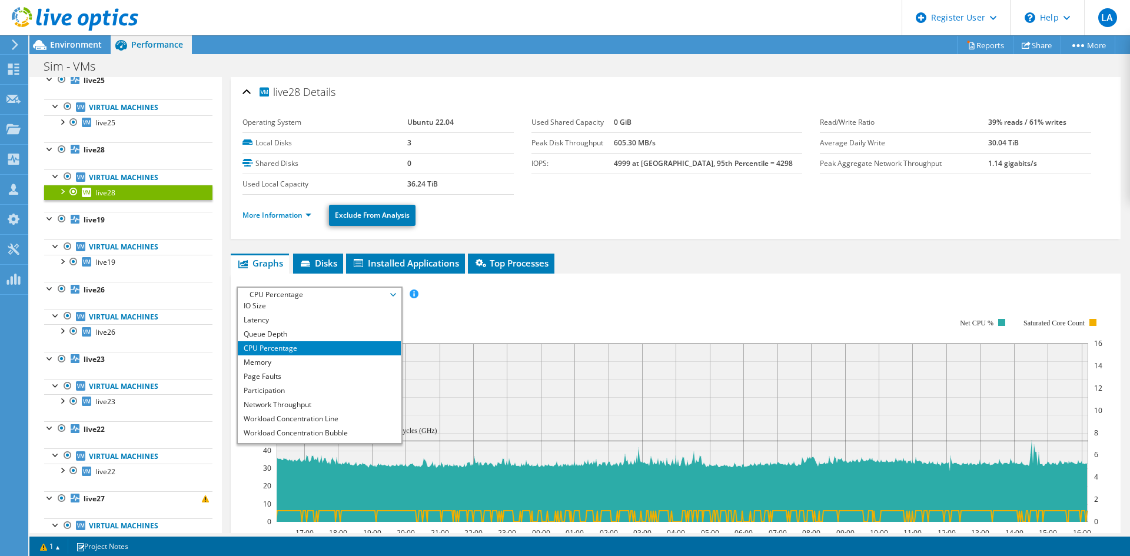
scroll to position [42, 0]
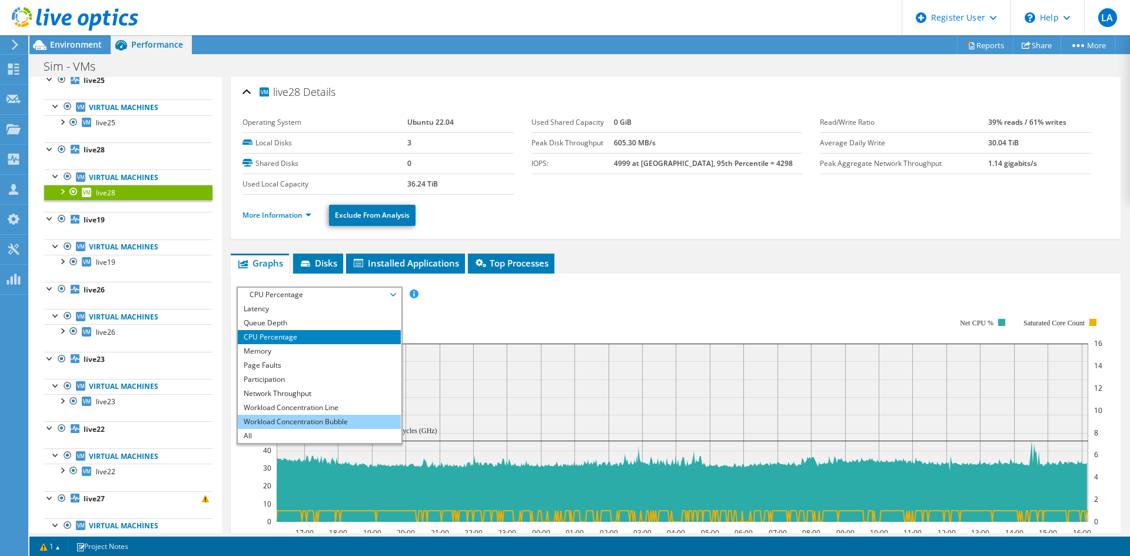
click at [305, 422] on li "Workload Concentration Bubble" at bounding box center [319, 422] width 163 height 14
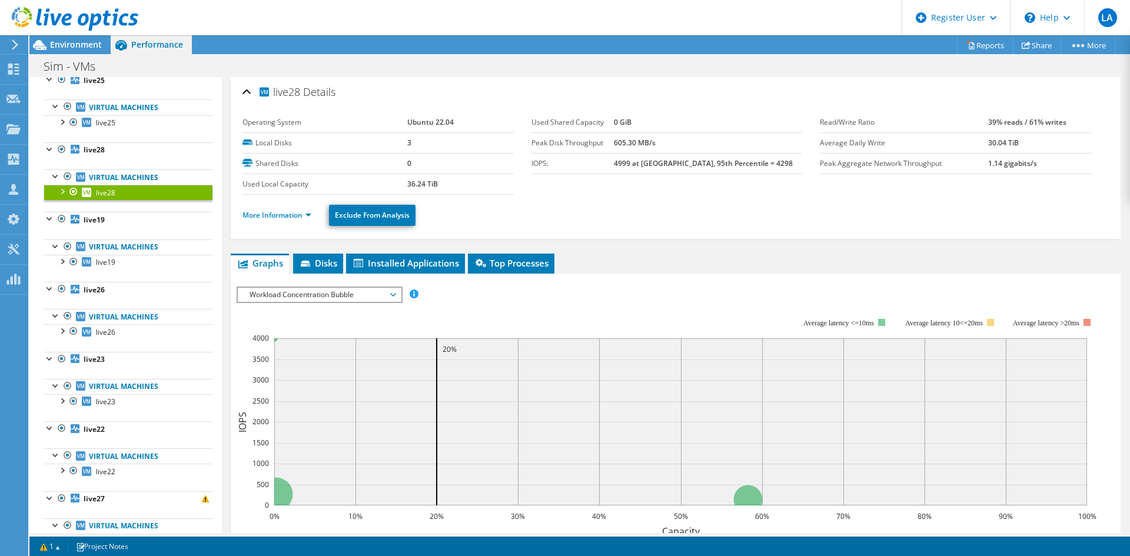
click at [323, 299] on span "Workload Concentration Bubble" at bounding box center [319, 295] width 151 height 14
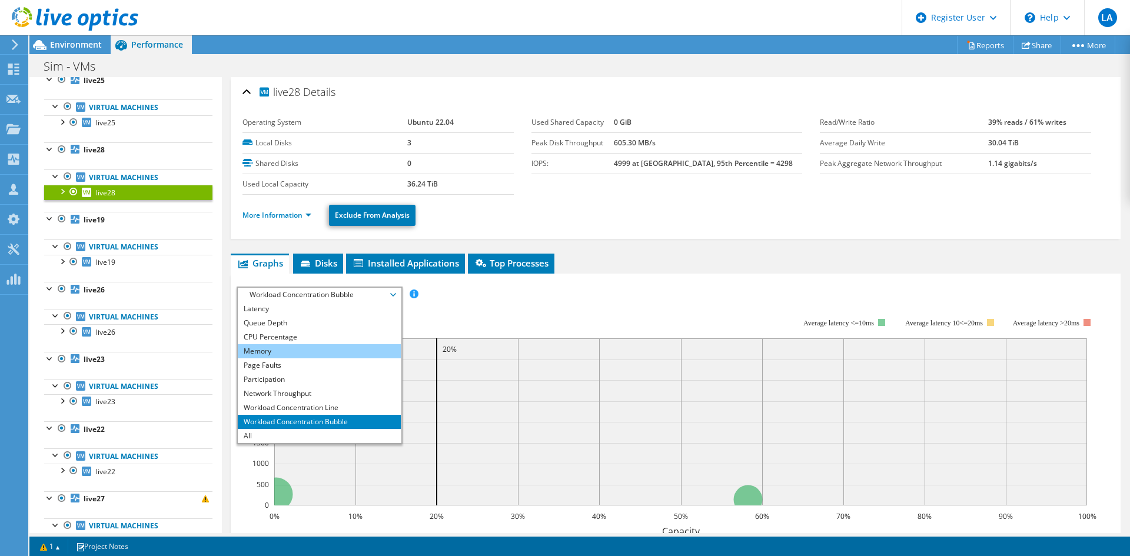
click at [304, 356] on li "Memory" at bounding box center [319, 351] width 163 height 14
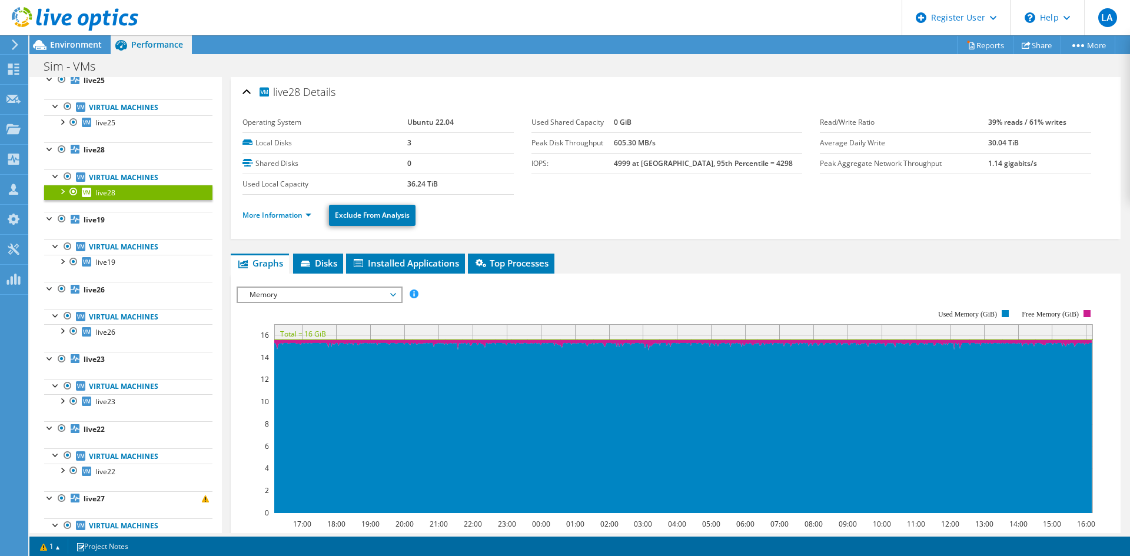
click at [287, 295] on span "Memory" at bounding box center [319, 295] width 151 height 14
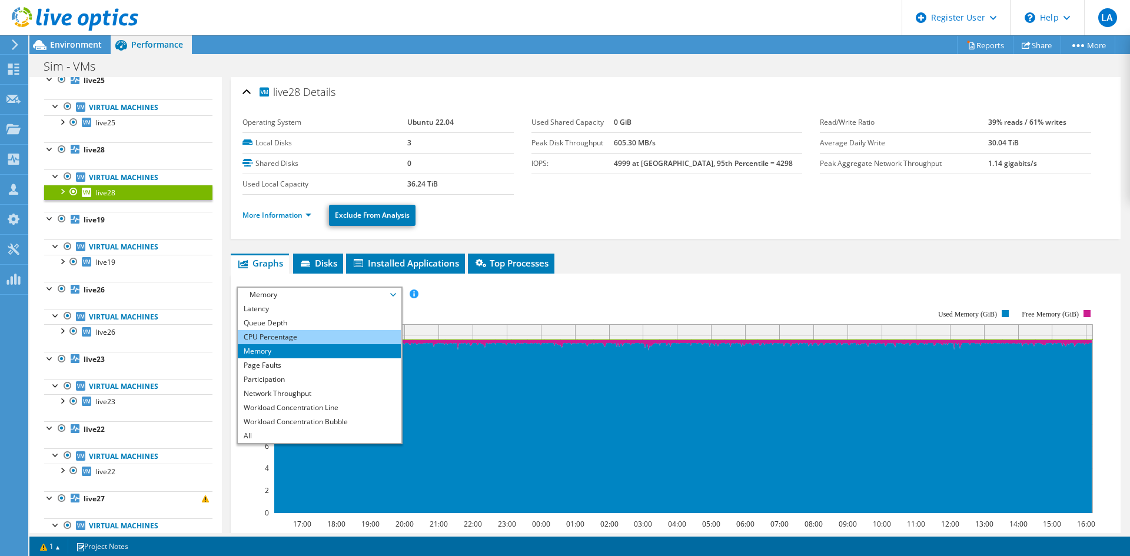
click at [281, 342] on li "CPU Percentage" at bounding box center [319, 337] width 163 height 14
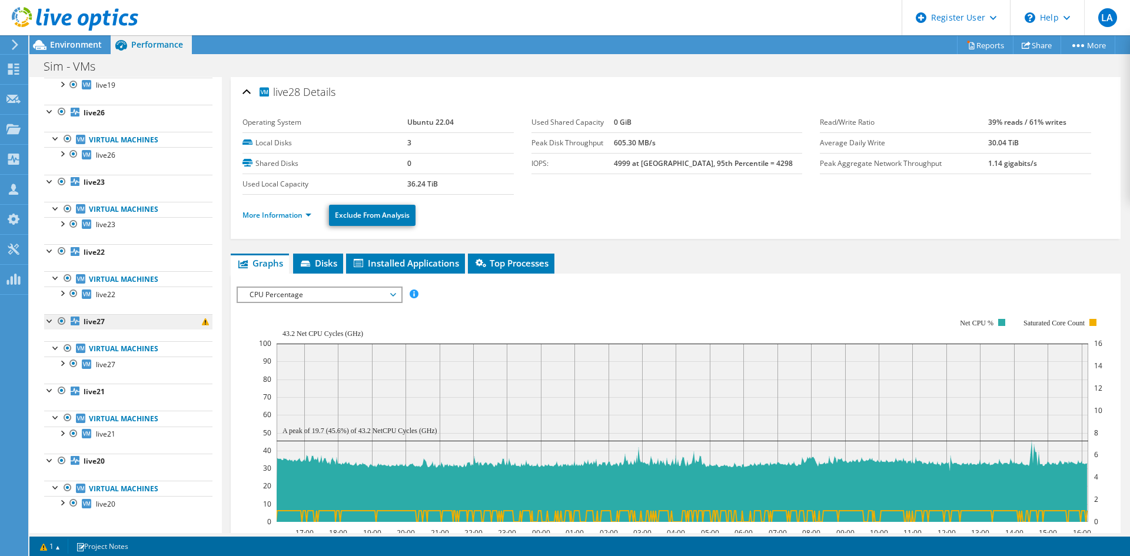
scroll to position [299, 0]
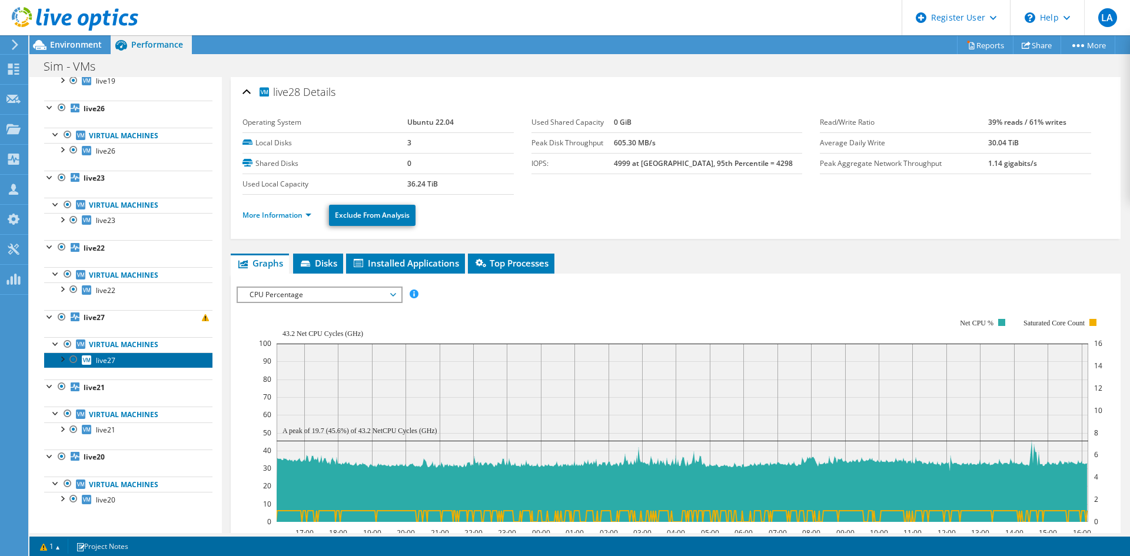
click at [125, 361] on link "live27" at bounding box center [128, 360] width 168 height 15
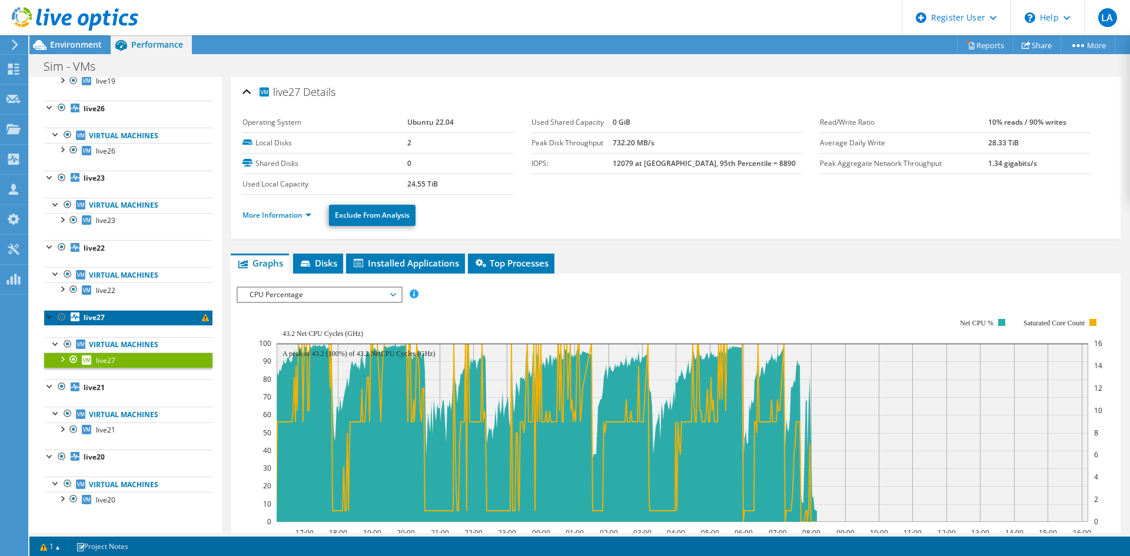
click at [92, 323] on link "live27" at bounding box center [128, 317] width 168 height 15
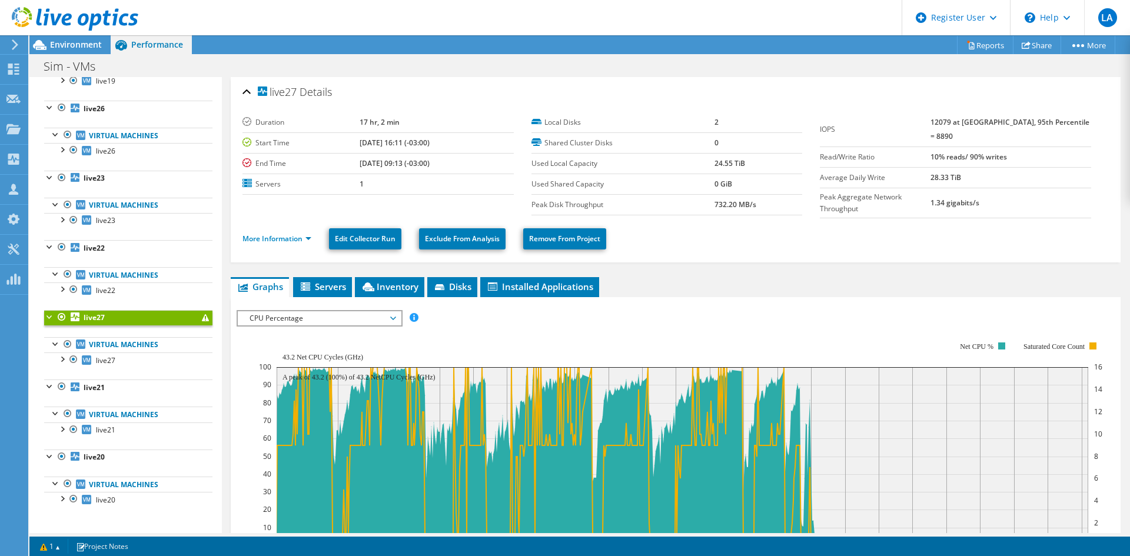
click at [259, 241] on li "More Information" at bounding box center [281, 239] width 76 height 13
click at [260, 234] on link "More Information" at bounding box center [277, 239] width 69 height 10
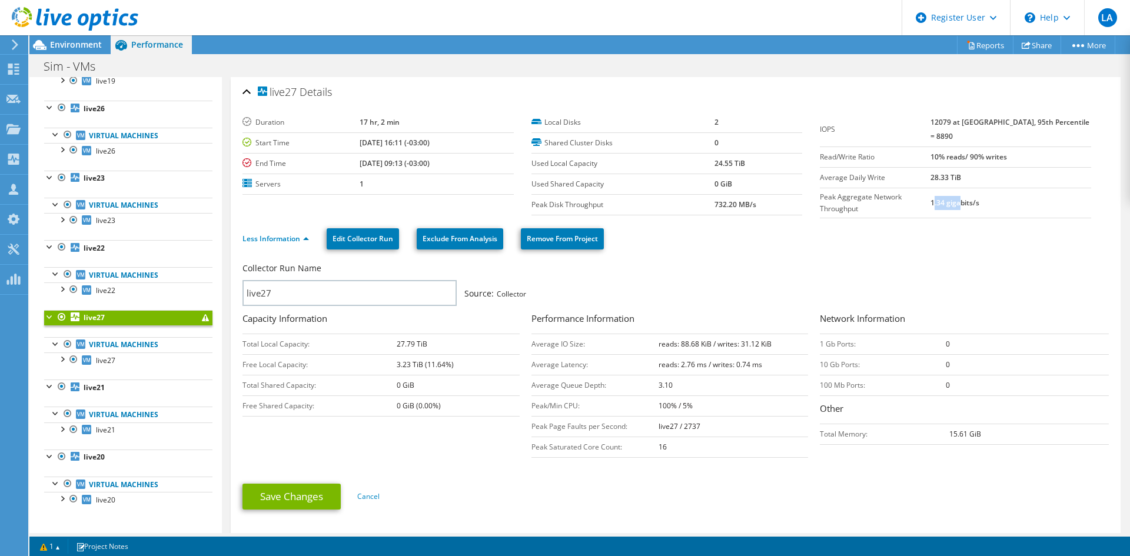
drag, startPoint x: 951, startPoint y: 185, endPoint x: 979, endPoint y: 185, distance: 27.1
click at [979, 198] on b "1.34 gigabits/s" at bounding box center [955, 203] width 49 height 10
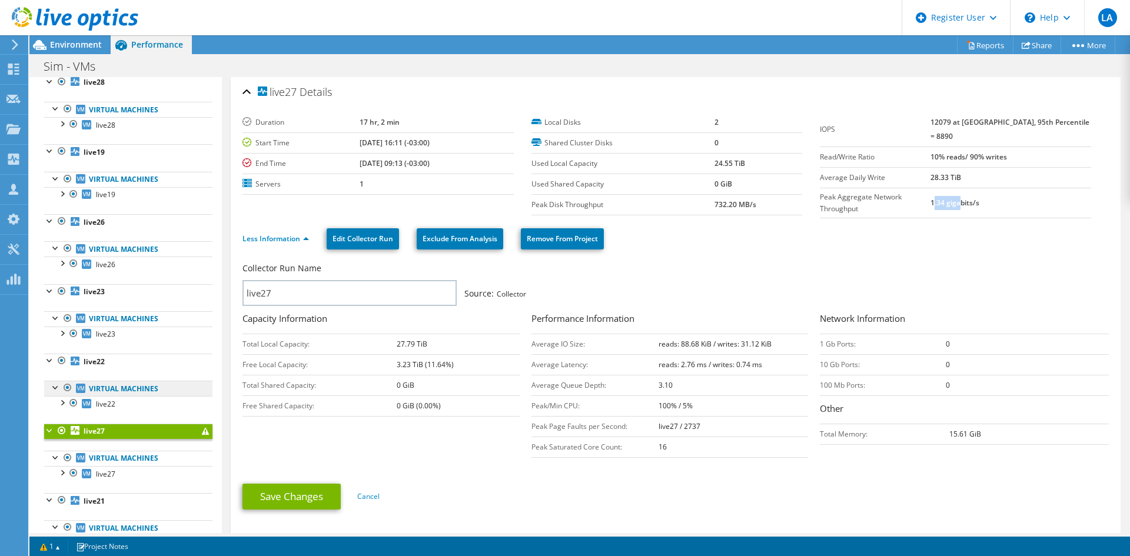
scroll to position [181, 0]
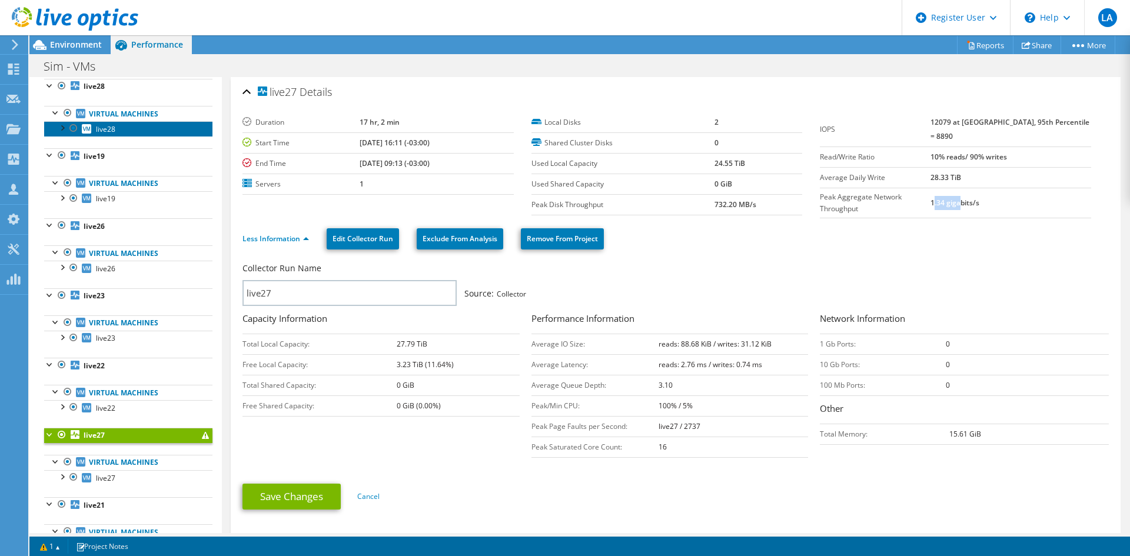
click at [98, 130] on span "live28" at bounding box center [105, 129] width 19 height 10
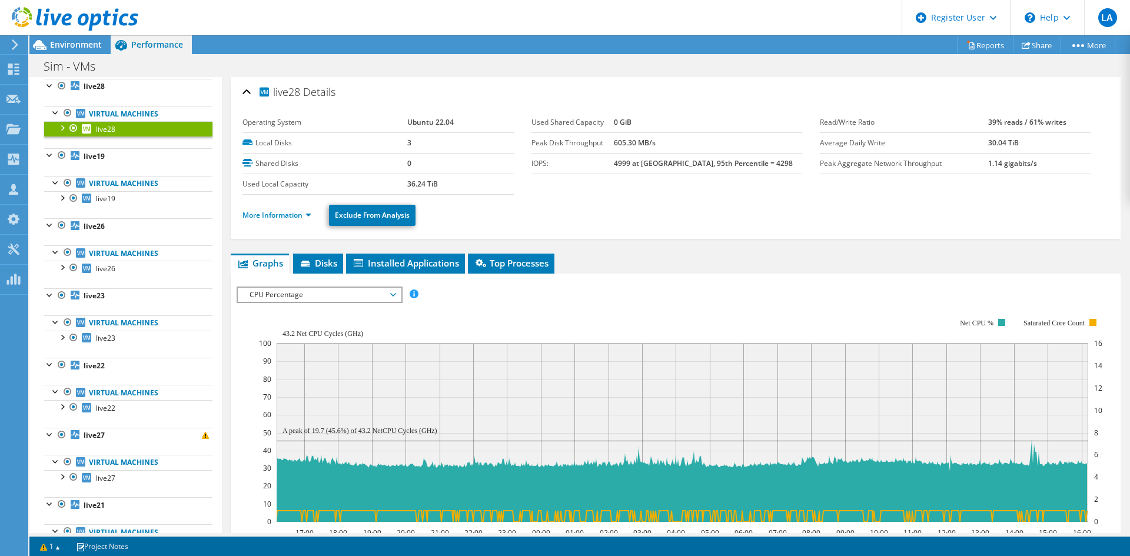
scroll to position [59, 0]
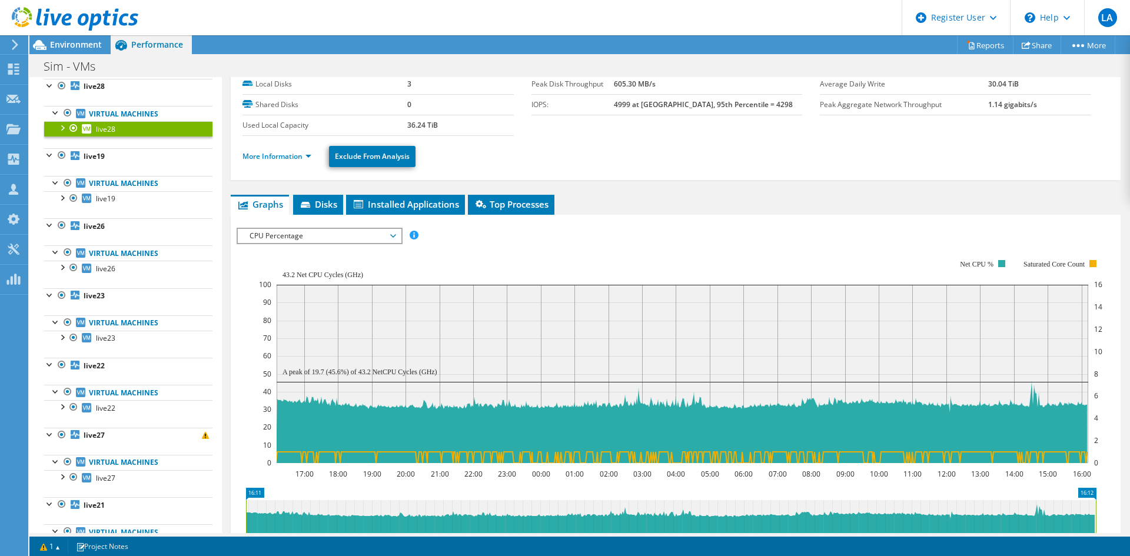
click at [338, 236] on span "CPU Percentage" at bounding box center [319, 236] width 151 height 14
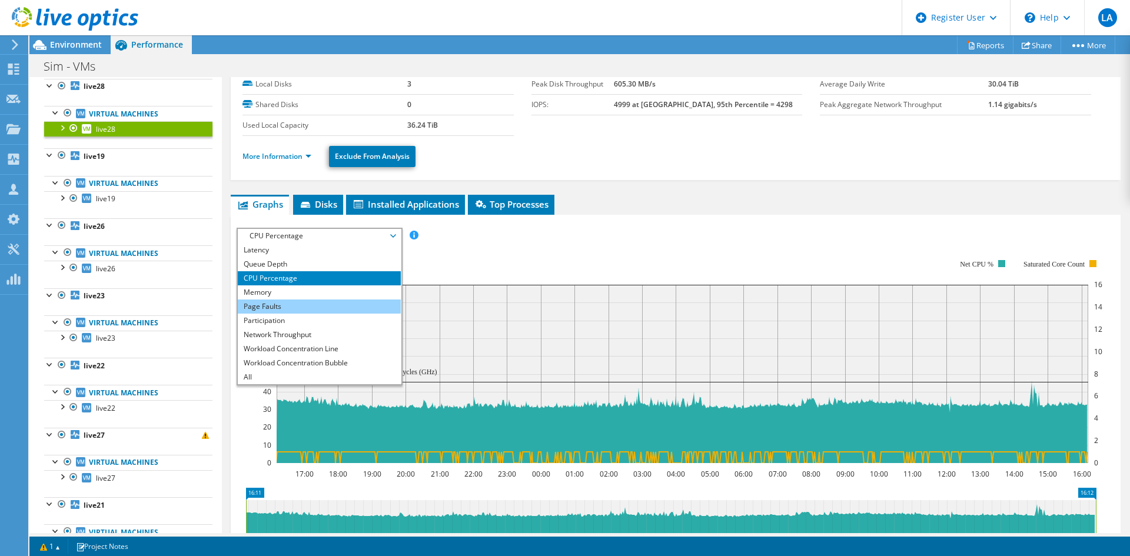
click at [341, 304] on li "Page Faults" at bounding box center [319, 307] width 163 height 14
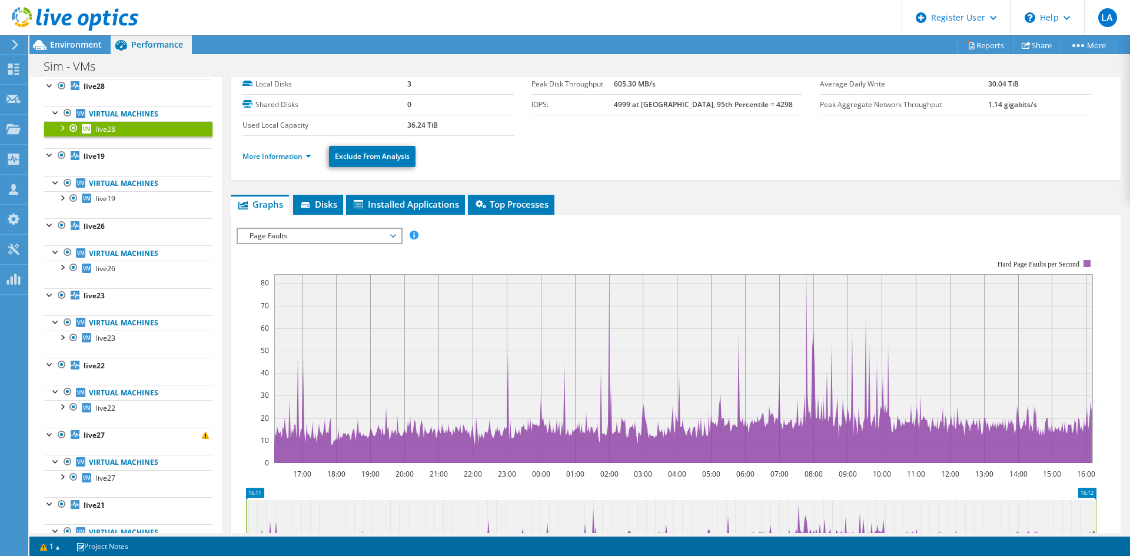
click at [301, 235] on span "Page Faults" at bounding box center [319, 236] width 151 height 14
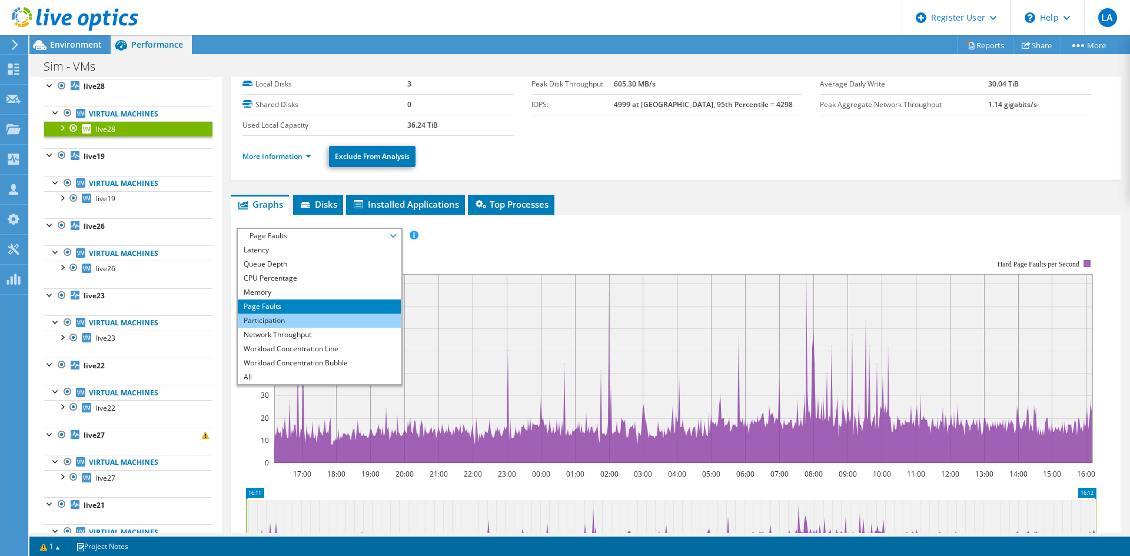
click at [294, 320] on li "Participation" at bounding box center [319, 321] width 163 height 14
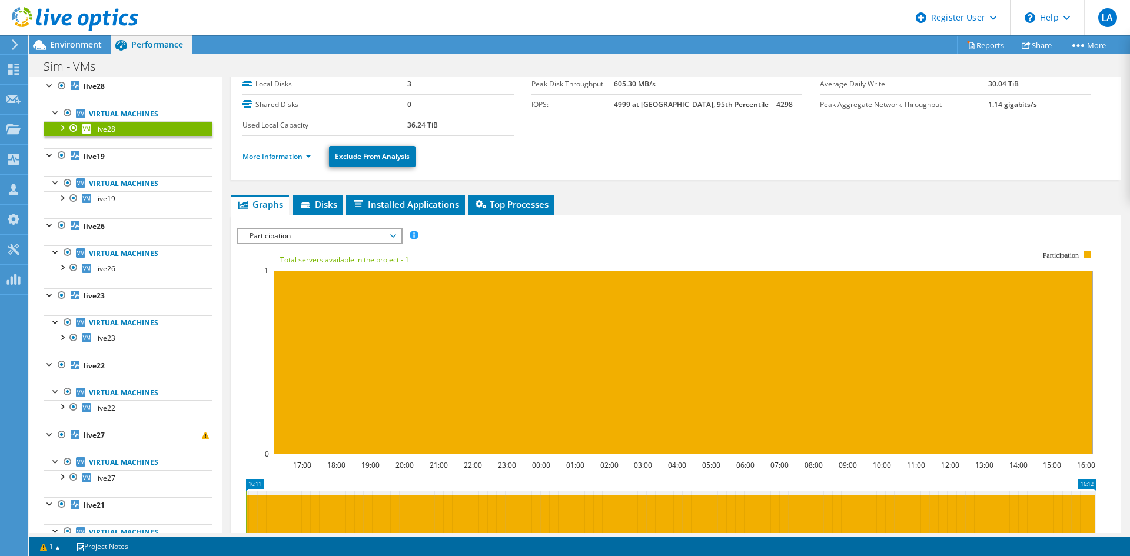
click at [283, 243] on div "Participation IOPS Disk Throughput IO Size Latency Queue Depth CPU Percentage M…" at bounding box center [320, 236] width 166 height 16
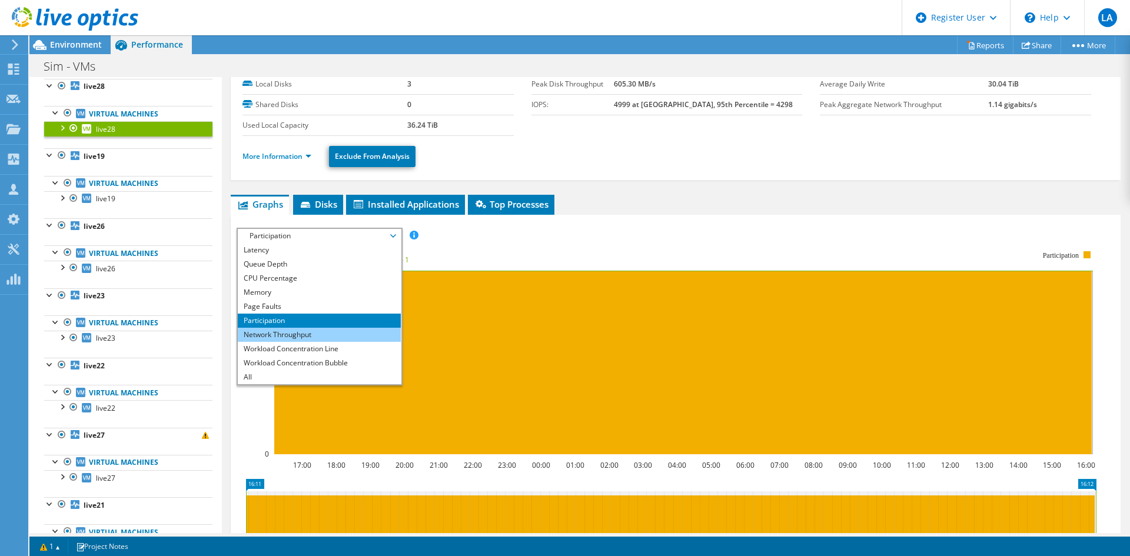
click at [323, 334] on li "Network Throughput" at bounding box center [319, 335] width 163 height 14
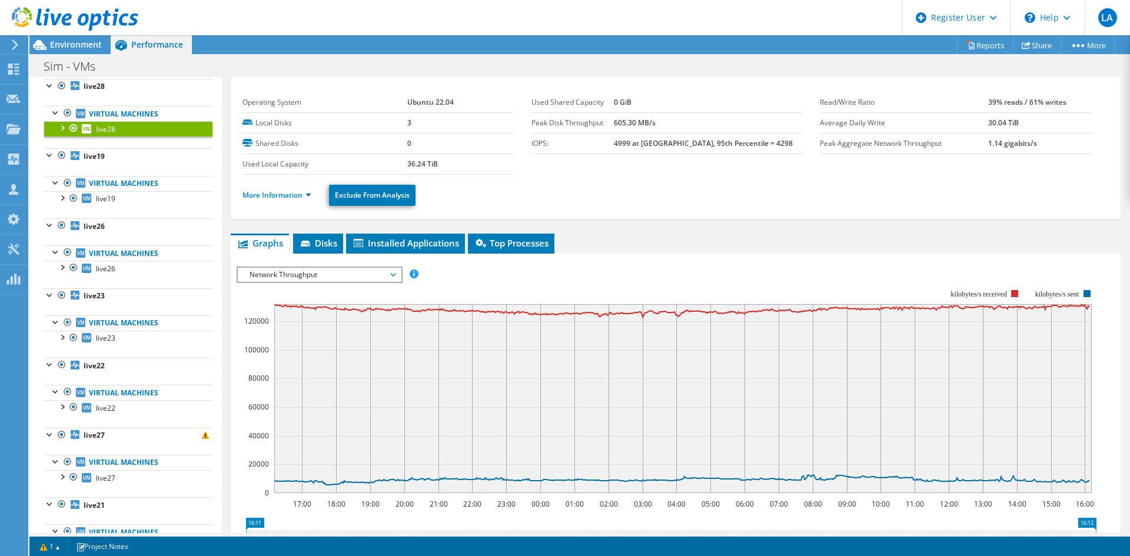
scroll to position [0, 0]
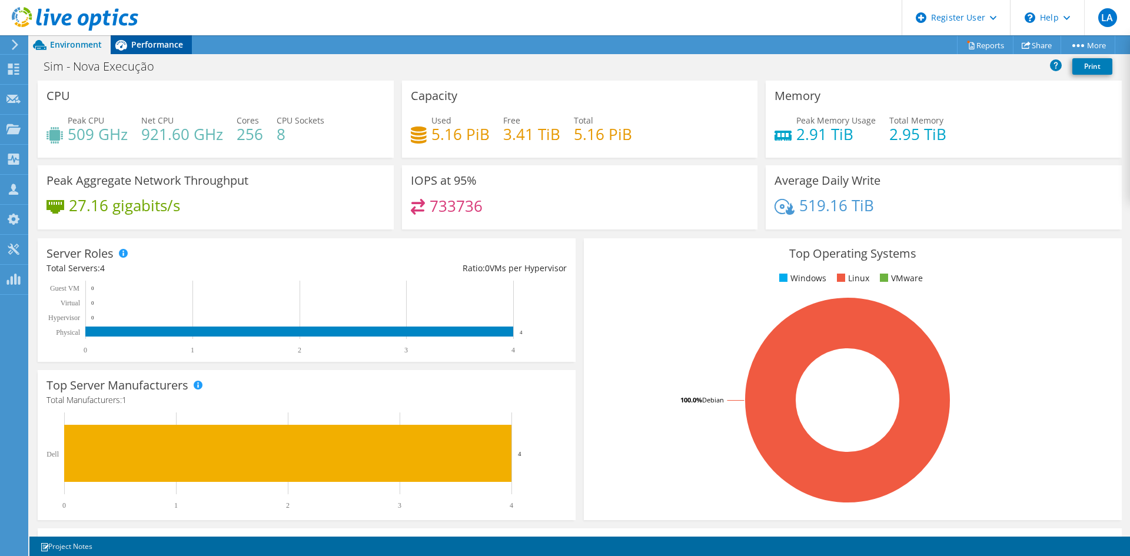
click at [160, 44] on span "Performance" at bounding box center [157, 44] width 52 height 11
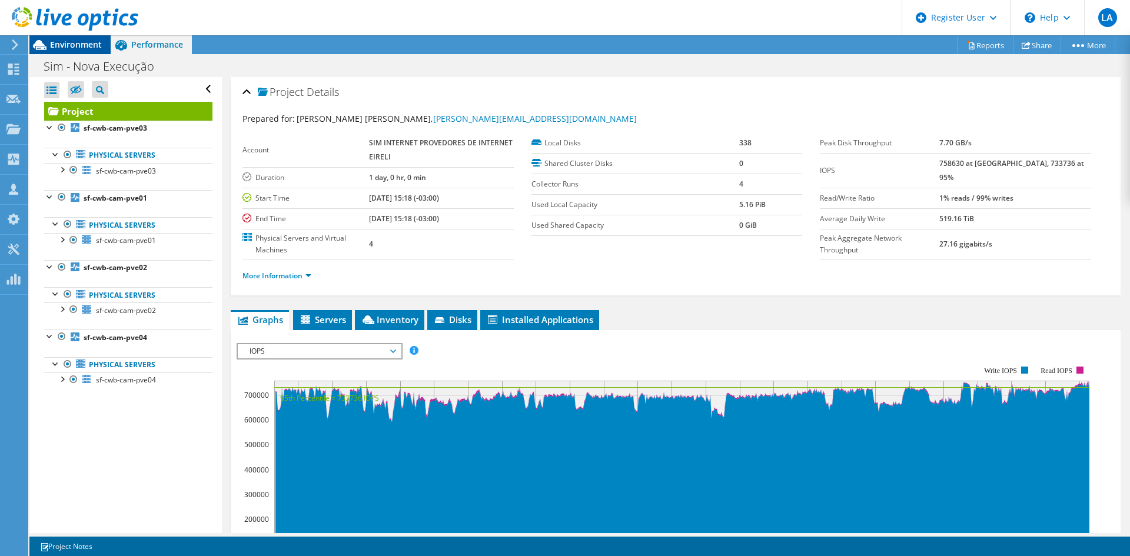
click at [79, 42] on span "Environment" at bounding box center [76, 44] width 52 height 11
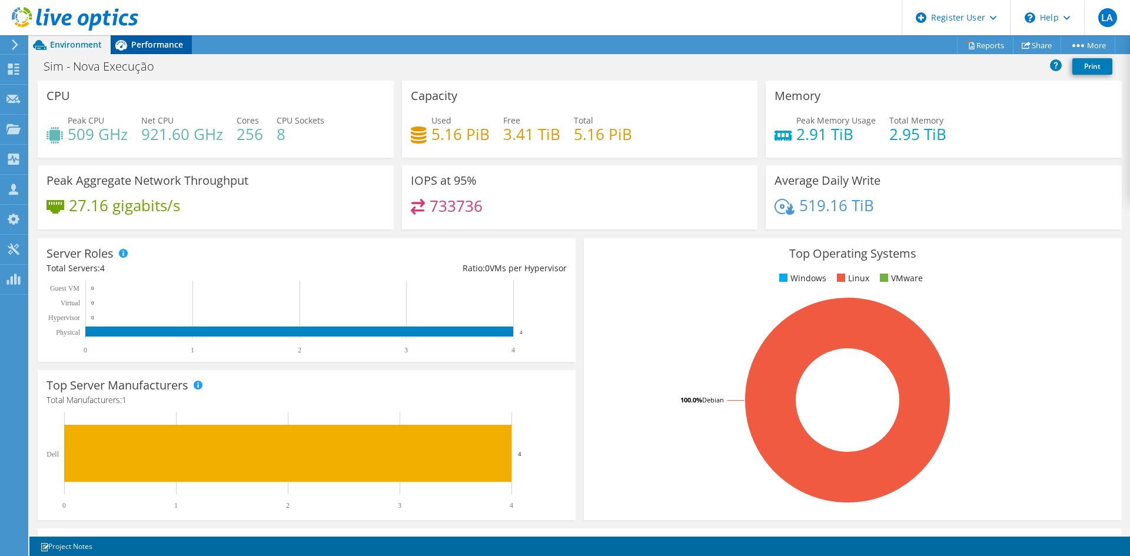
click at [149, 41] on span "Performance" at bounding box center [157, 44] width 52 height 11
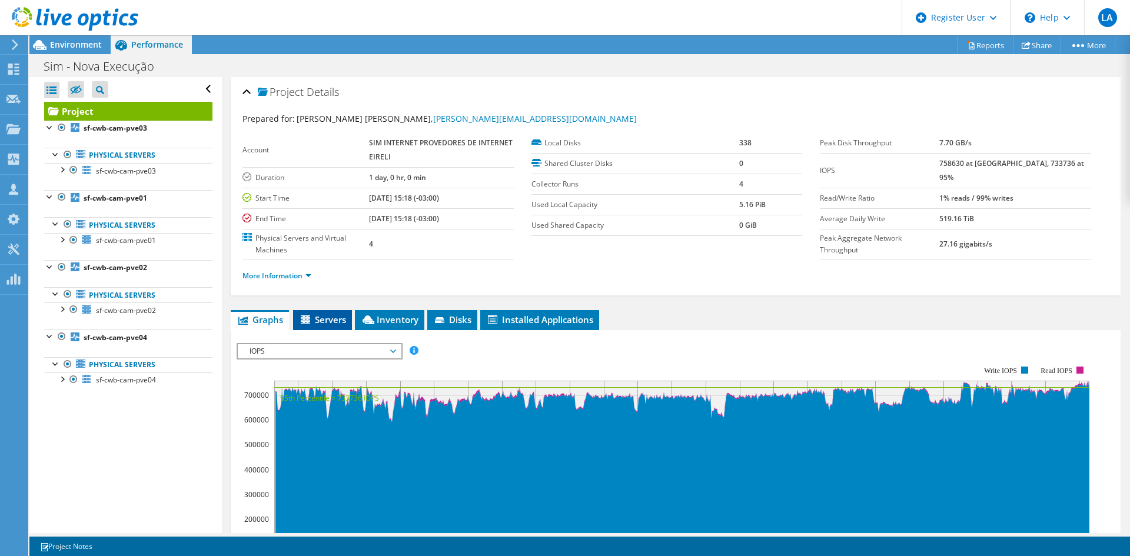
click at [319, 323] on span "Servers" at bounding box center [322, 320] width 47 height 12
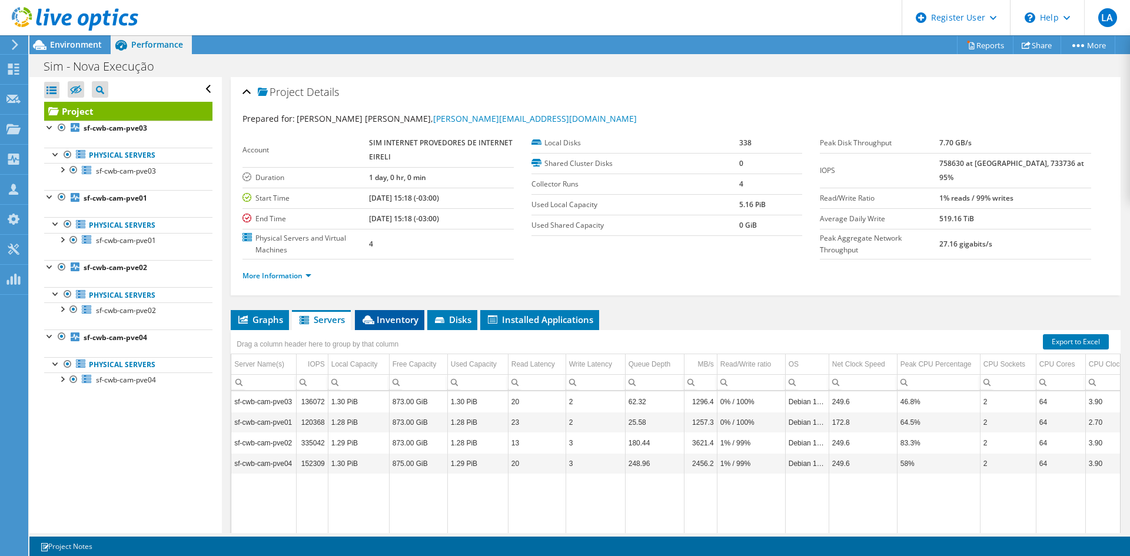
click at [388, 316] on span "Inventory" at bounding box center [390, 320] width 58 height 12
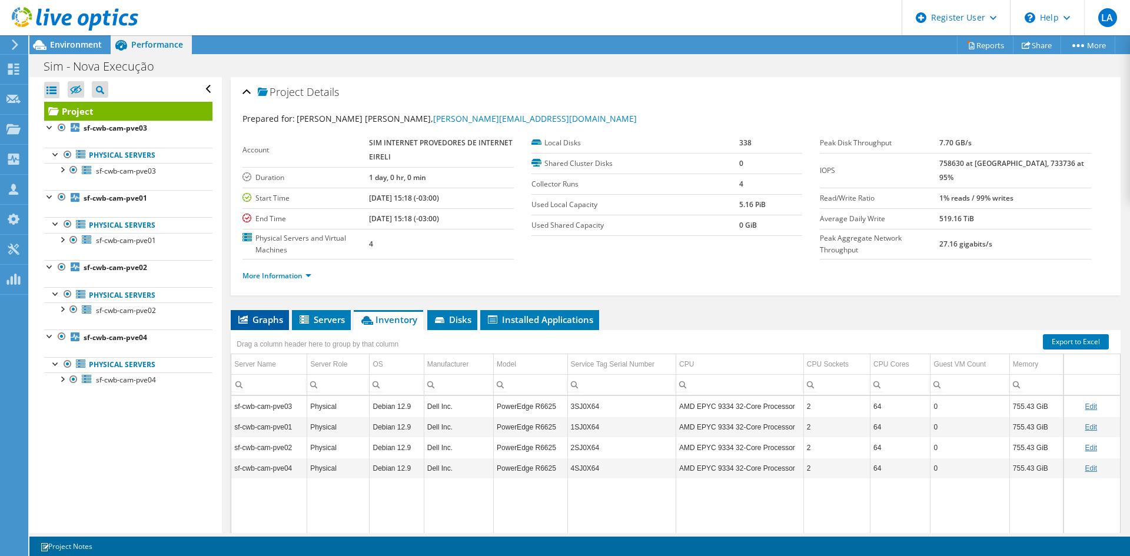
click at [273, 319] on span "Graphs" at bounding box center [260, 320] width 47 height 12
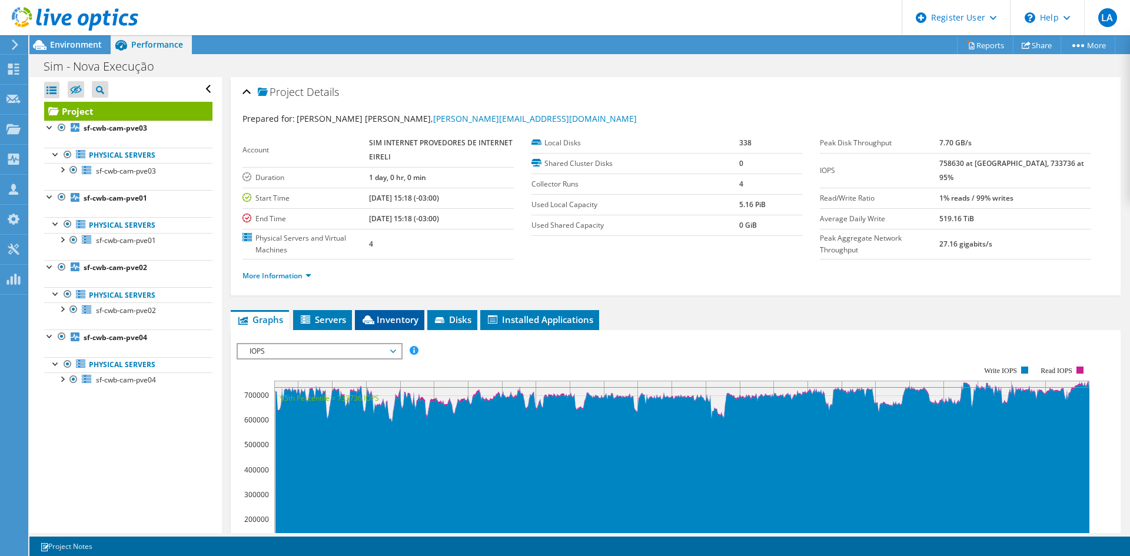
click at [396, 320] on span "Inventory" at bounding box center [390, 320] width 58 height 12
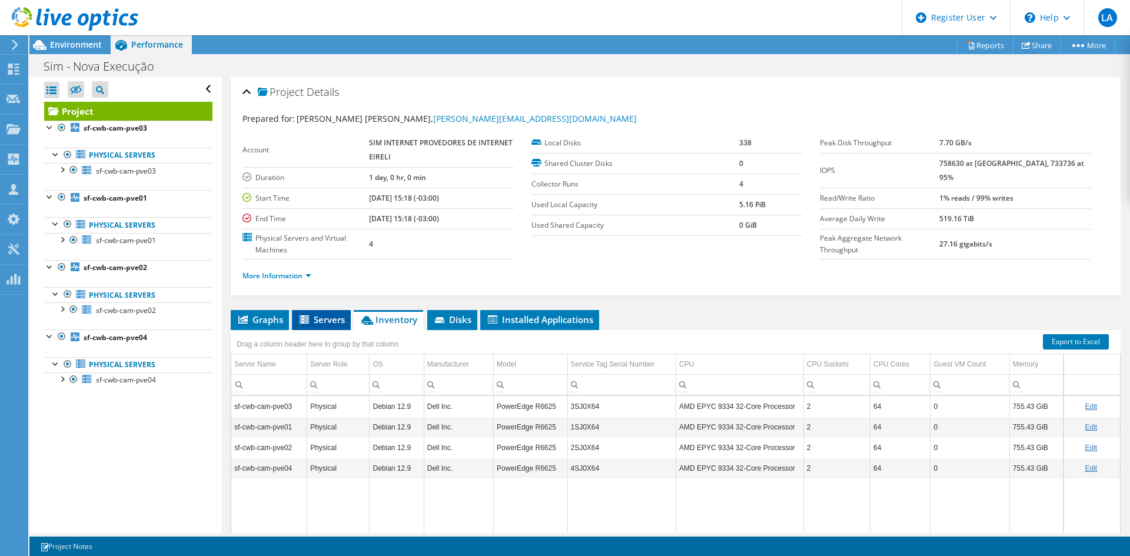
click at [333, 315] on span "Servers" at bounding box center [321, 320] width 47 height 12
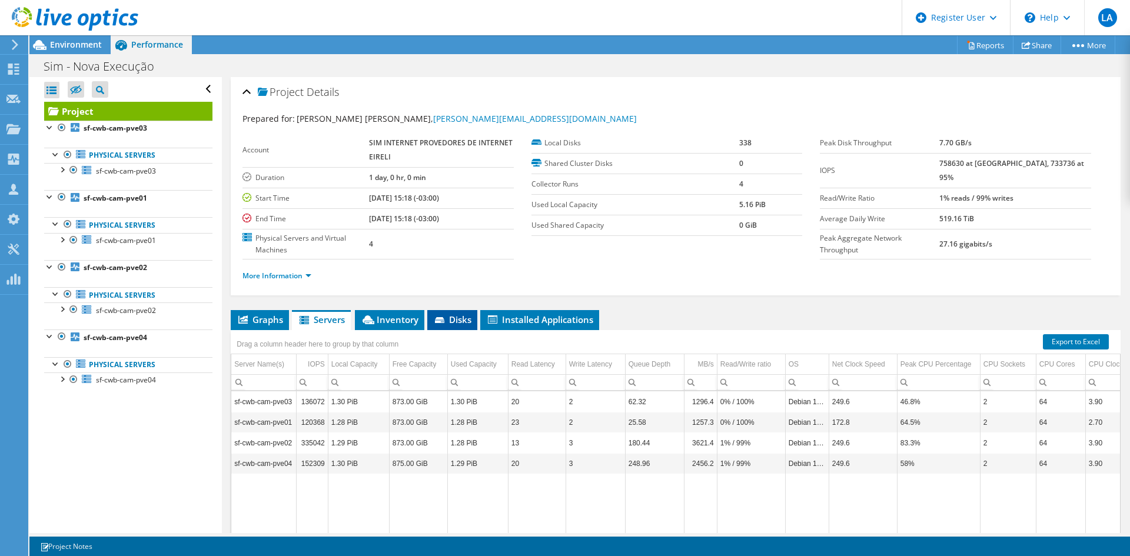
click at [457, 318] on span "Disks" at bounding box center [452, 320] width 38 height 12
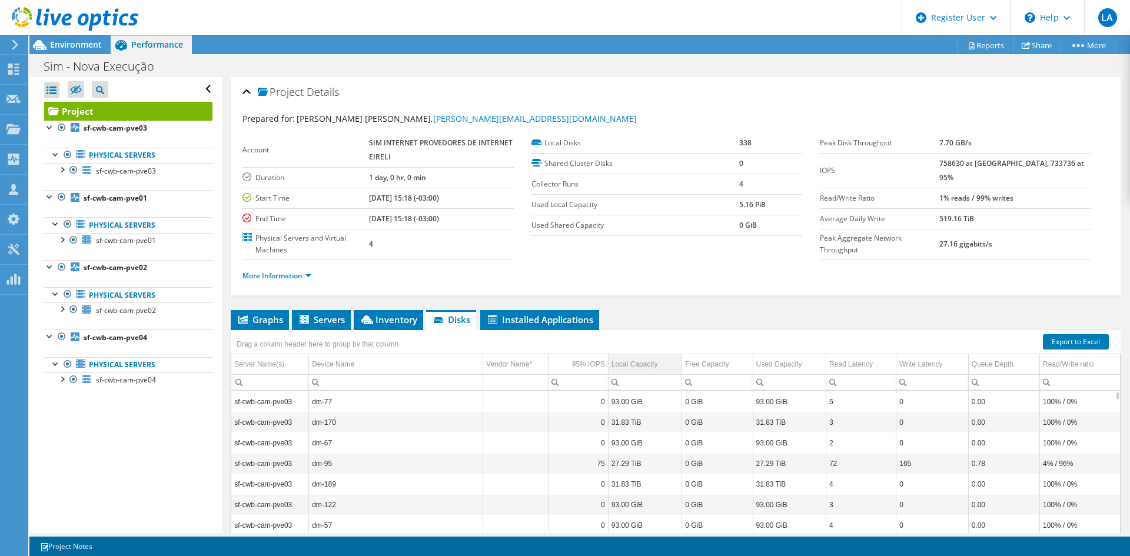
click at [627, 362] on div "Local Capacity" at bounding box center [635, 364] width 47 height 14
click at [628, 363] on div "Local Capacity" at bounding box center [635, 364] width 47 height 14
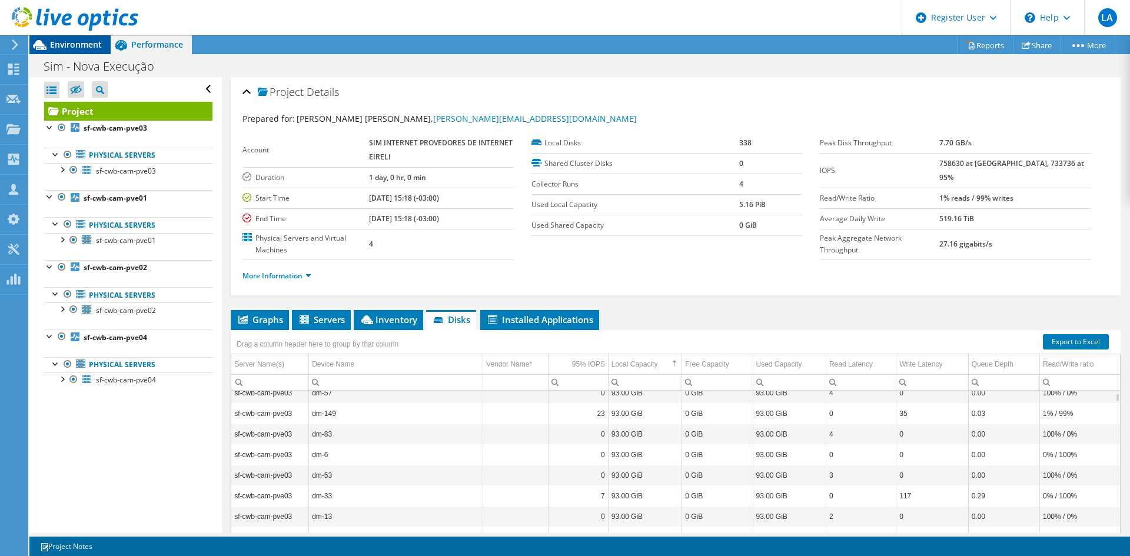
click at [79, 49] on span "Environment" at bounding box center [76, 44] width 52 height 11
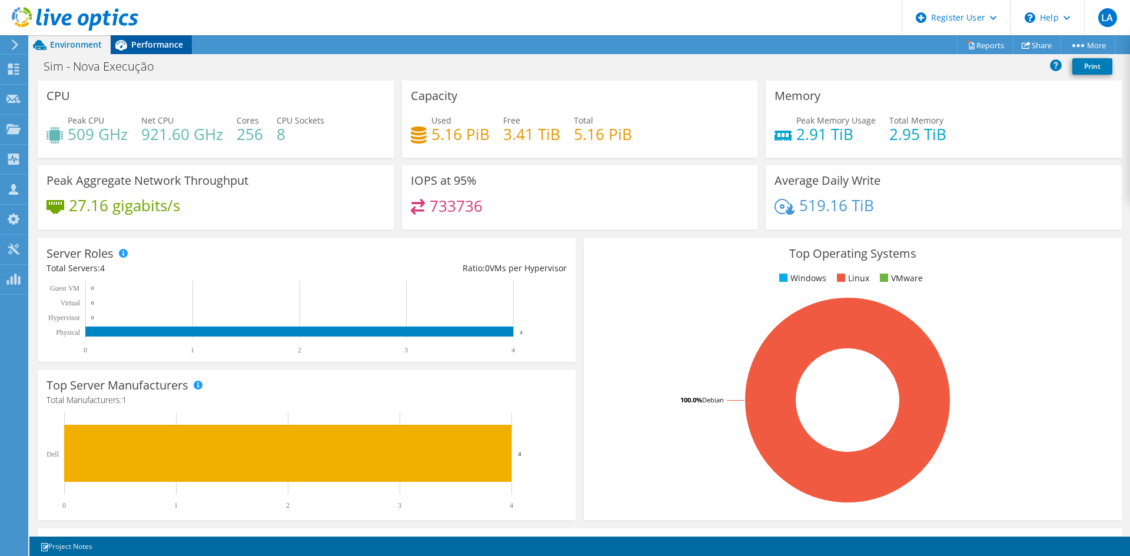
click at [158, 49] on span "Performance" at bounding box center [157, 44] width 52 height 11
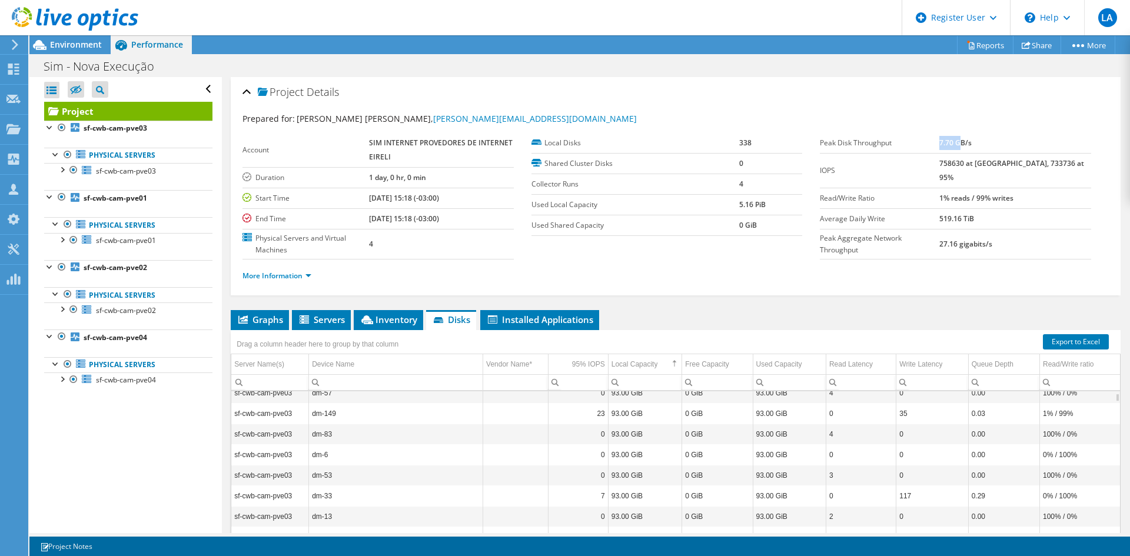
drag, startPoint x: 963, startPoint y: 142, endPoint x: 981, endPoint y: 144, distance: 17.7
click at [972, 144] on b "7.70 GB/s" at bounding box center [956, 143] width 32 height 10
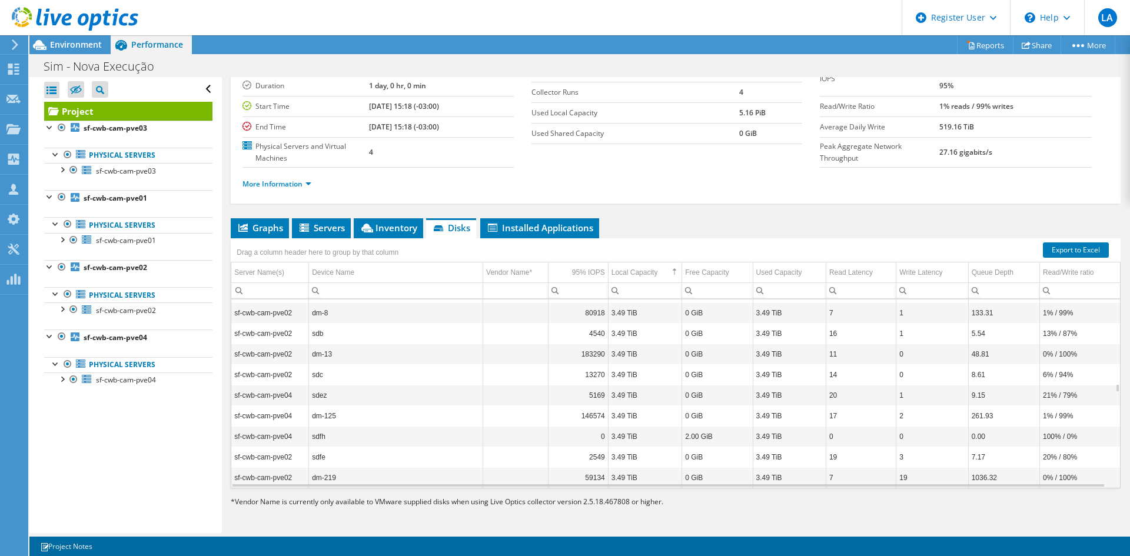
scroll to position [3179, 0]
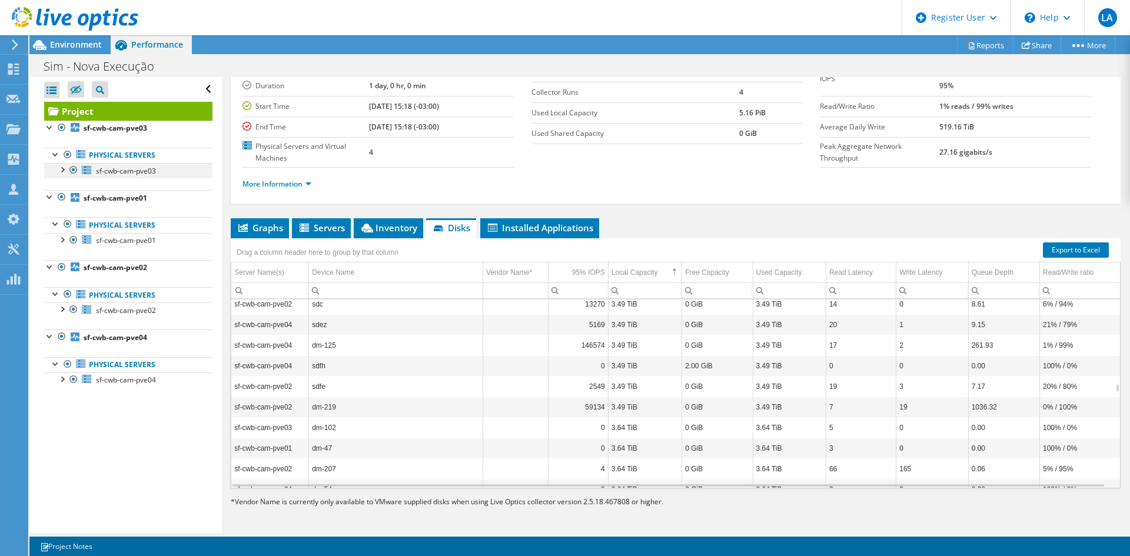
click at [63, 171] on div at bounding box center [62, 169] width 12 height 12
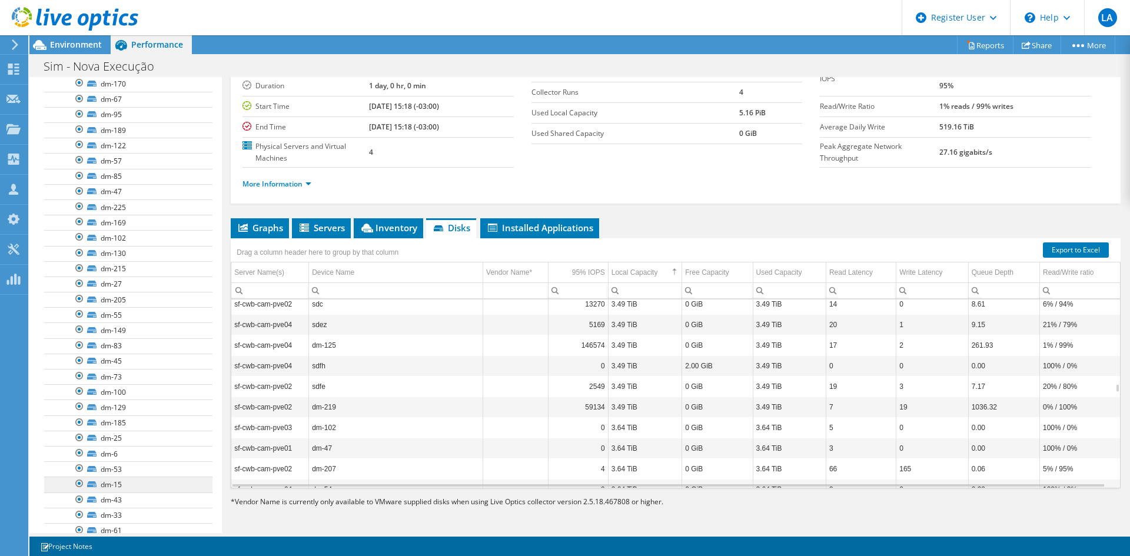
scroll to position [177, 0]
click at [78, 320] on div at bounding box center [80, 317] width 12 height 14
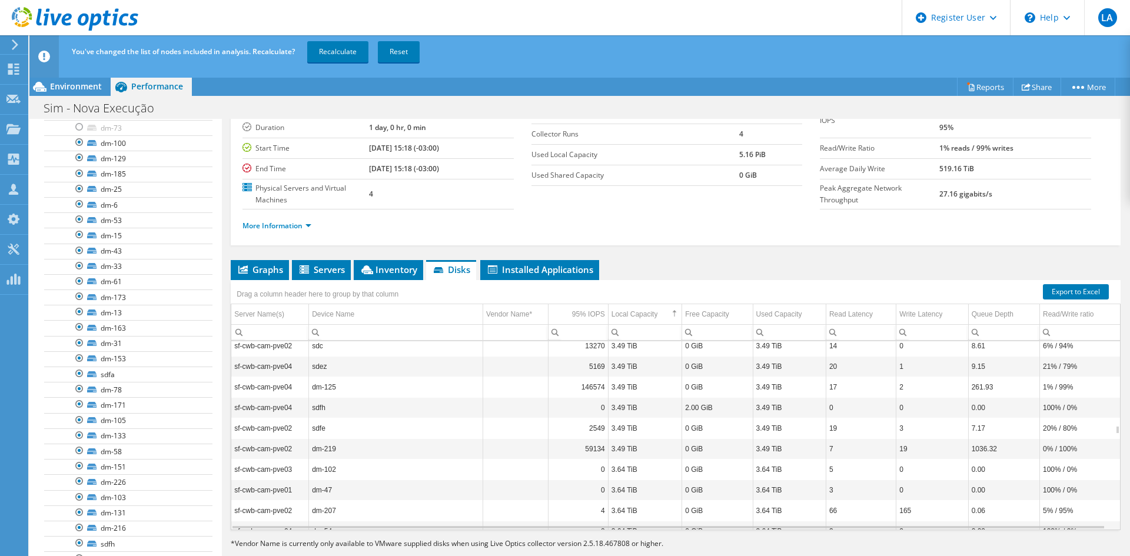
scroll to position [412, 0]
click at [80, 369] on div at bounding box center [80, 370] width 12 height 14
click at [83, 478] on div at bounding box center [80, 481] width 12 height 14
click at [77, 528] on div at bounding box center [80, 527] width 12 height 14
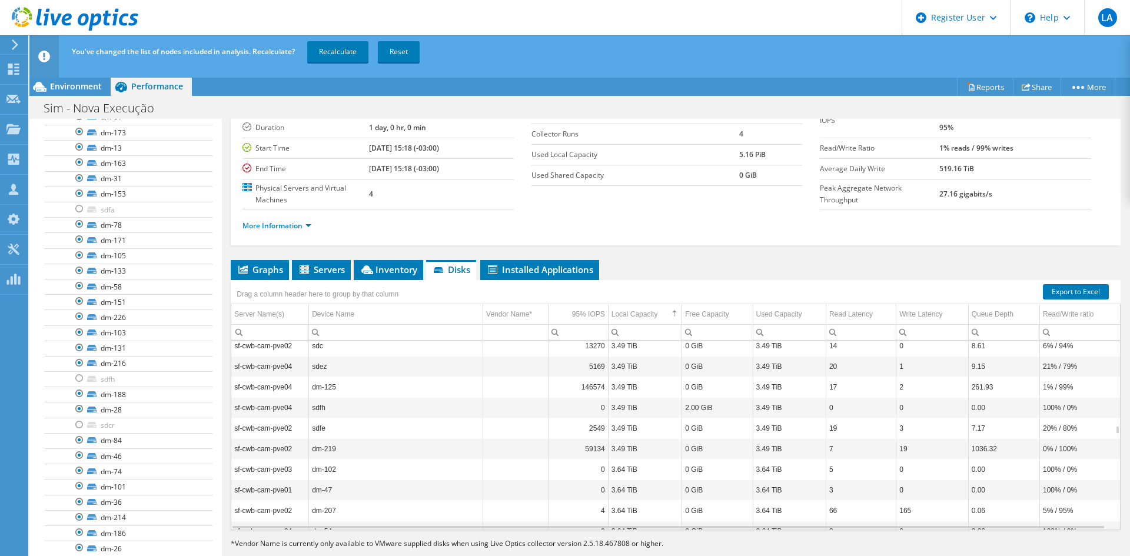
scroll to position [589, 0]
click at [81, 486] on div at bounding box center [80, 487] width 12 height 14
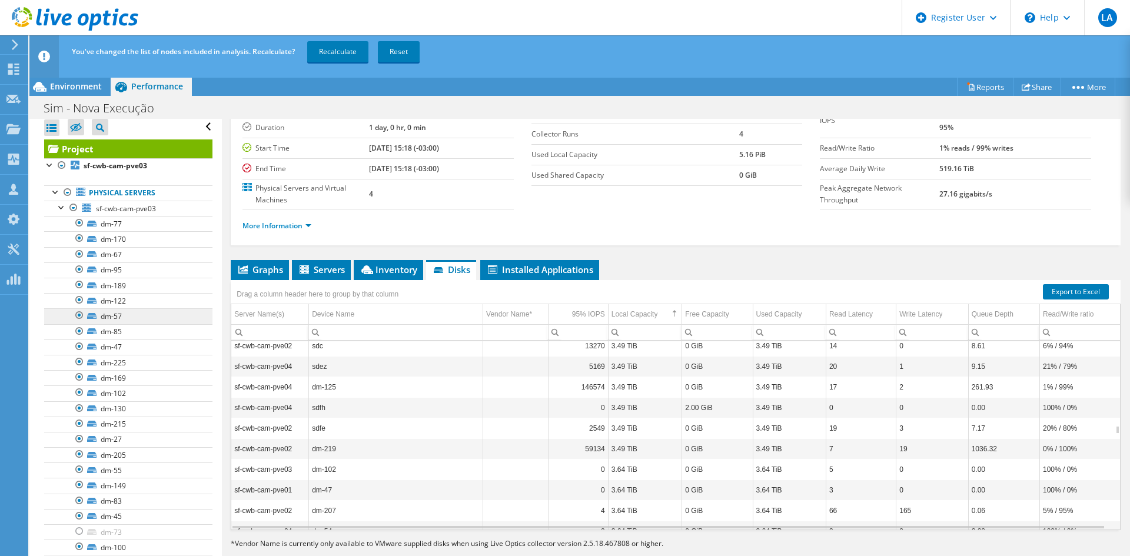
scroll to position [0, 0]
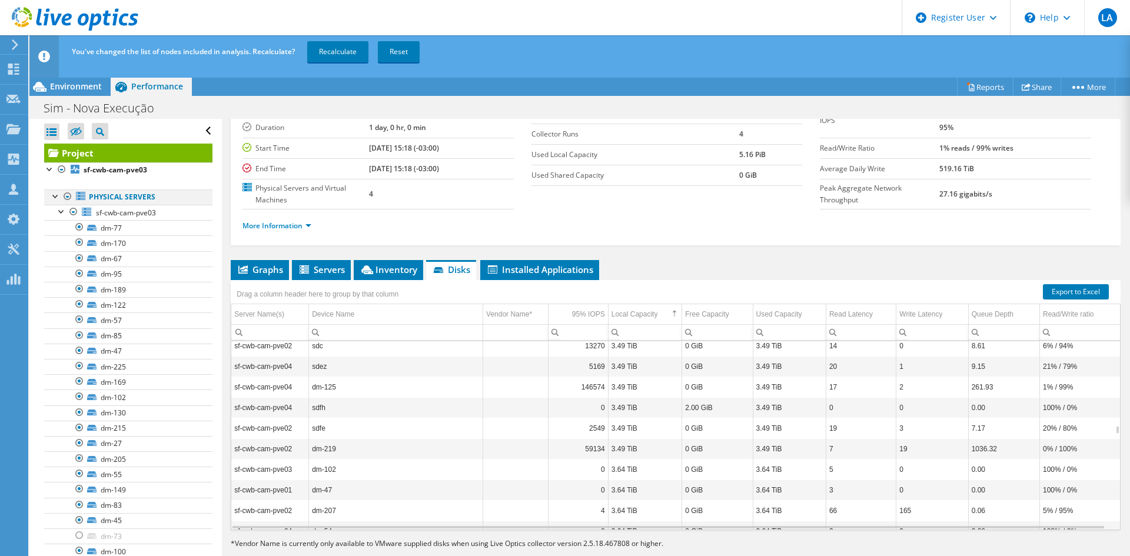
click at [55, 197] on div at bounding box center [56, 196] width 12 height 12
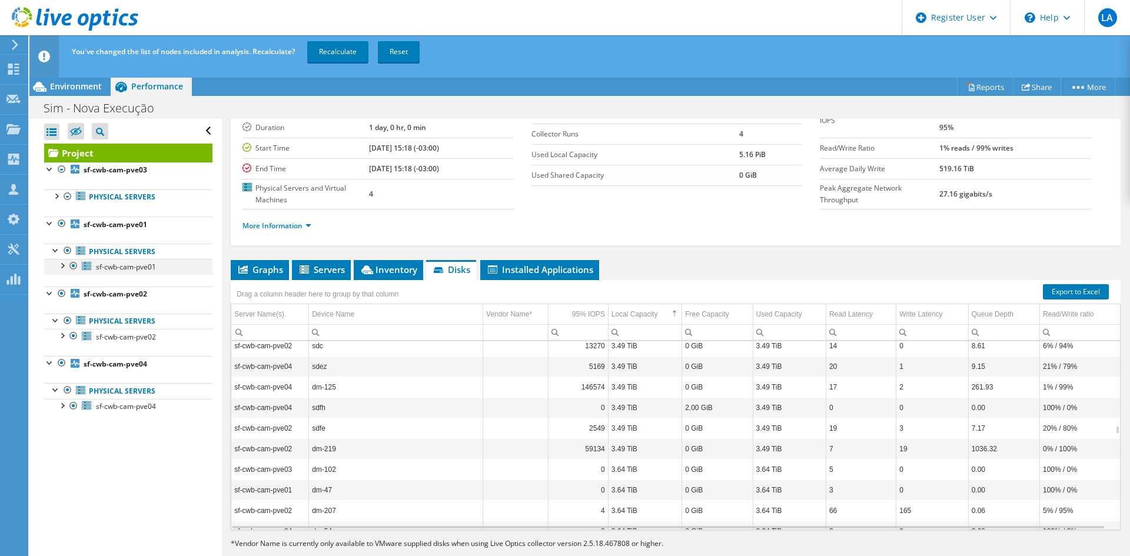
click at [61, 268] on div at bounding box center [62, 265] width 12 height 12
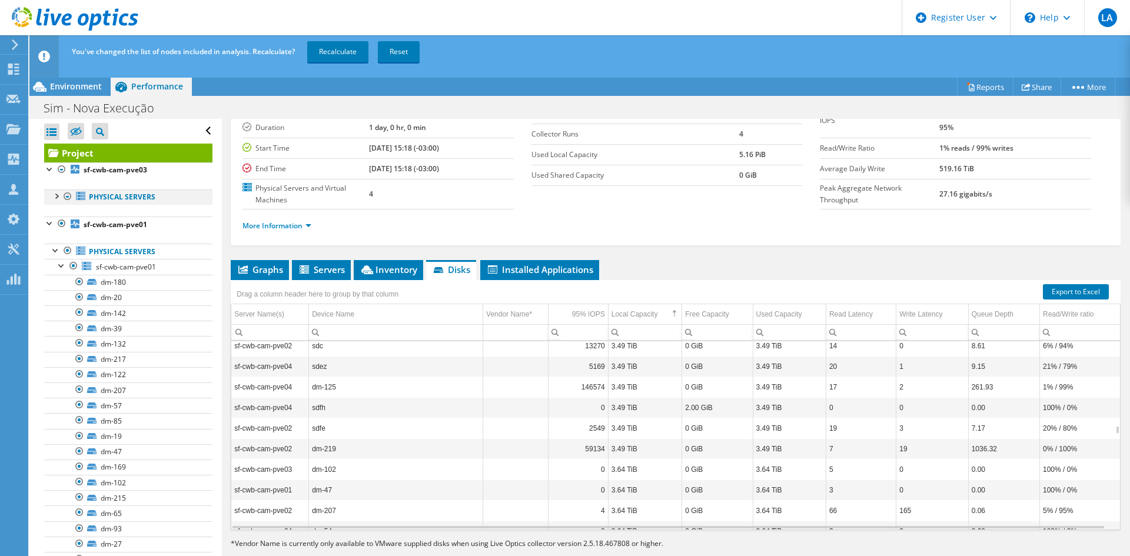
click at [55, 200] on div at bounding box center [56, 196] width 12 height 12
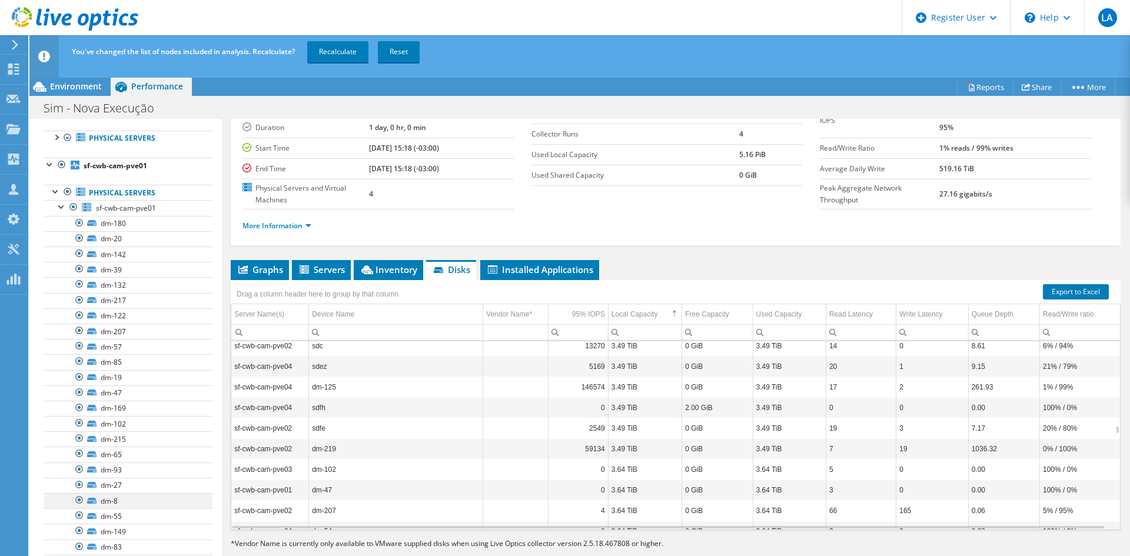
click at [76, 499] on div at bounding box center [80, 500] width 12 height 14
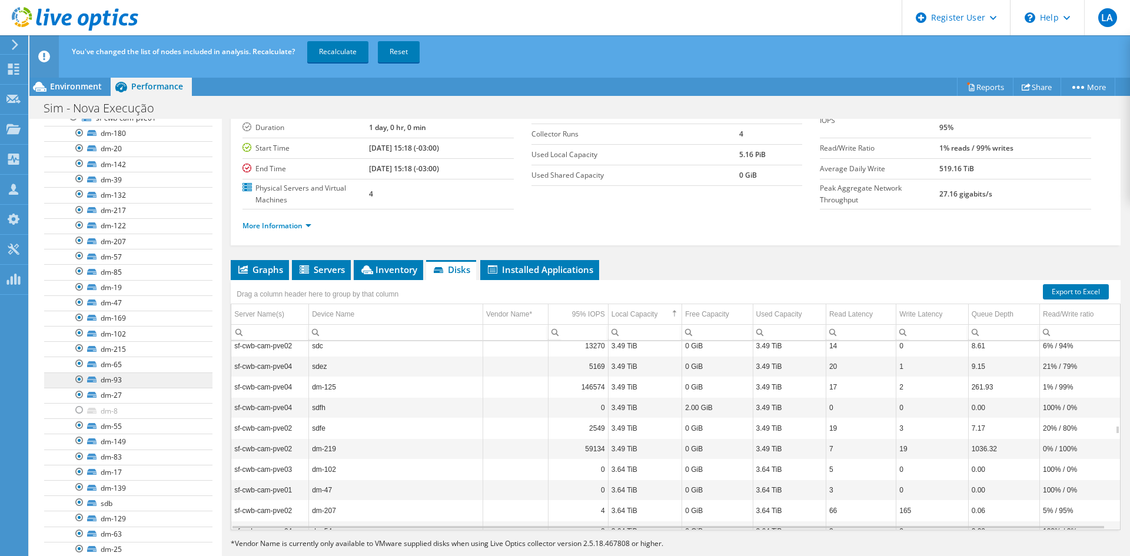
scroll to position [177, 0]
click at [82, 475] on div at bounding box center [80, 475] width 12 height 14
click at [78, 144] on div at bounding box center [80, 144] width 12 height 14
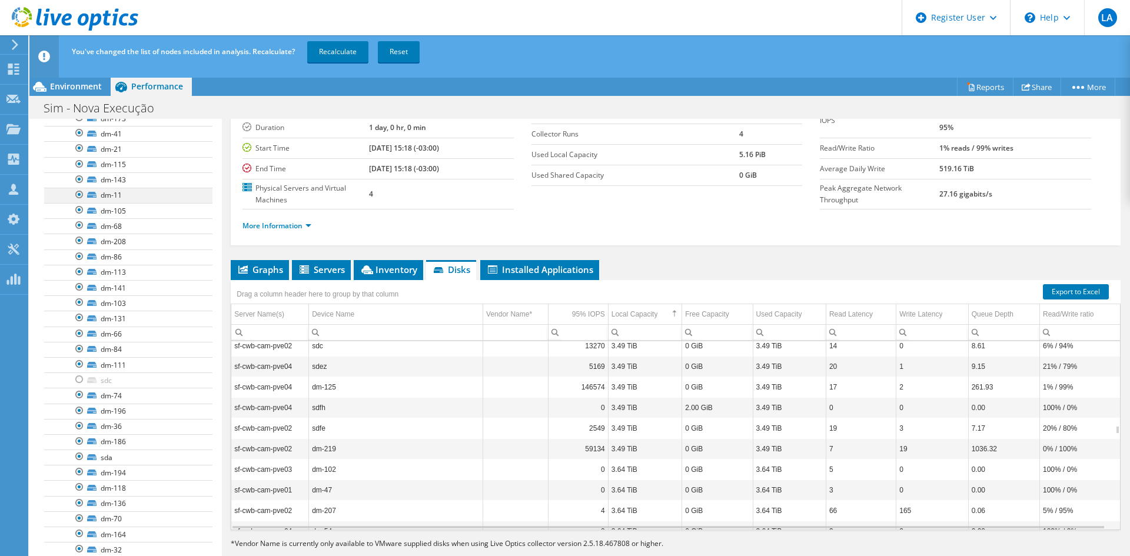
click at [79, 195] on div at bounding box center [80, 195] width 12 height 14
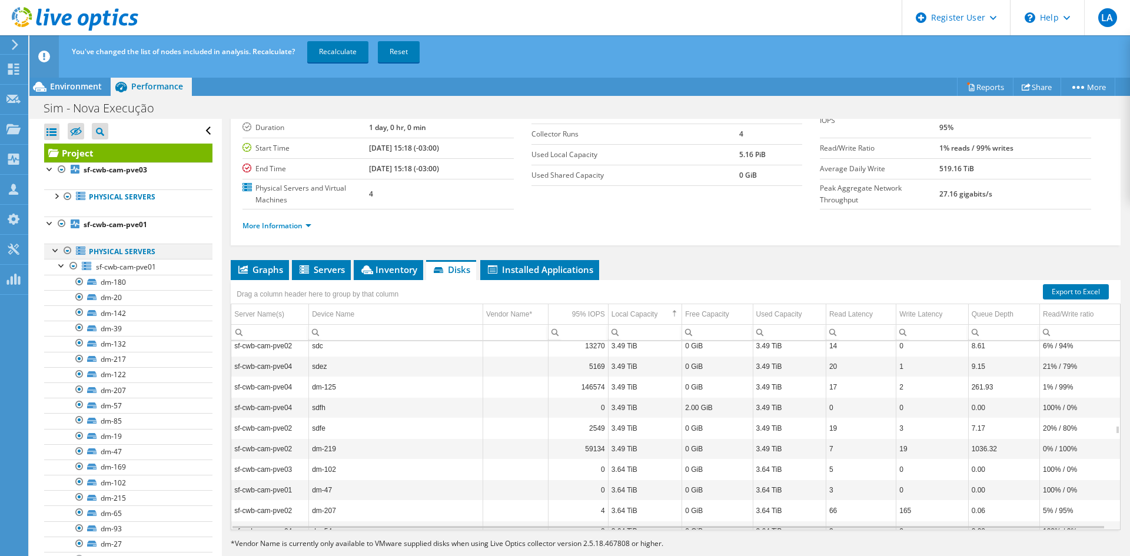
click at [54, 253] on div at bounding box center [56, 250] width 12 height 12
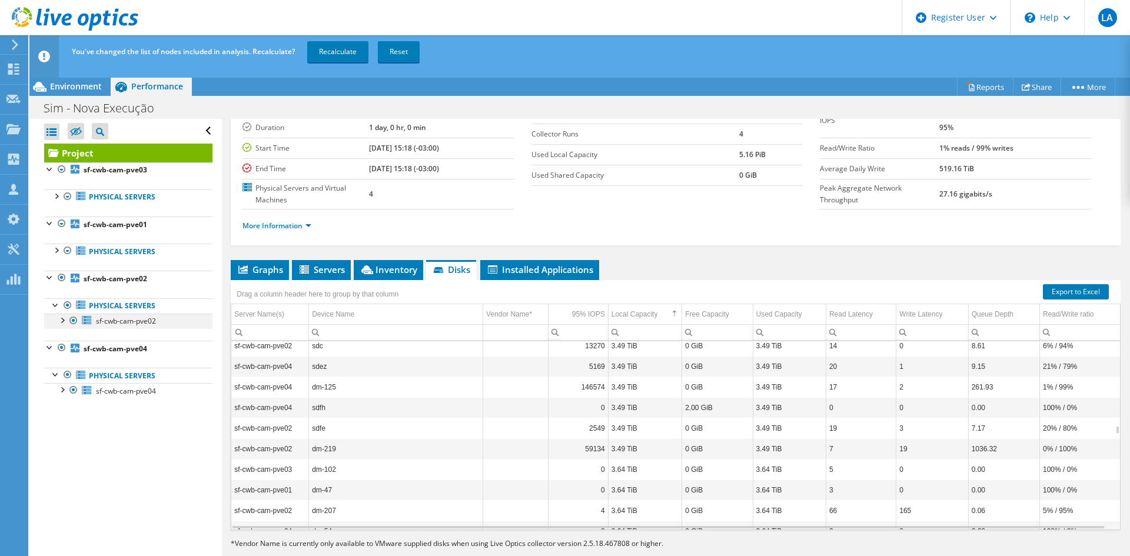
click at [61, 319] on div at bounding box center [62, 320] width 12 height 12
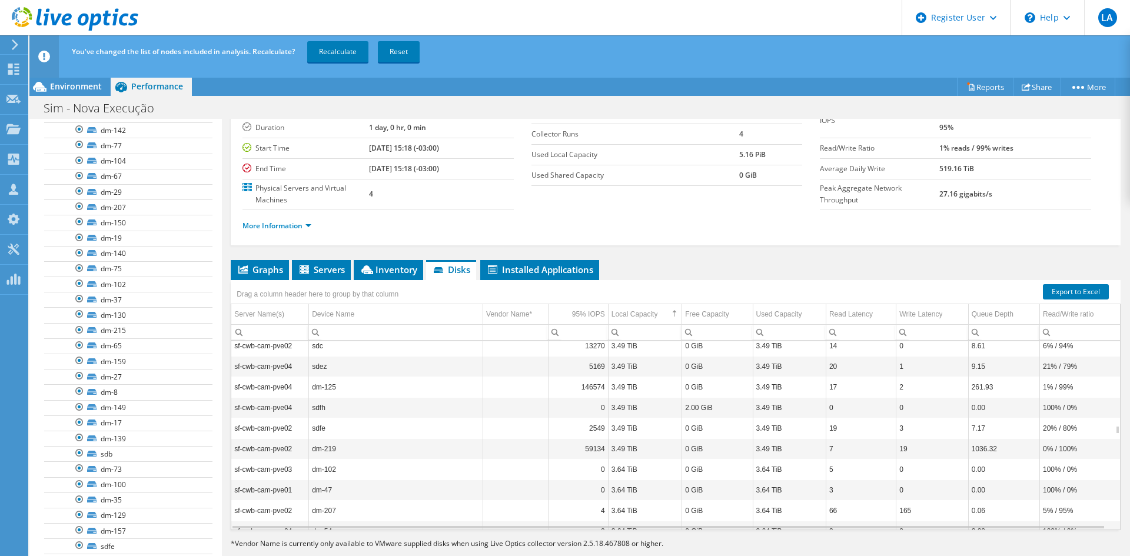
scroll to position [236, 0]
click at [80, 377] on div at bounding box center [80, 378] width 12 height 14
click at [79, 437] on div at bounding box center [80, 440] width 12 height 14
click at [73, 140] on link "dm-13" at bounding box center [128, 141] width 168 height 15
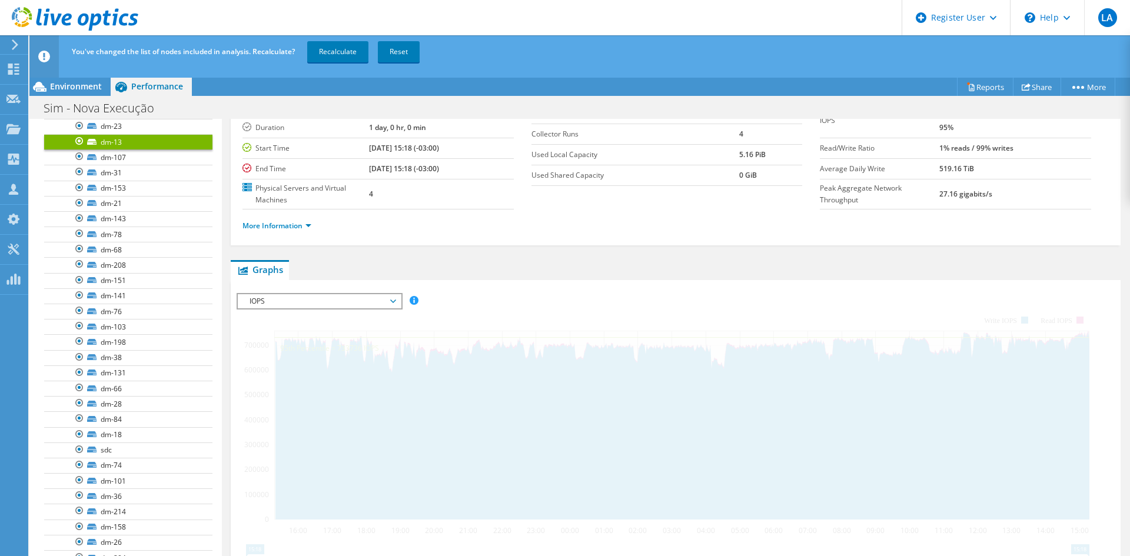
click at [77, 140] on div at bounding box center [80, 141] width 12 height 14
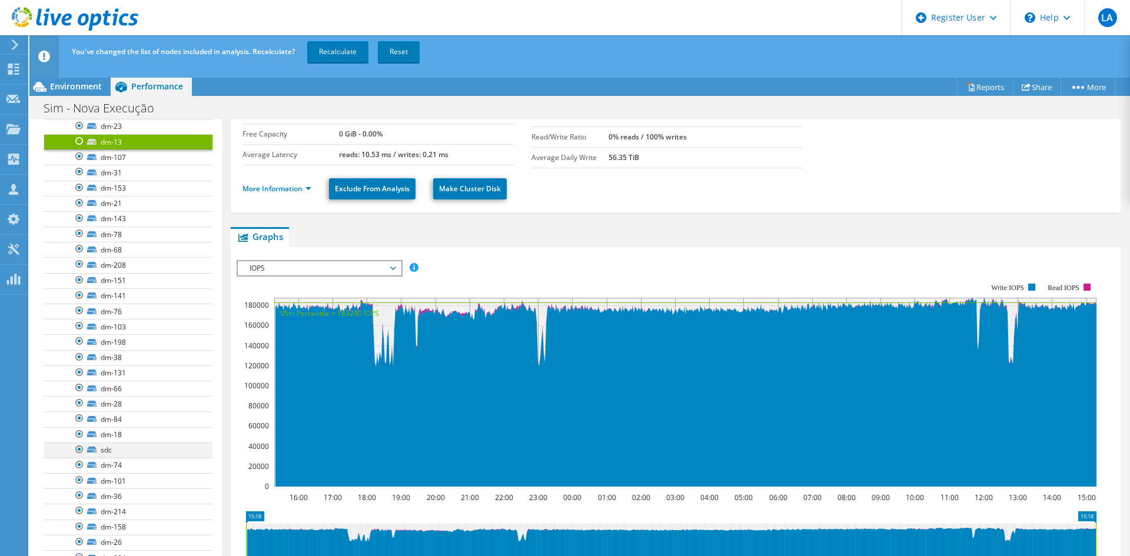
click at [79, 449] on div at bounding box center [80, 450] width 12 height 14
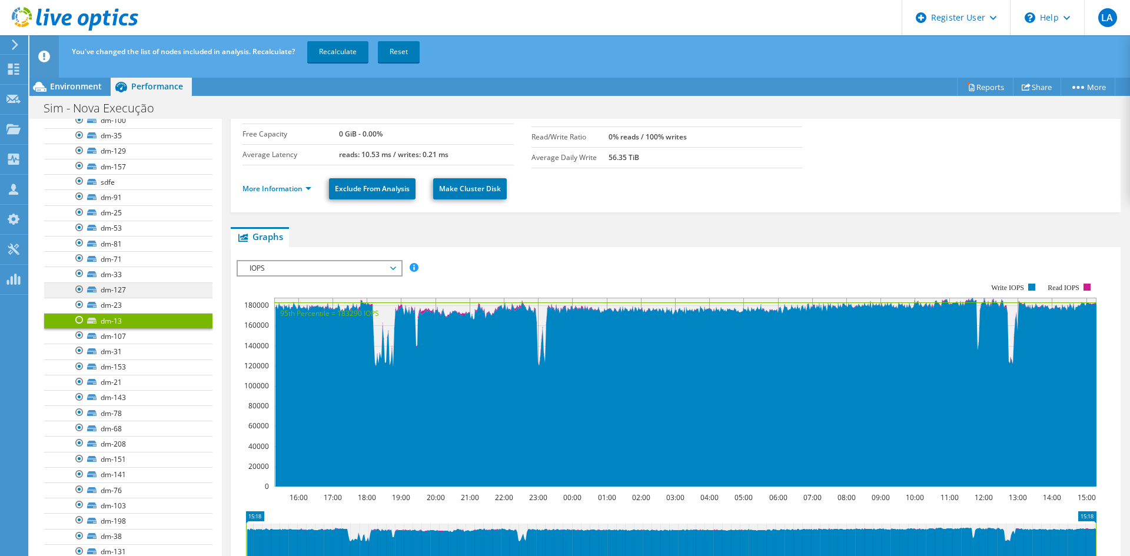
scroll to position [530, 0]
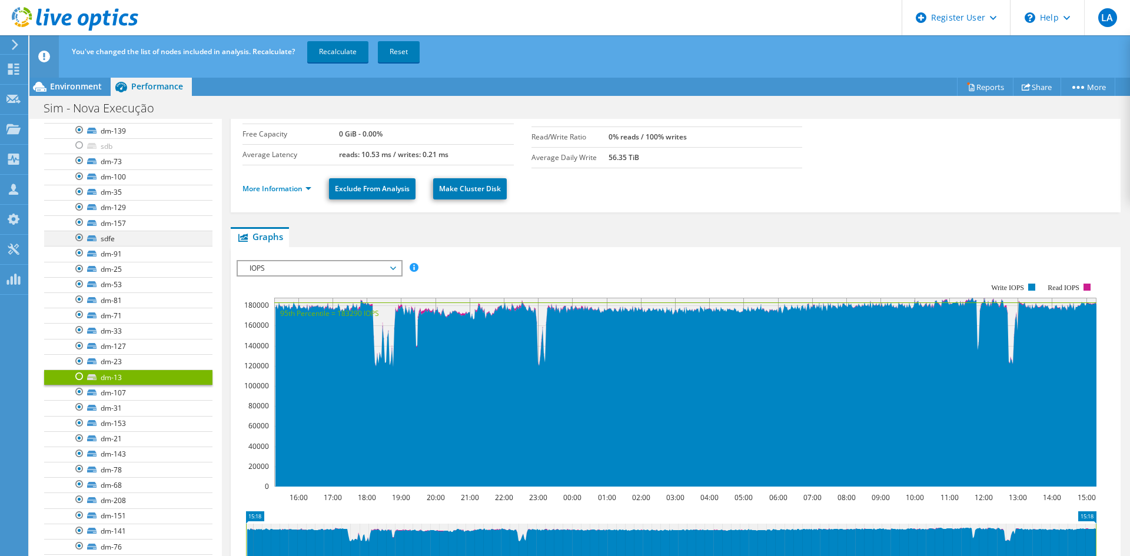
click at [75, 240] on div at bounding box center [80, 238] width 12 height 14
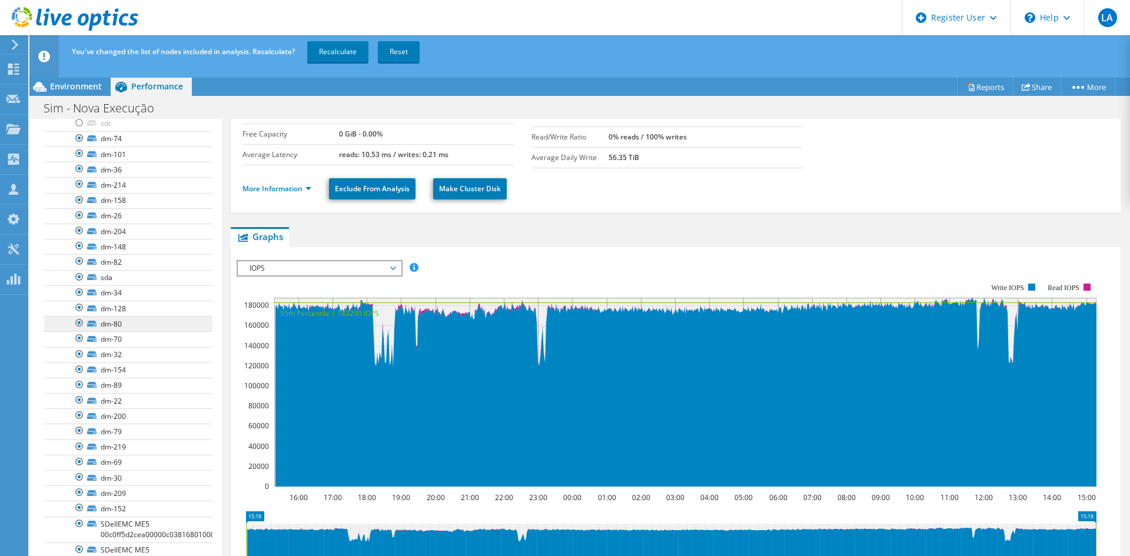
scroll to position [1119, 0]
click at [77, 420] on div at bounding box center [80, 420] width 12 height 14
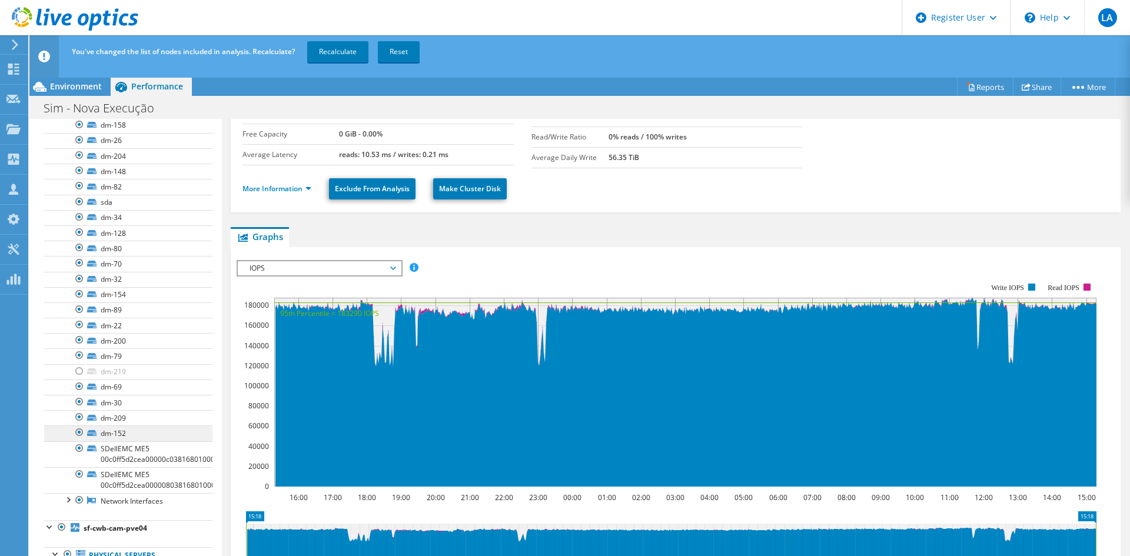
scroll to position [1197, 0]
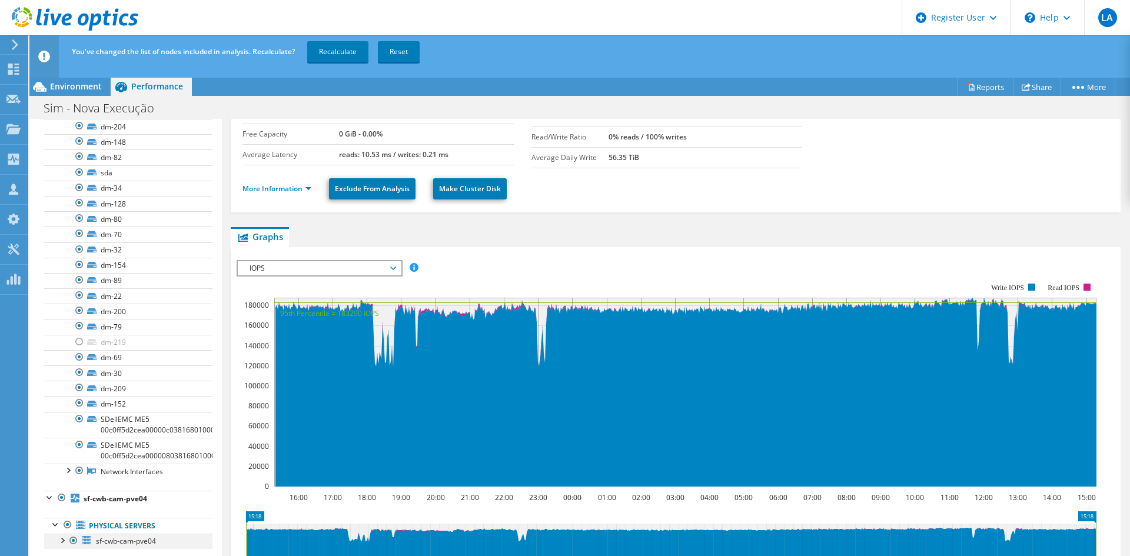
click at [58, 541] on div at bounding box center [62, 540] width 12 height 12
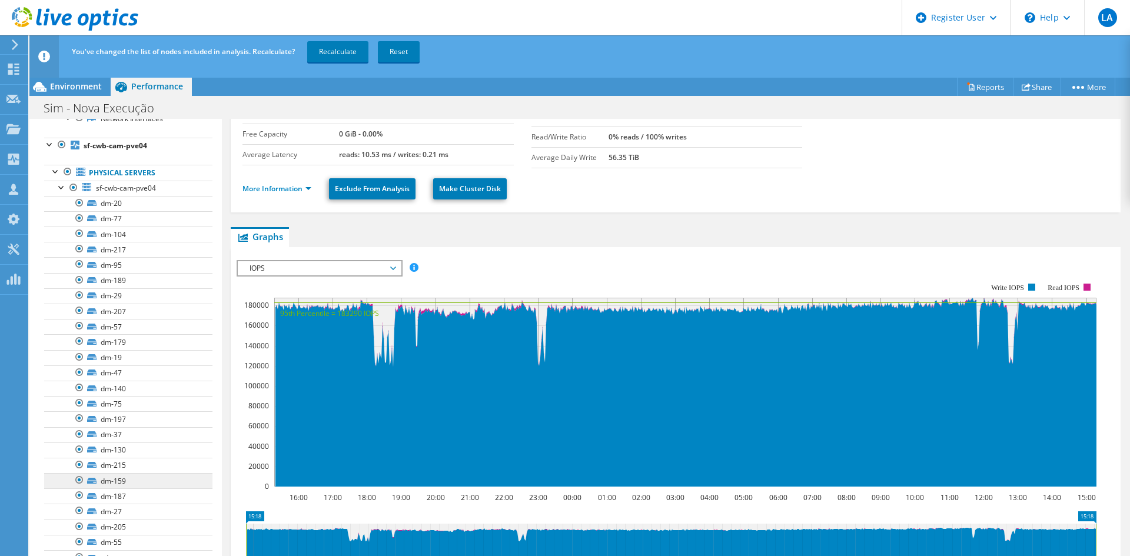
scroll to position [1609, 0]
click at [76, 499] on div at bounding box center [80, 499] width 12 height 14
click at [78, 470] on div at bounding box center [80, 469] width 12 height 14
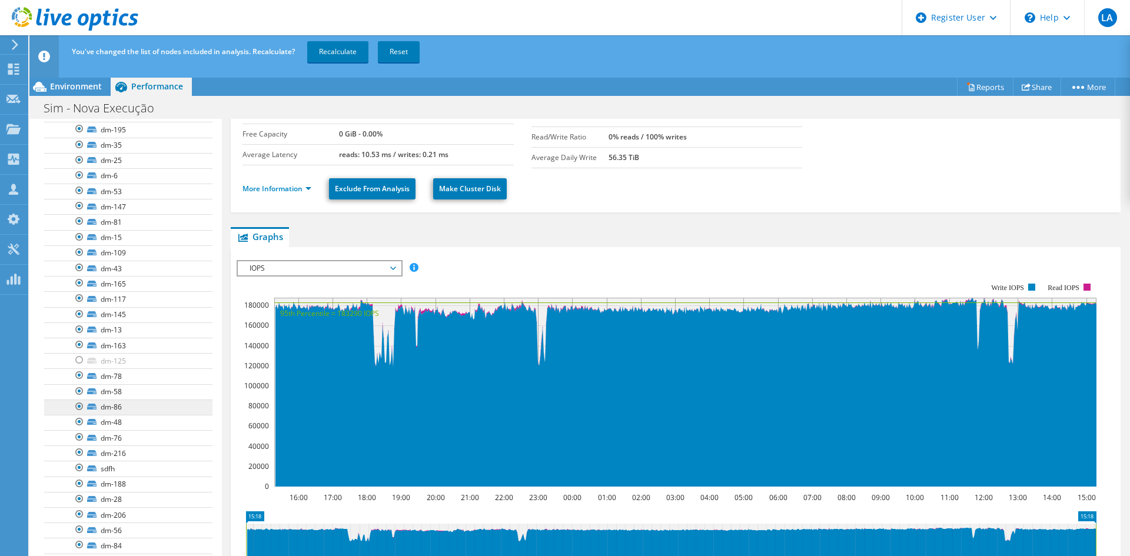
scroll to position [2154, 0]
click at [80, 400] on div at bounding box center [80, 400] width 12 height 14
click at [326, 51] on link "Recalculate" at bounding box center [337, 51] width 61 height 21
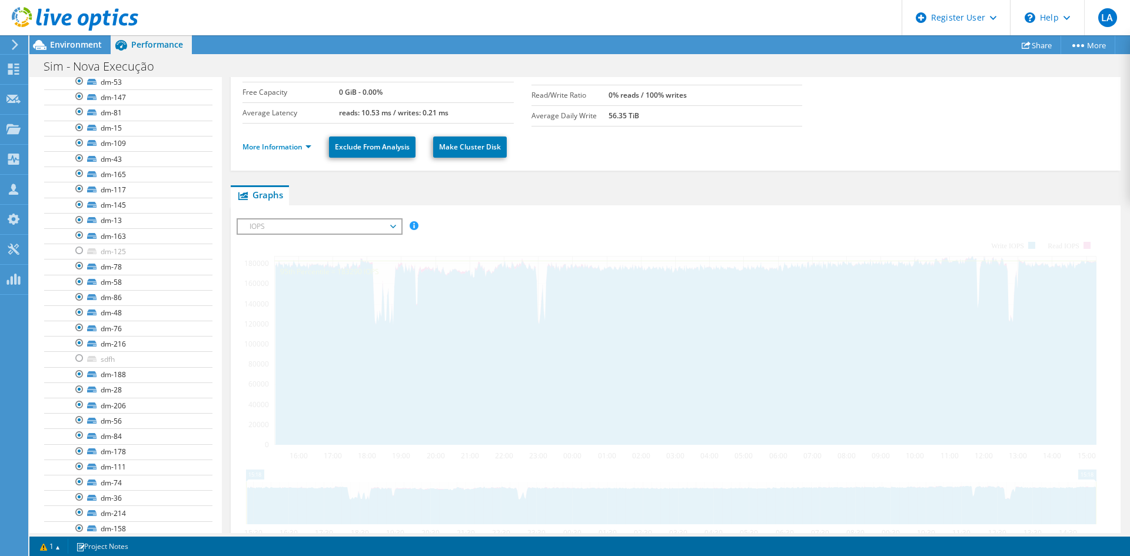
scroll to position [0, 0]
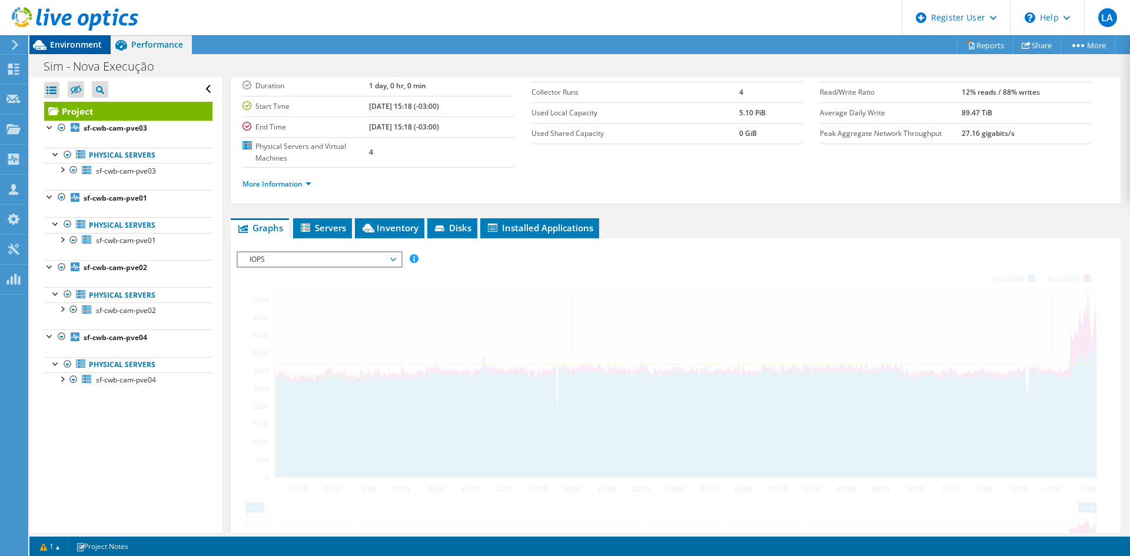
click at [74, 42] on span "Environment" at bounding box center [76, 44] width 52 height 11
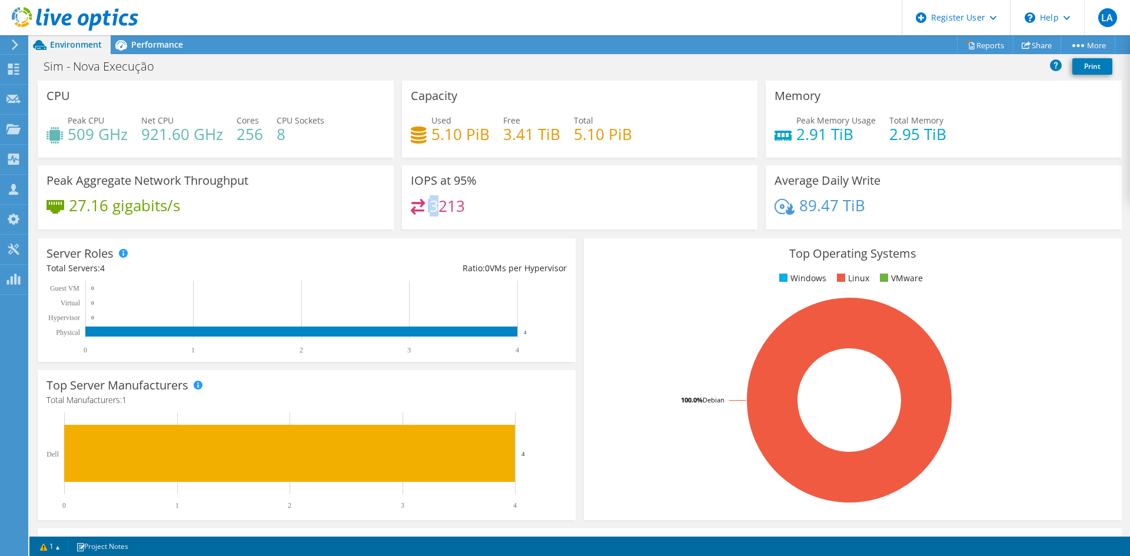
drag, startPoint x: 425, startPoint y: 211, endPoint x: 495, endPoint y: 208, distance: 70.2
click at [479, 208] on div "3213" at bounding box center [580, 211] width 339 height 25
click at [154, 47] on span "Performance" at bounding box center [157, 44] width 52 height 11
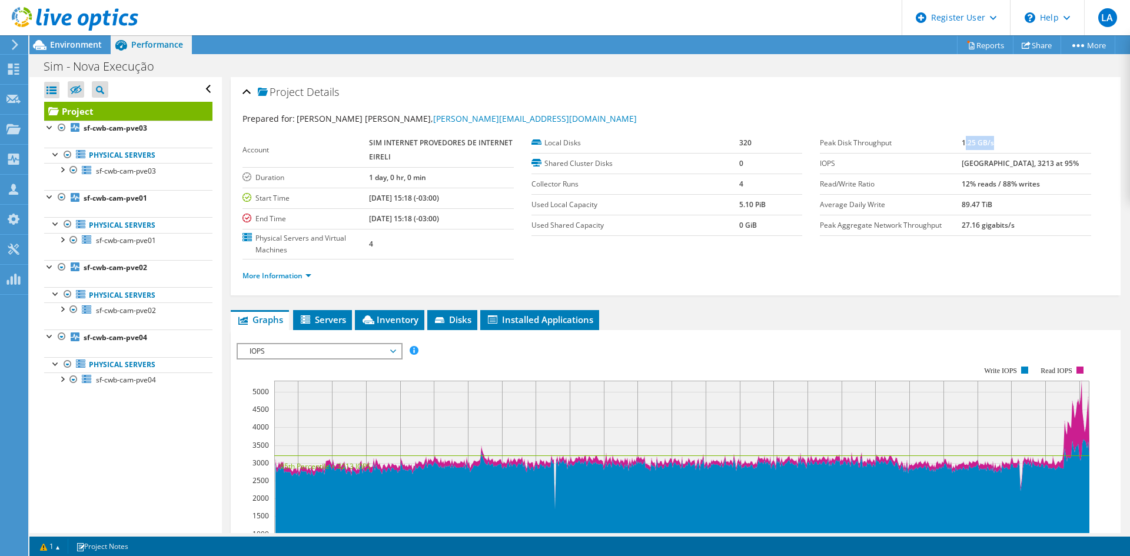
drag, startPoint x: 976, startPoint y: 140, endPoint x: 1020, endPoint y: 140, distance: 43.6
click at [1019, 140] on td "1.25 GB/s" at bounding box center [1027, 143] width 130 height 21
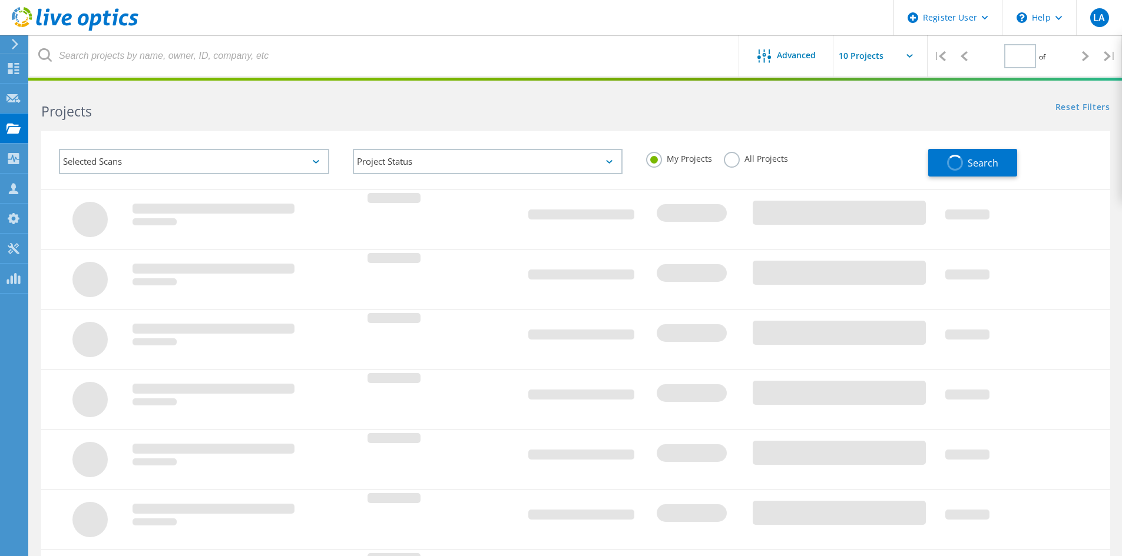
type input "2"
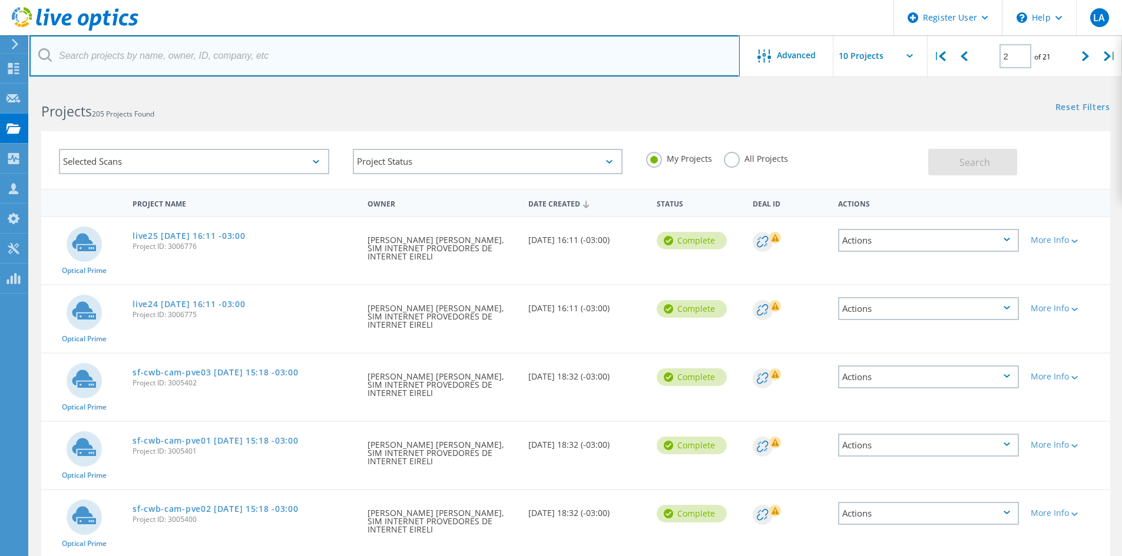
click at [210, 53] on input "text" at bounding box center [384, 55] width 710 height 41
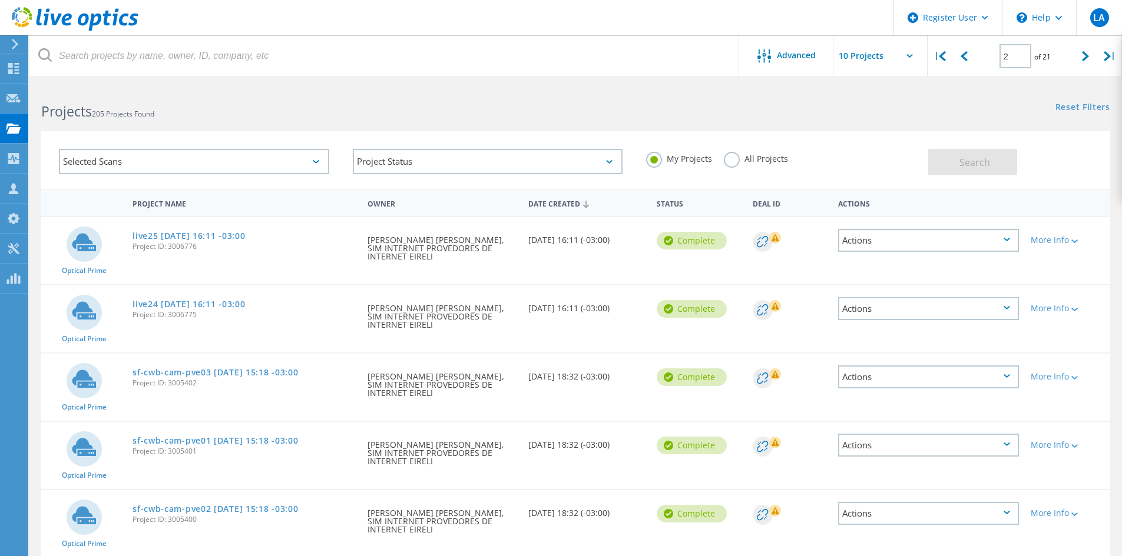
drag, startPoint x: 994, startPoint y: 132, endPoint x: 1002, endPoint y: 127, distance: 9.0
click at [994, 131] on div "Selected Scans Project Status In Progress Complete Published Anonymous Archived…" at bounding box center [575, 160] width 1069 height 58
click at [806, 55] on span "Advanced" at bounding box center [796, 55] width 39 height 8
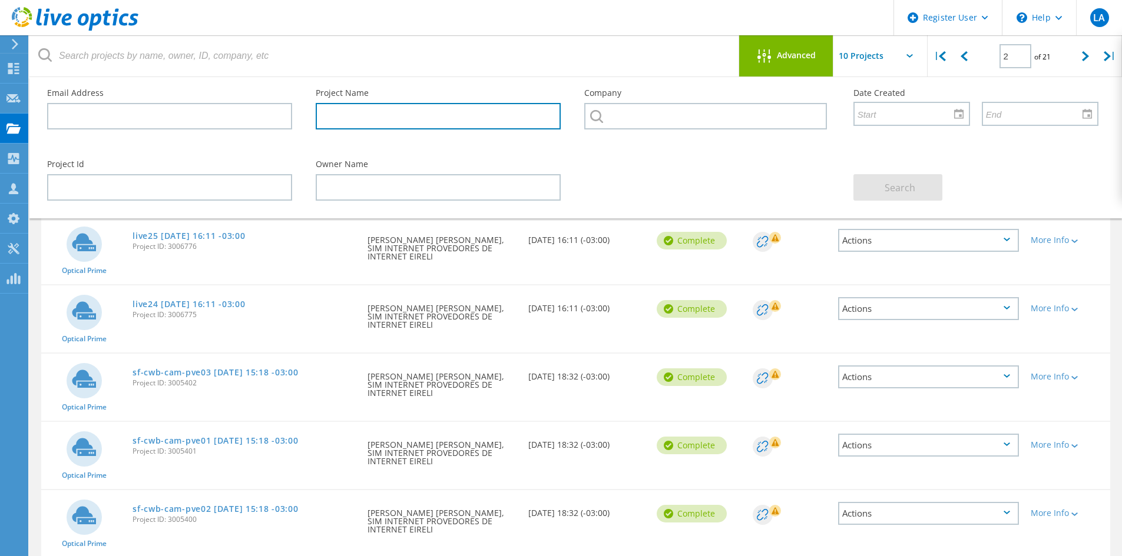
click at [346, 118] on input "text" at bounding box center [438, 116] width 245 height 26
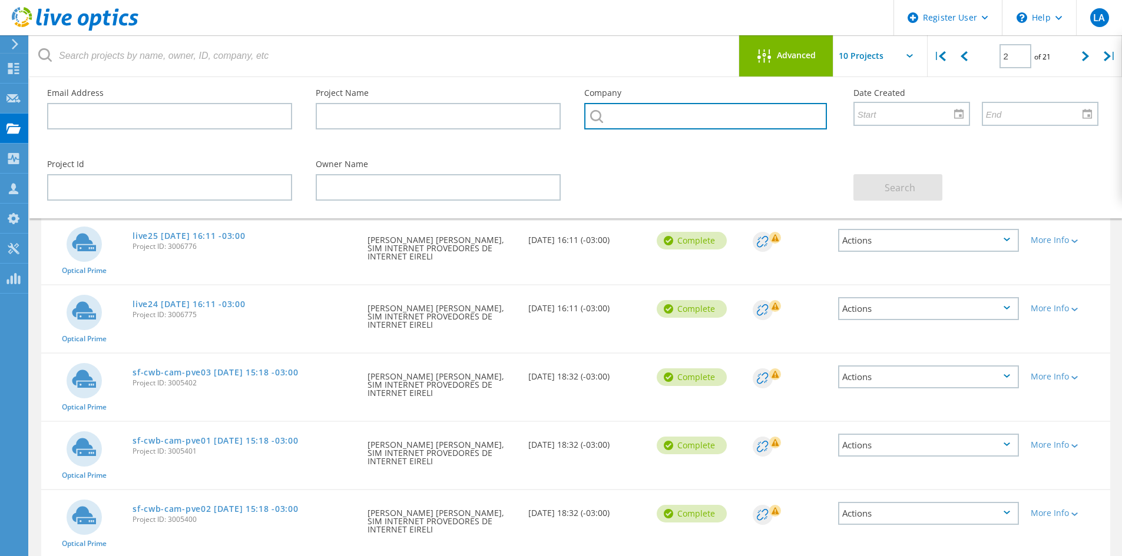
click at [602, 109] on input "text" at bounding box center [705, 116] width 242 height 26
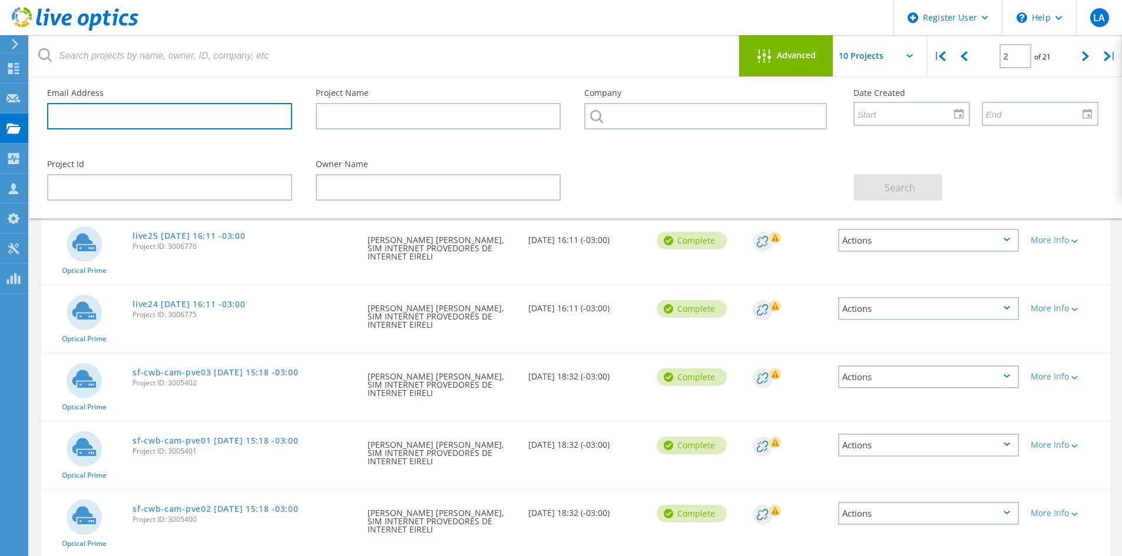
click at [159, 115] on input "text" at bounding box center [169, 116] width 245 height 26
type input "voltz"
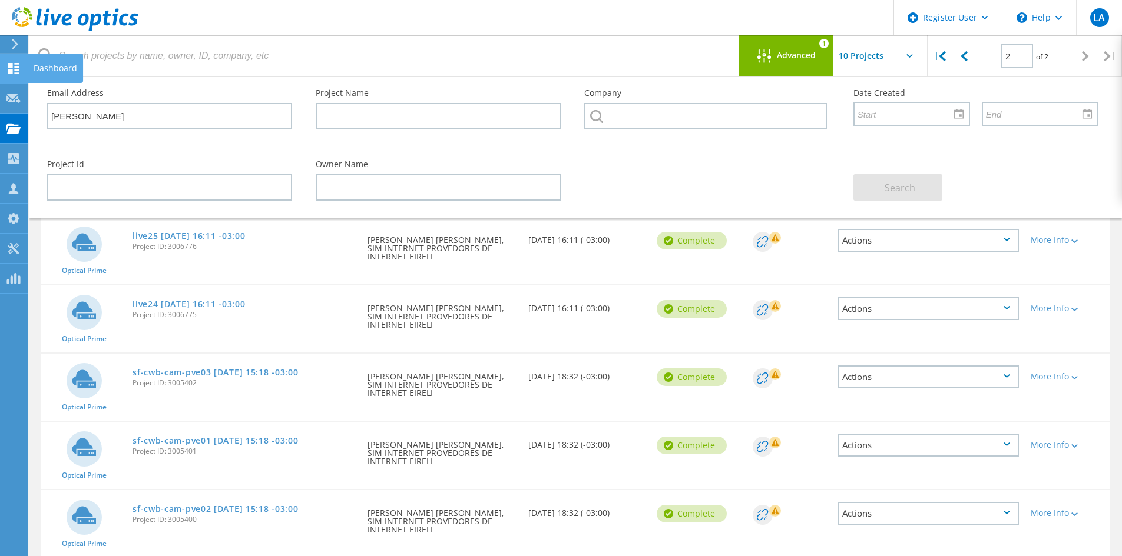
click at [14, 69] on icon at bounding box center [13, 68] width 14 height 11
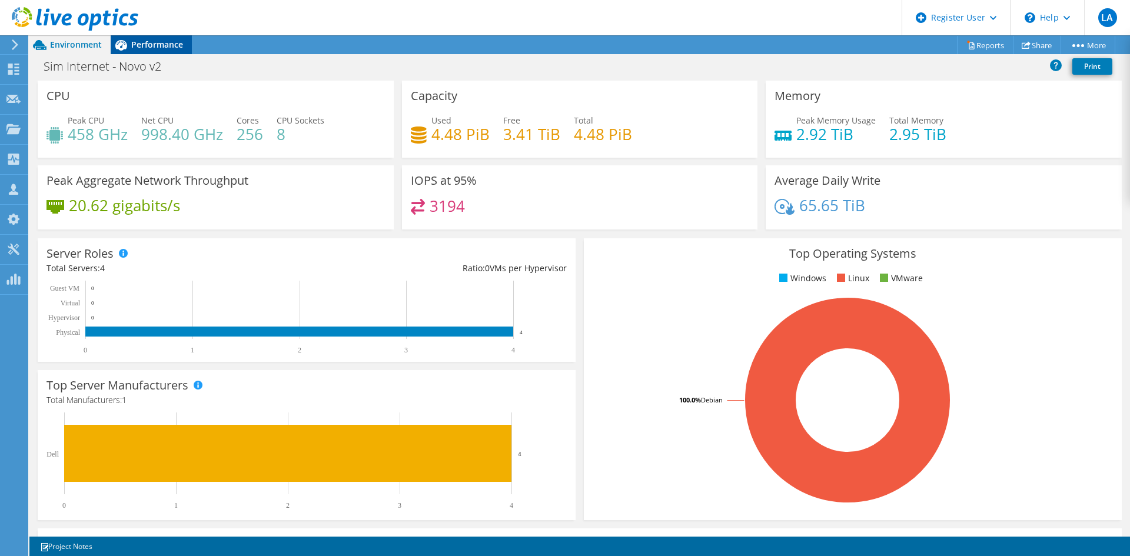
click at [147, 51] on div "Performance" at bounding box center [151, 44] width 81 height 19
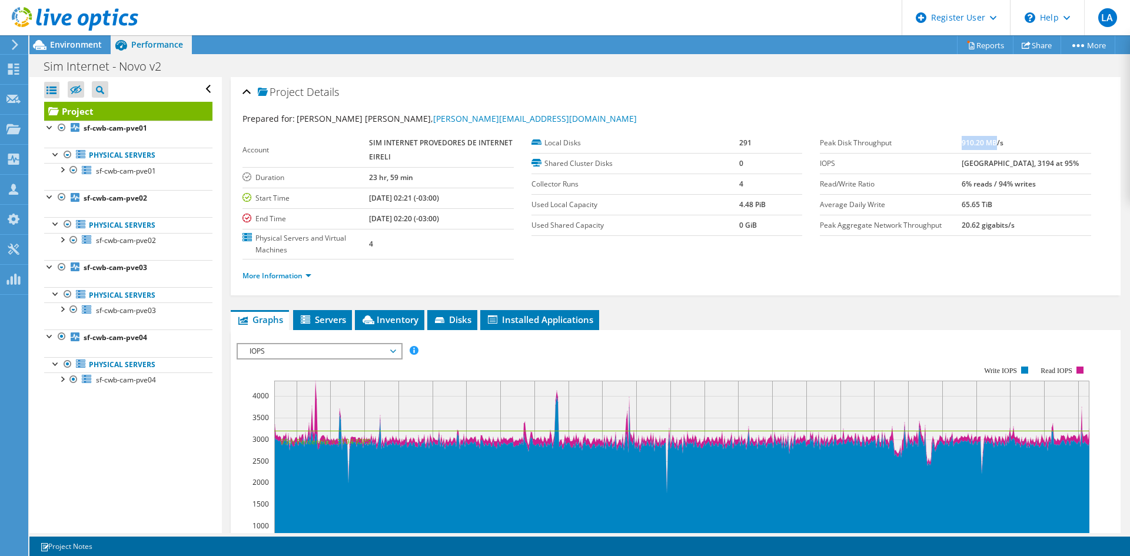
drag, startPoint x: 974, startPoint y: 141, endPoint x: 1057, endPoint y: 200, distance: 101.8
click at [1004, 139] on b "910.20 MB/s" at bounding box center [983, 143] width 42 height 10
click at [281, 346] on span "IOPS" at bounding box center [319, 351] width 151 height 14
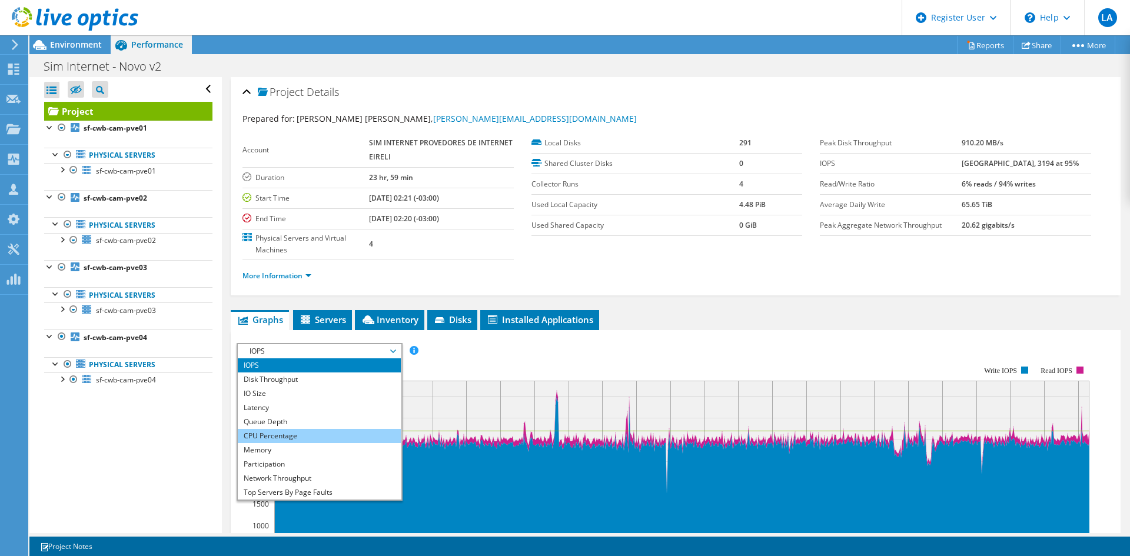
click at [300, 434] on li "CPU Percentage" at bounding box center [319, 436] width 163 height 14
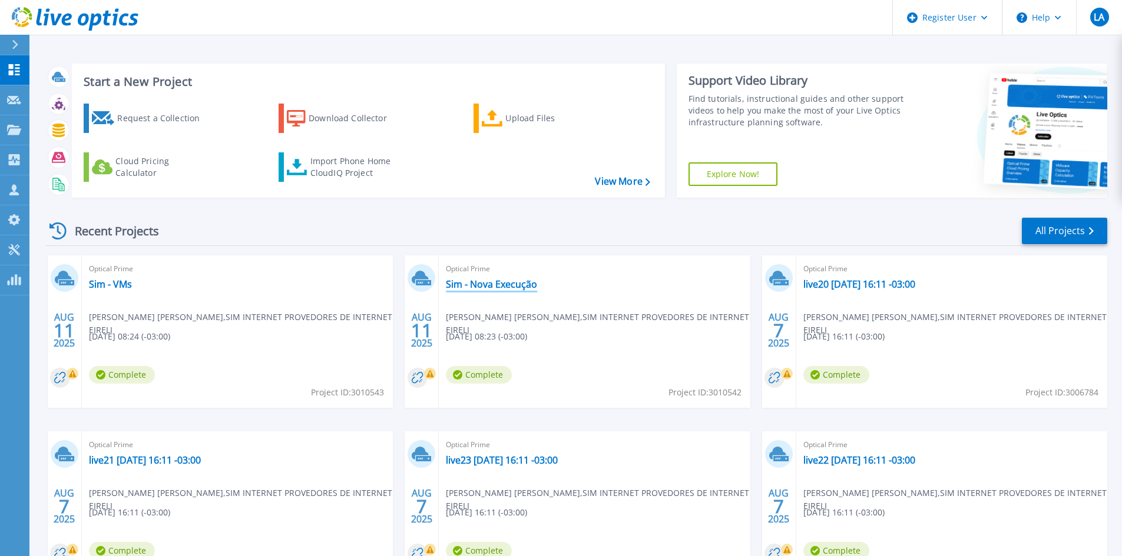
click at [466, 288] on link "Sim - Nova Execução" at bounding box center [491, 284] width 91 height 12
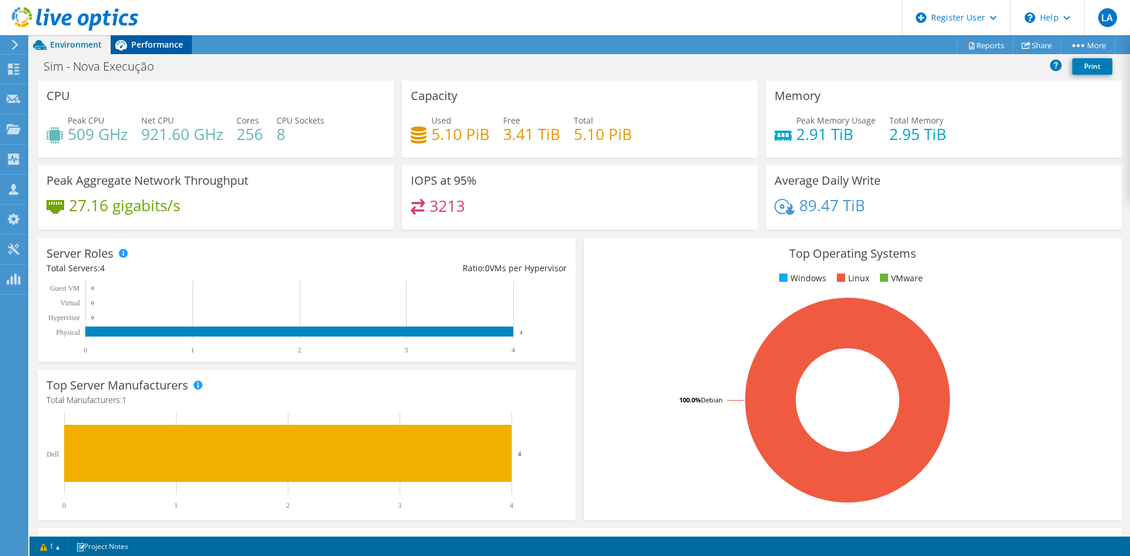
click at [140, 39] on span "Performance" at bounding box center [157, 44] width 52 height 11
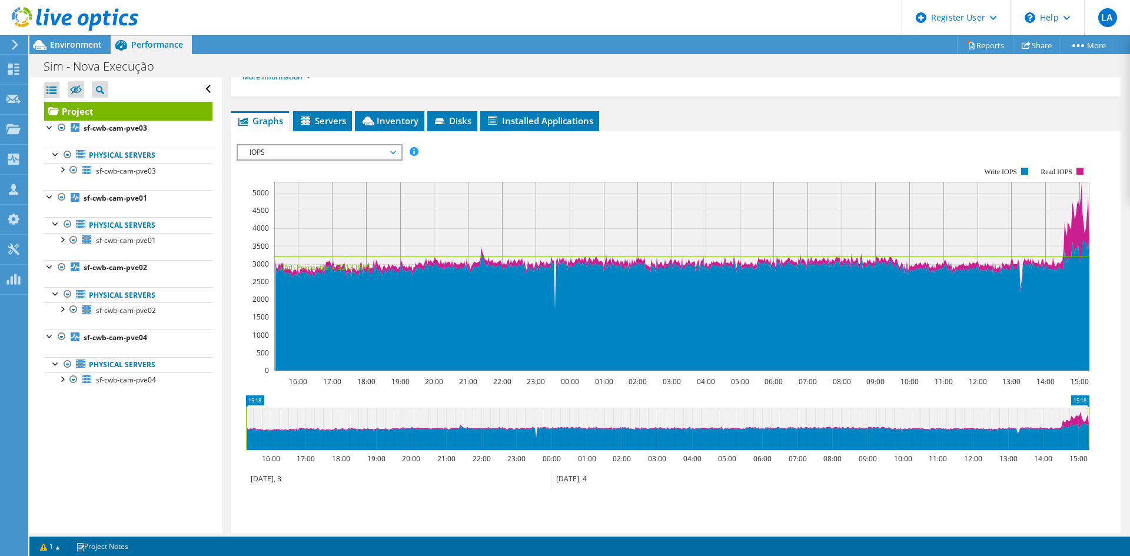
scroll to position [236, 0]
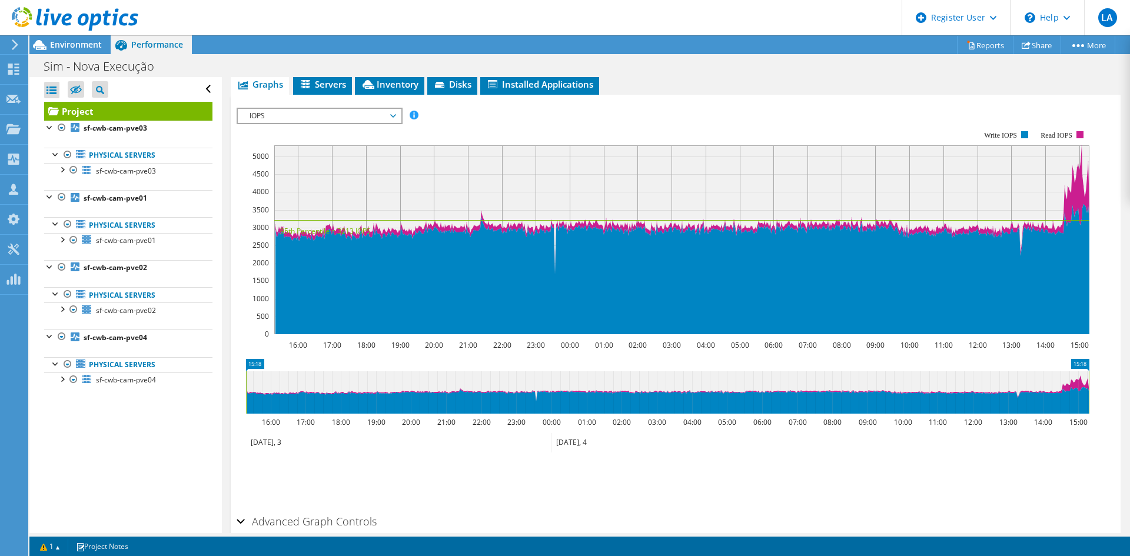
click at [271, 120] on span "IOPS" at bounding box center [319, 116] width 151 height 14
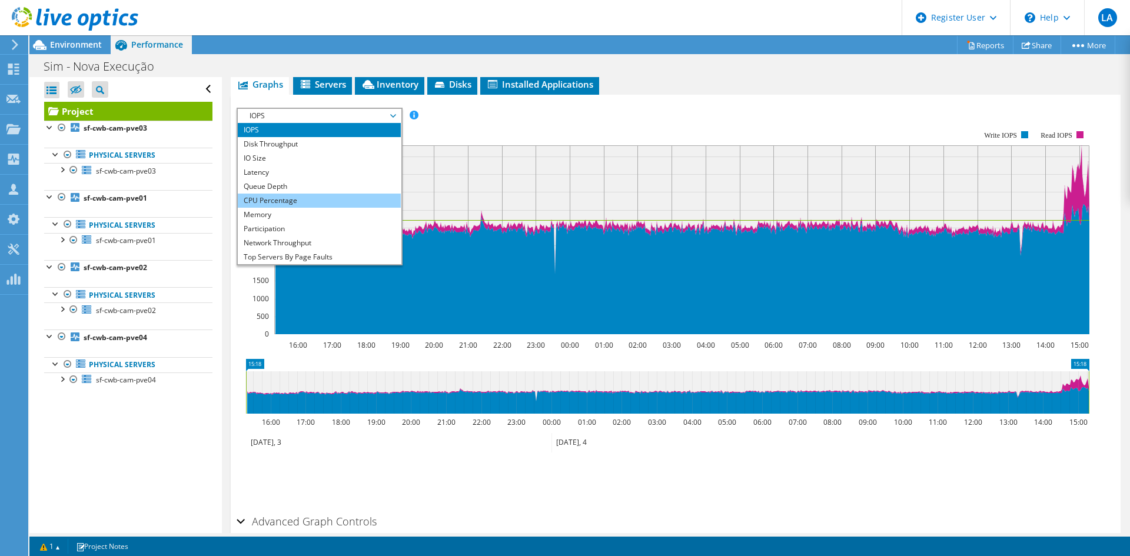
click at [322, 201] on li "CPU Percentage" at bounding box center [319, 201] width 163 height 14
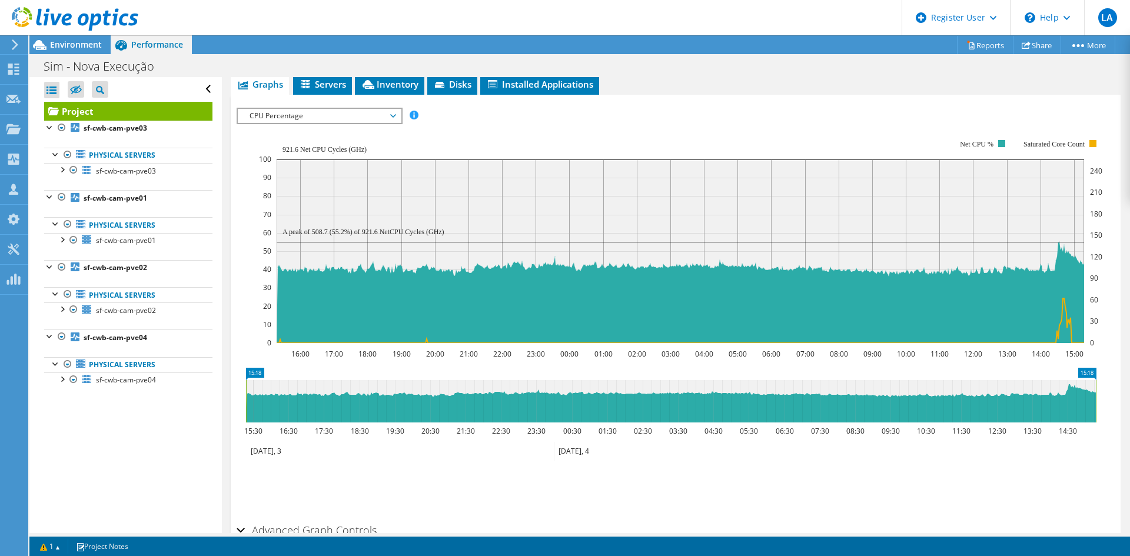
scroll to position [0, 0]
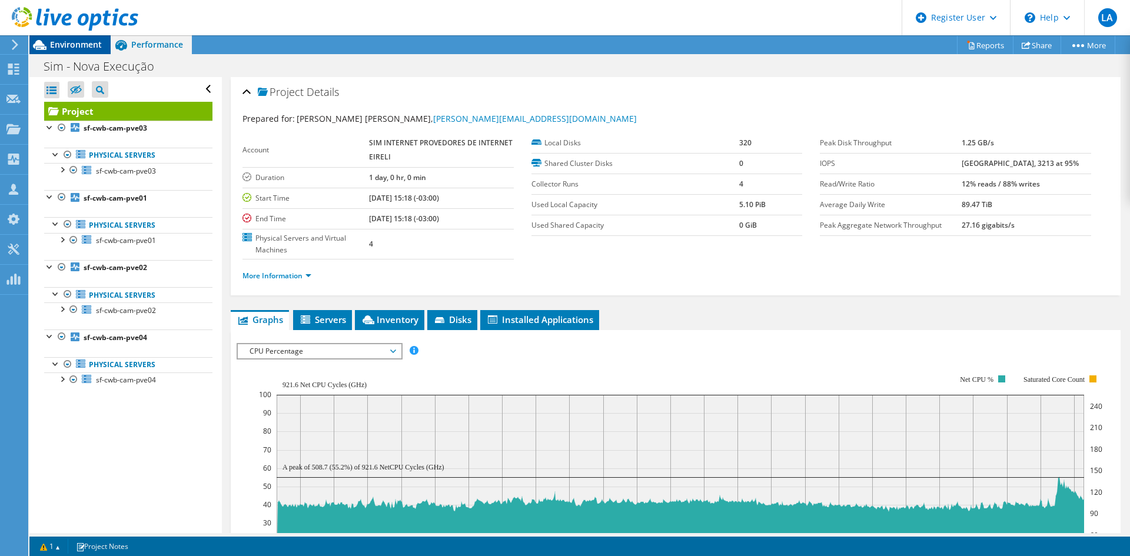
click at [81, 44] on span "Environment" at bounding box center [76, 44] width 52 height 11
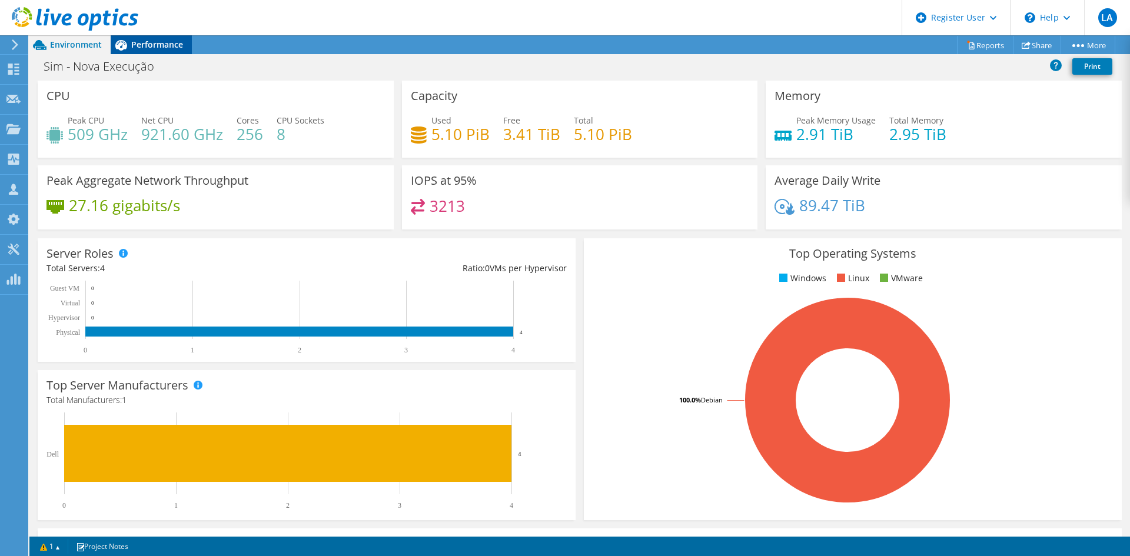
click at [144, 49] on span "Performance" at bounding box center [157, 44] width 52 height 11
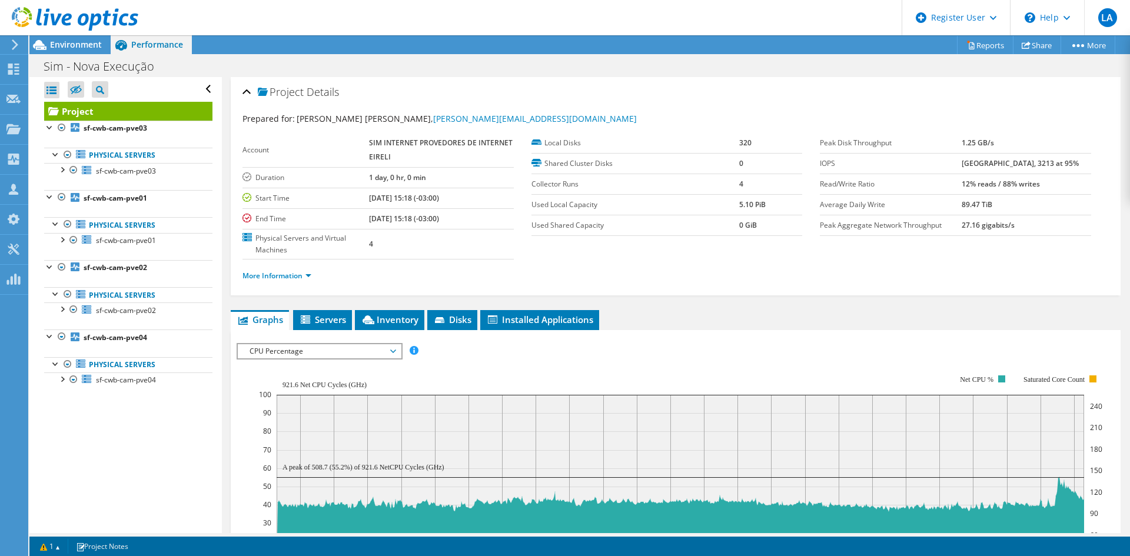
click at [274, 348] on span "CPU Percentage" at bounding box center [319, 351] width 151 height 14
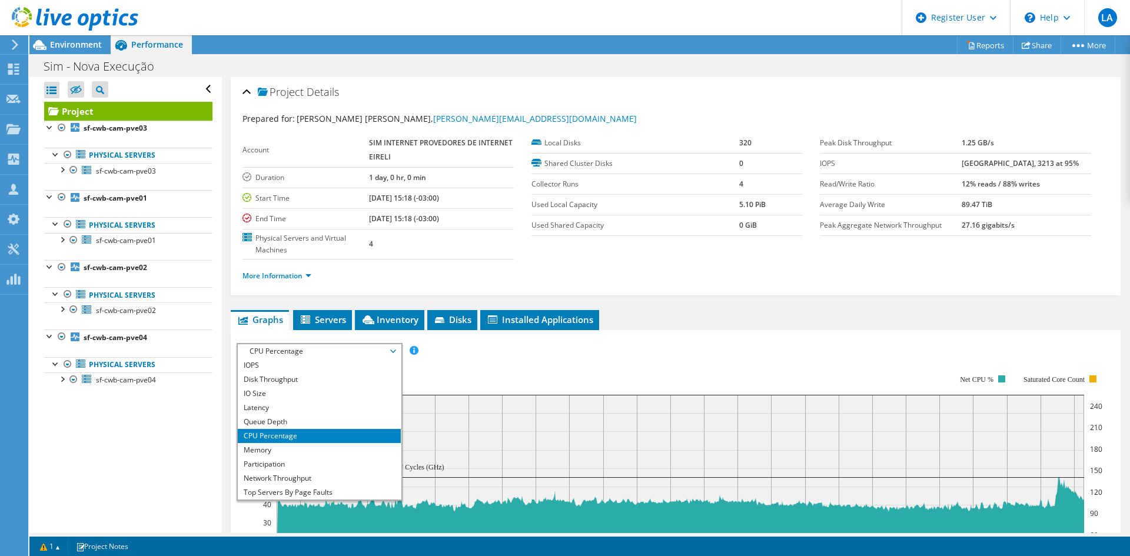
click at [561, 337] on div "IOPS Disk Throughput IO Size Latency Queue Depth CPU Percentage Memory Page Fau…" at bounding box center [676, 542] width 878 height 424
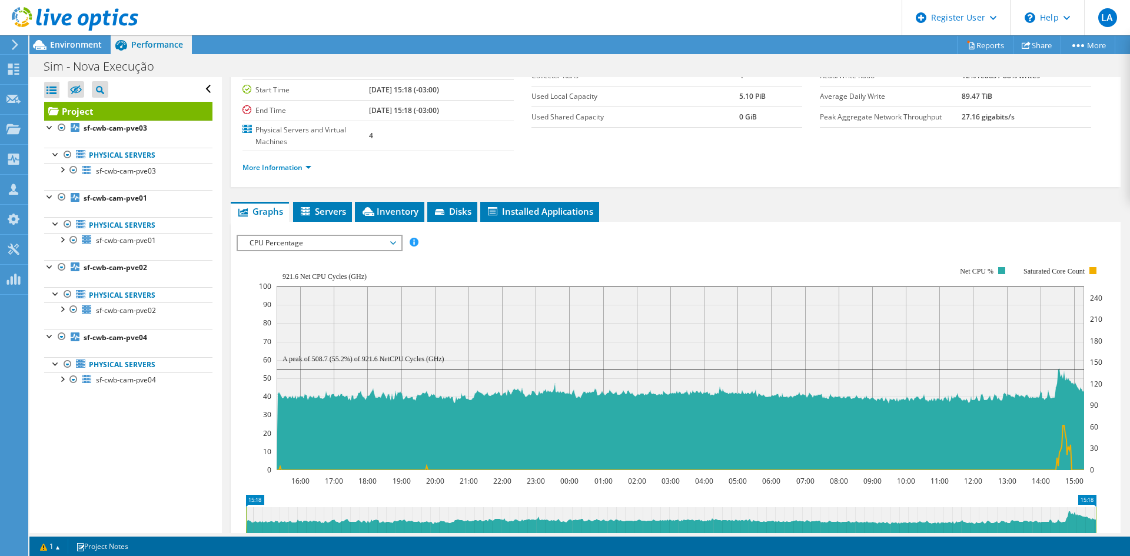
scroll to position [236, 0]
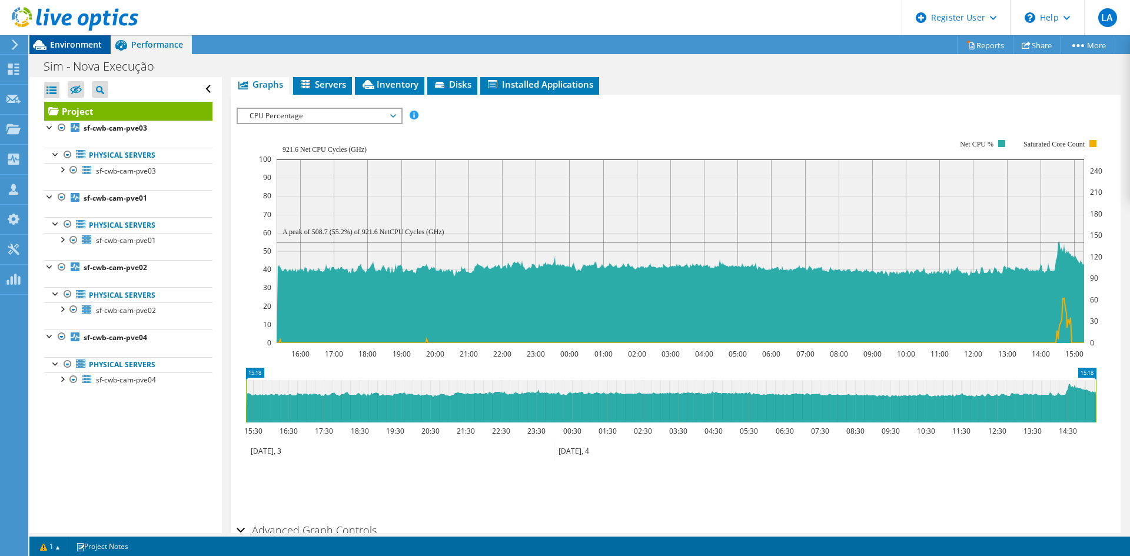
click at [60, 46] on span "Environment" at bounding box center [76, 44] width 52 height 11
